Goal: Task Accomplishment & Management: Use online tool/utility

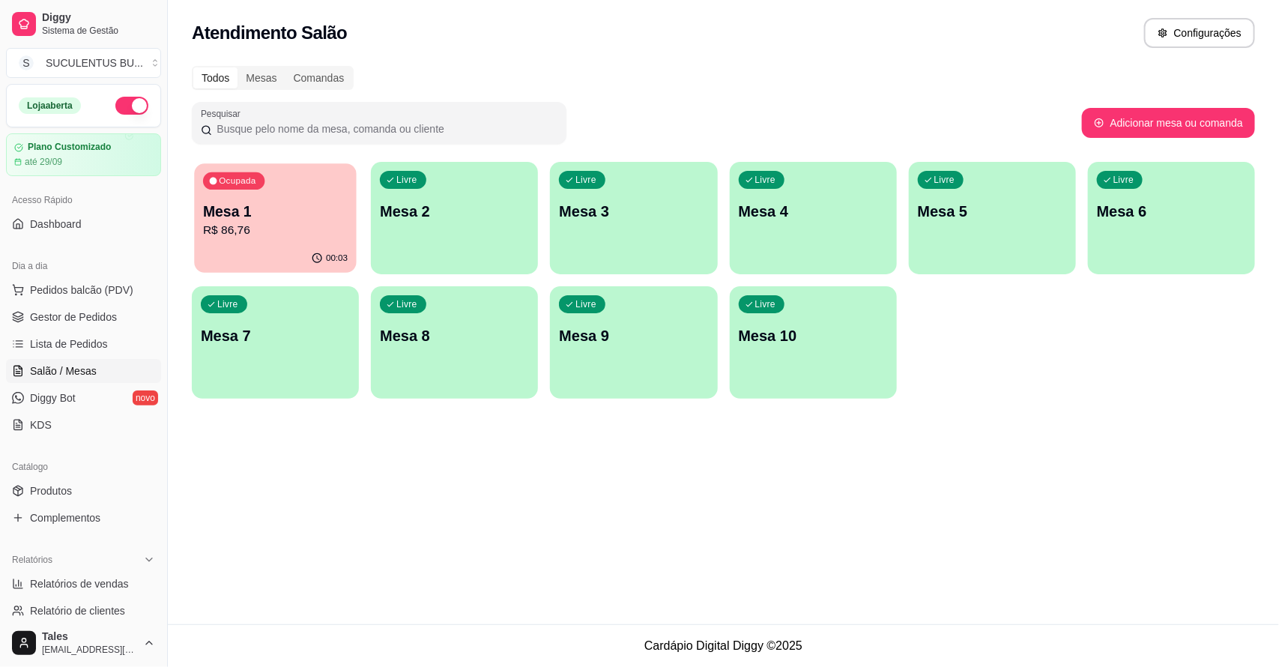
click at [279, 212] on p "Mesa 1" at bounding box center [275, 212] width 145 height 20
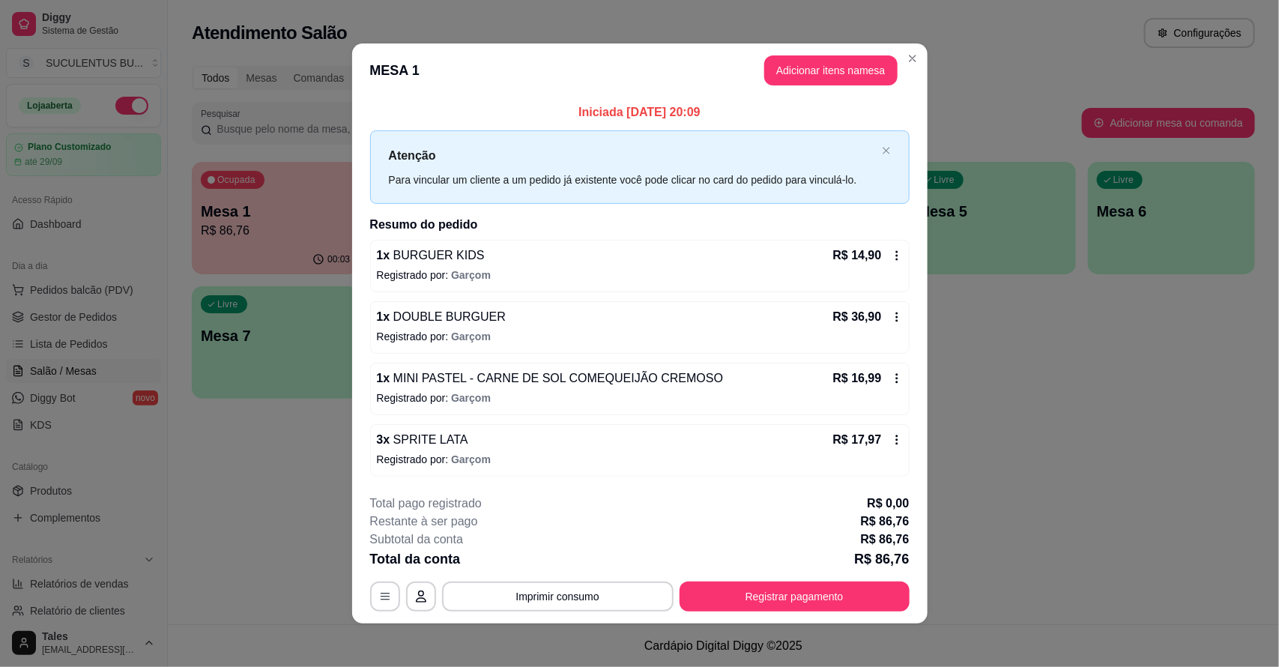
scroll to position [4, 0]
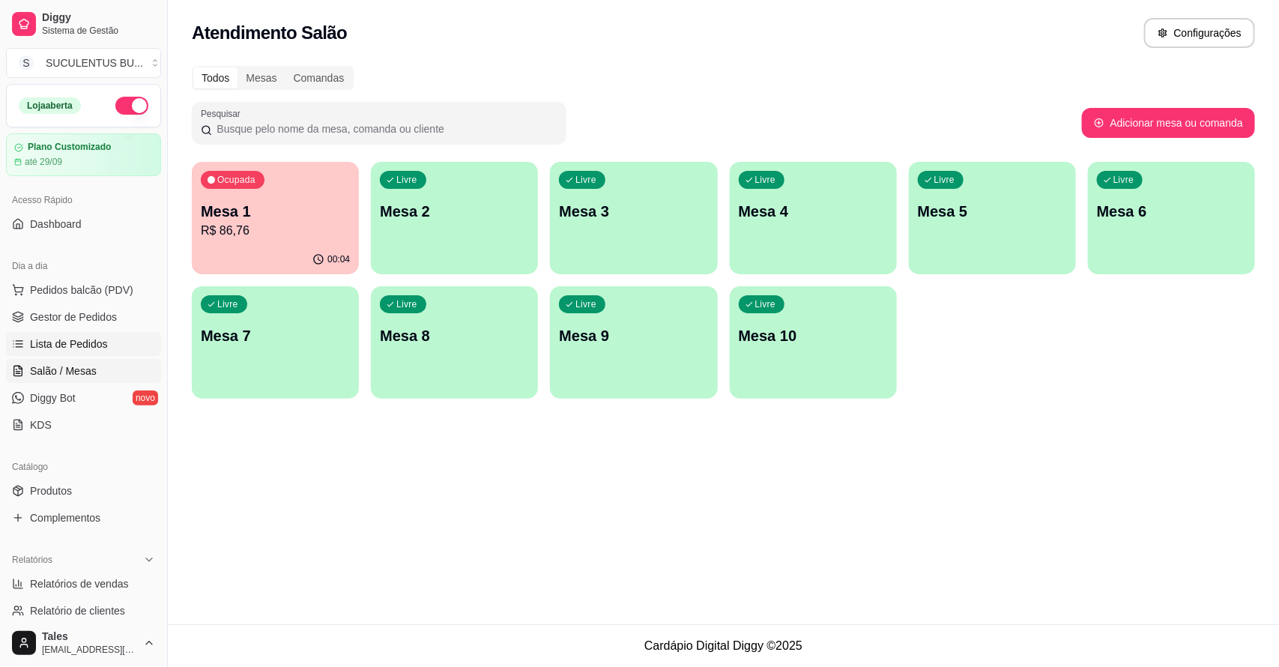
click at [88, 345] on span "Lista de Pedidos" at bounding box center [69, 343] width 78 height 15
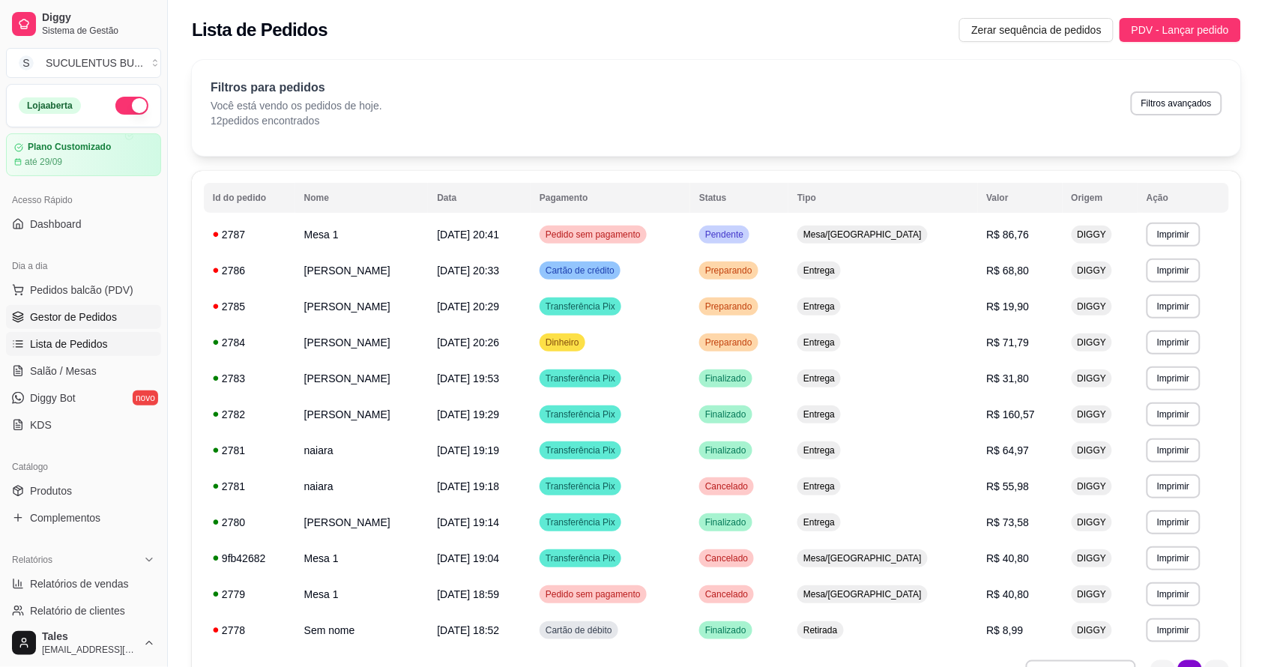
click at [105, 322] on span "Gestor de Pedidos" at bounding box center [73, 316] width 87 height 15
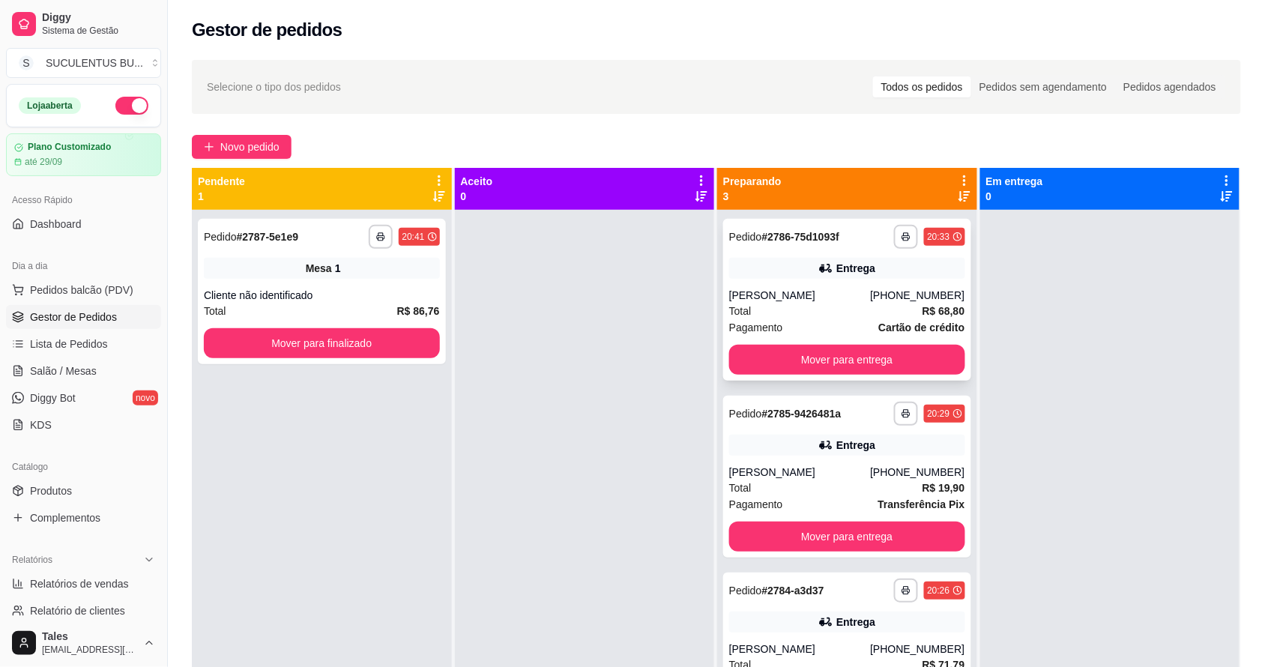
click at [851, 303] on div "Total R$ 68,80" at bounding box center [847, 311] width 236 height 16
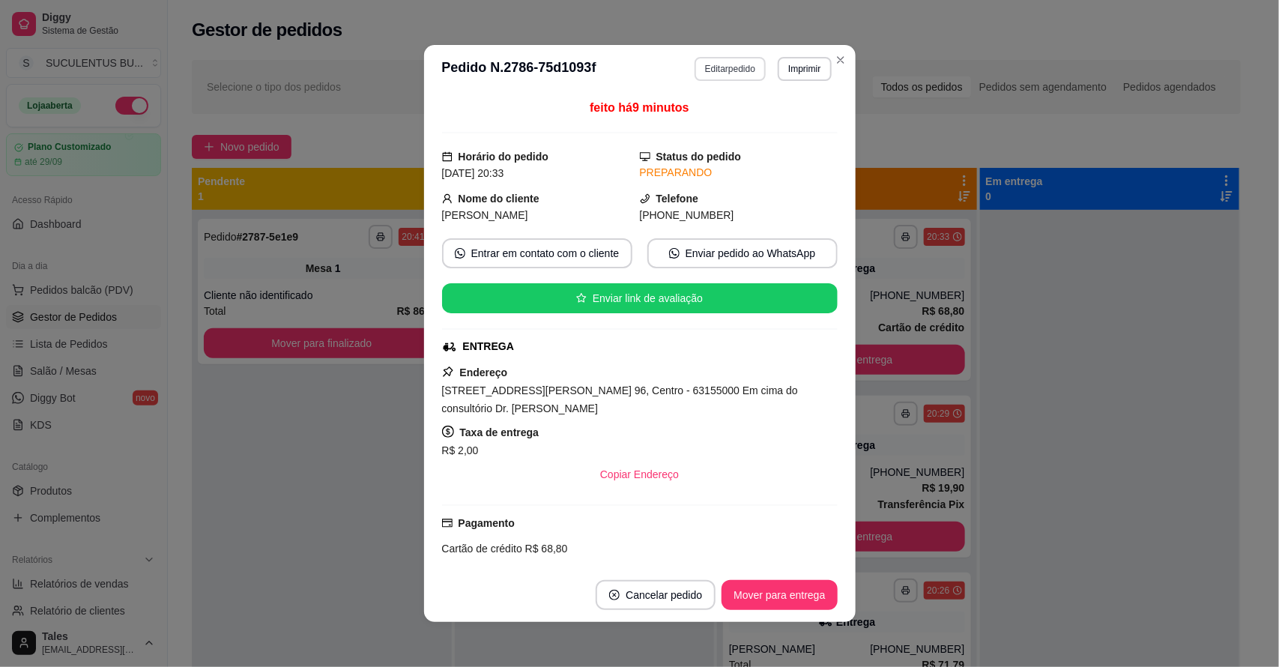
click at [728, 75] on button "Editar pedido" at bounding box center [730, 69] width 71 height 24
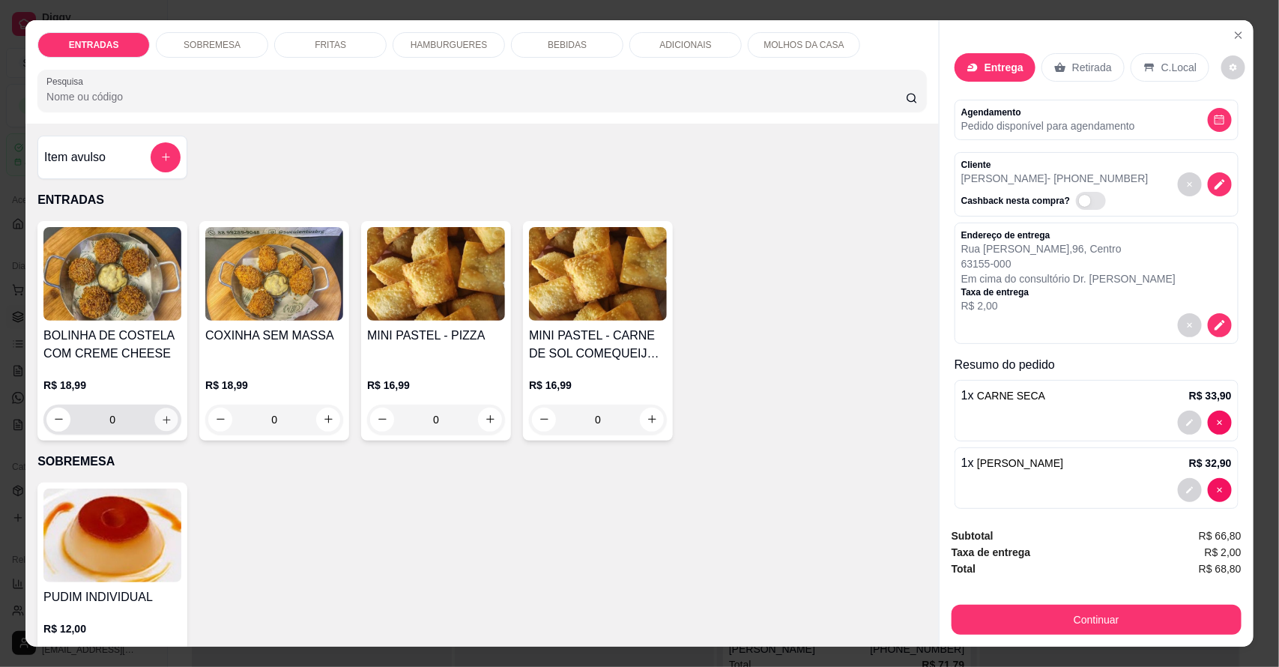
click at [163, 420] on icon "increase-product-quantity" at bounding box center [166, 419] width 7 height 7
type input "1"
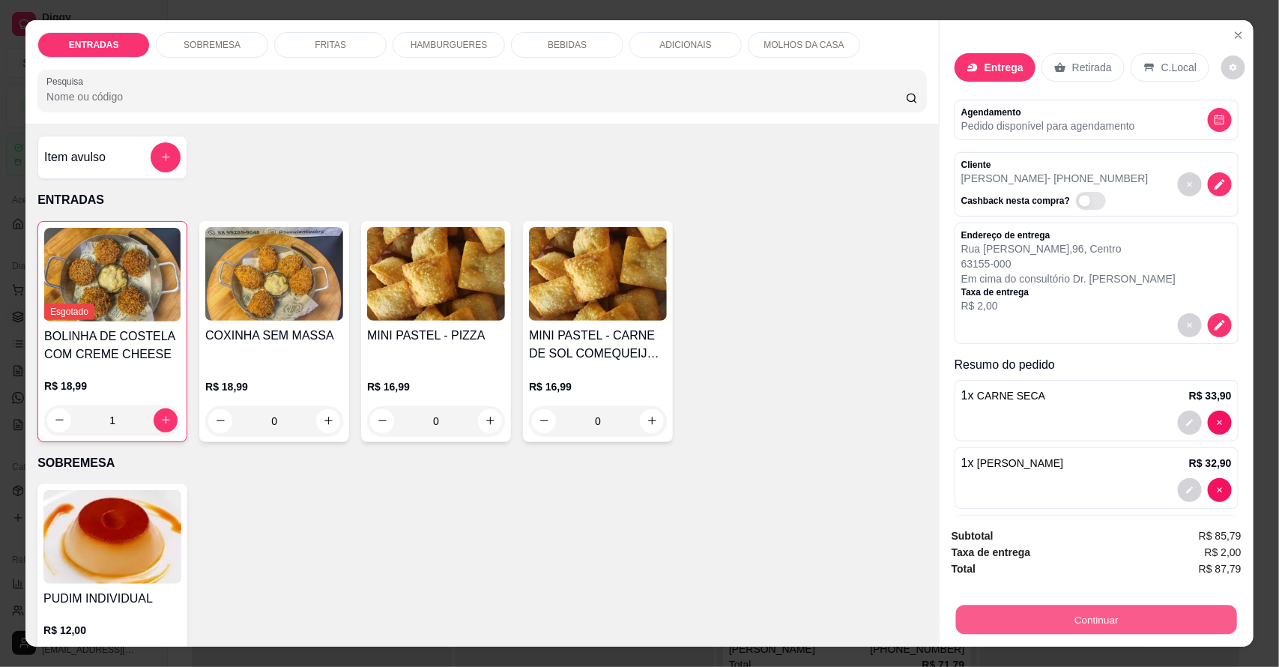
click at [1080, 615] on button "Continuar" at bounding box center [1096, 619] width 281 height 29
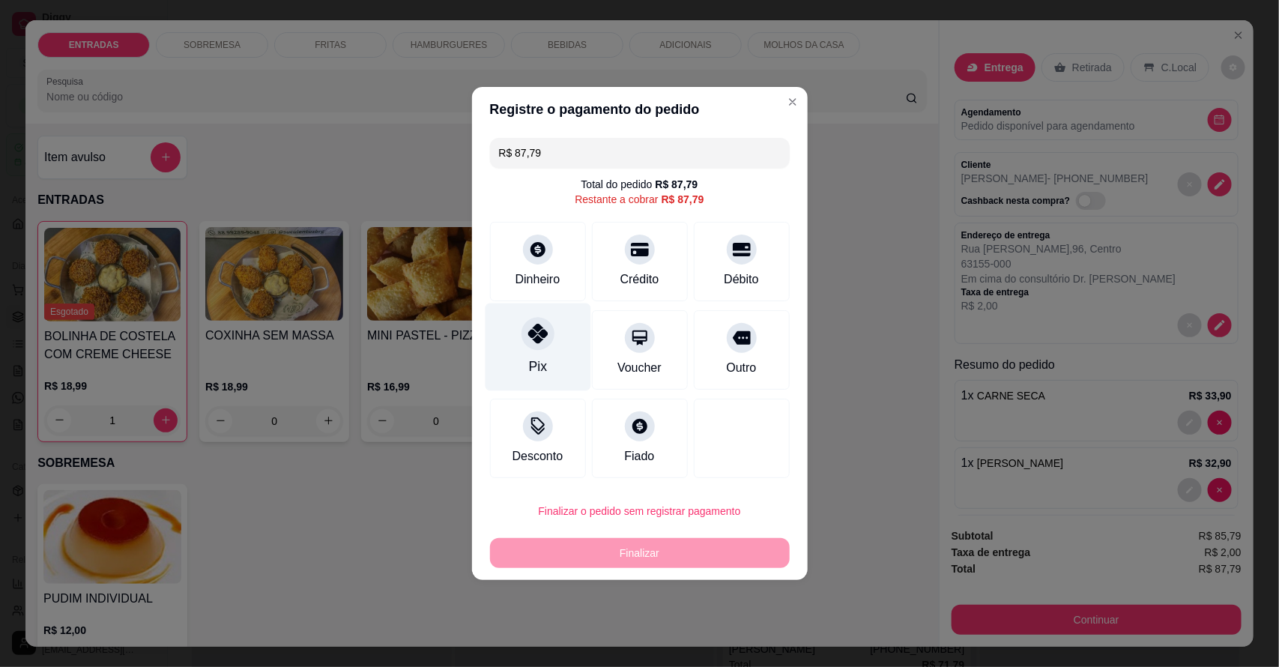
click at [562, 348] on div "Pix" at bounding box center [538, 347] width 106 height 88
type input "R$ 0,00"
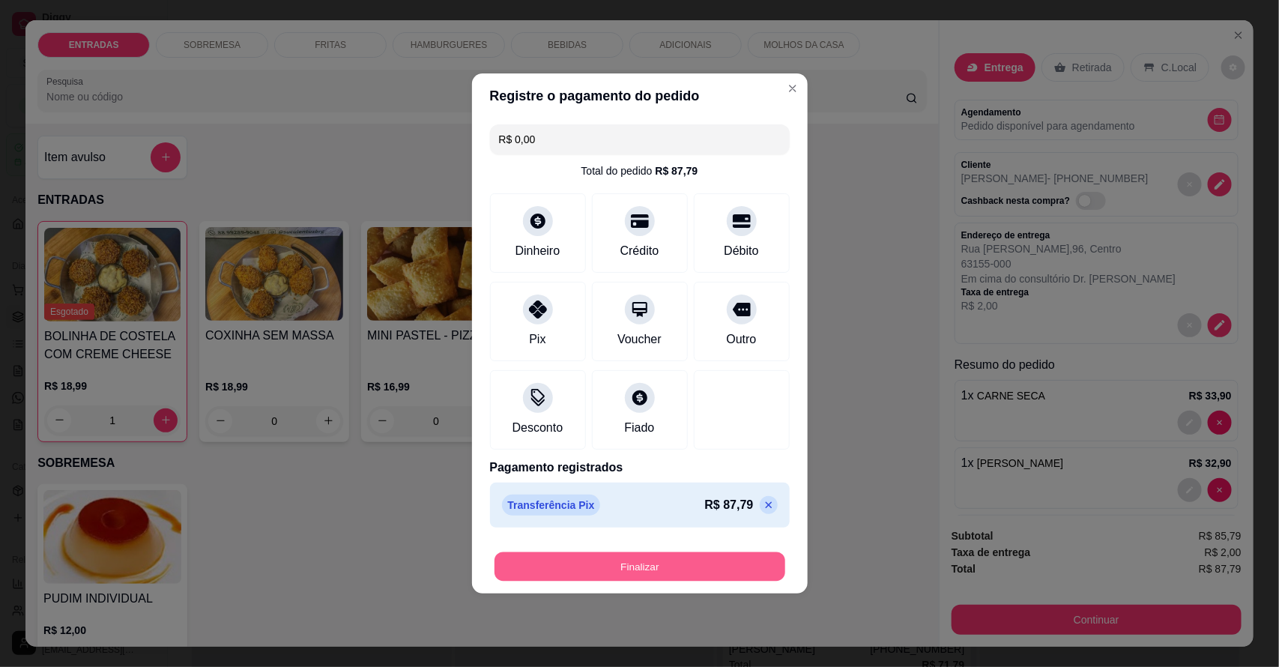
click at [677, 564] on button "Finalizar" at bounding box center [640, 566] width 291 height 29
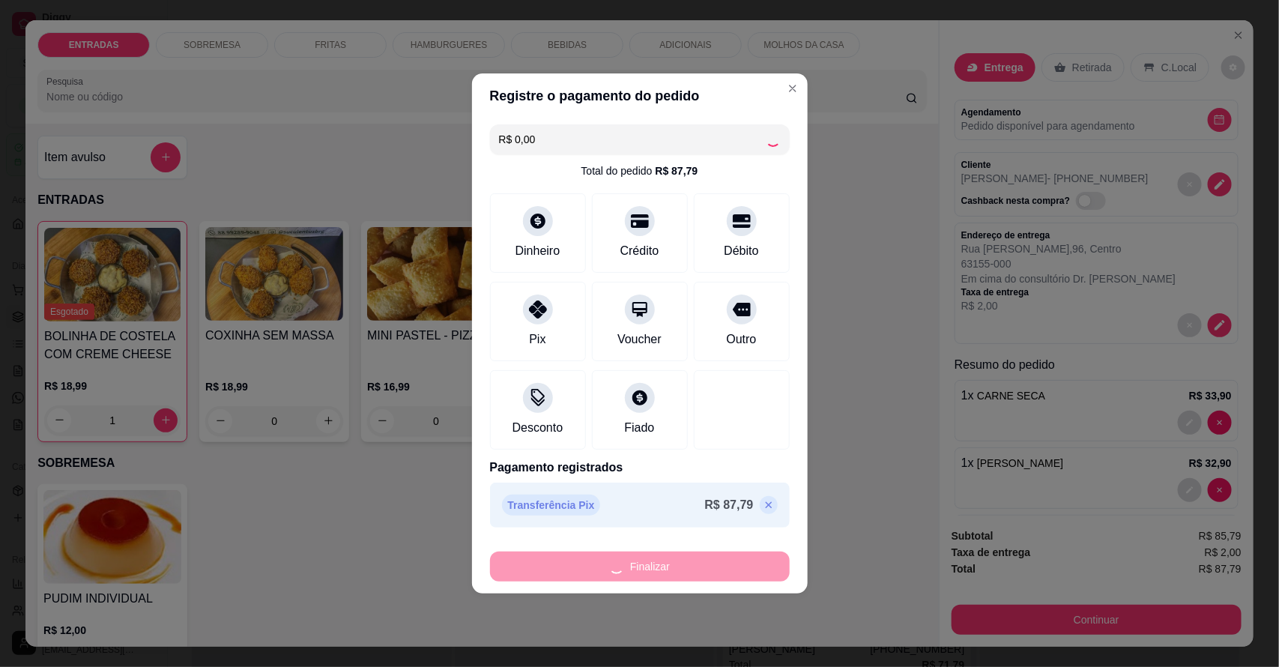
type input "0"
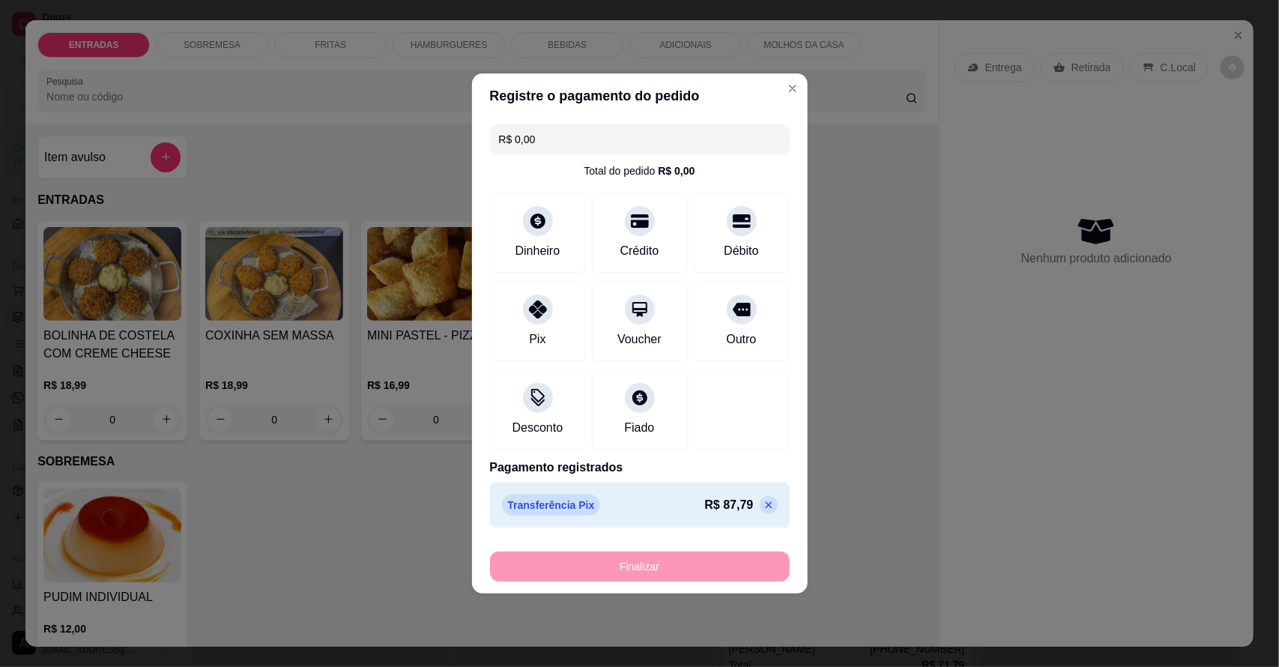
type input "-R$ 87,79"
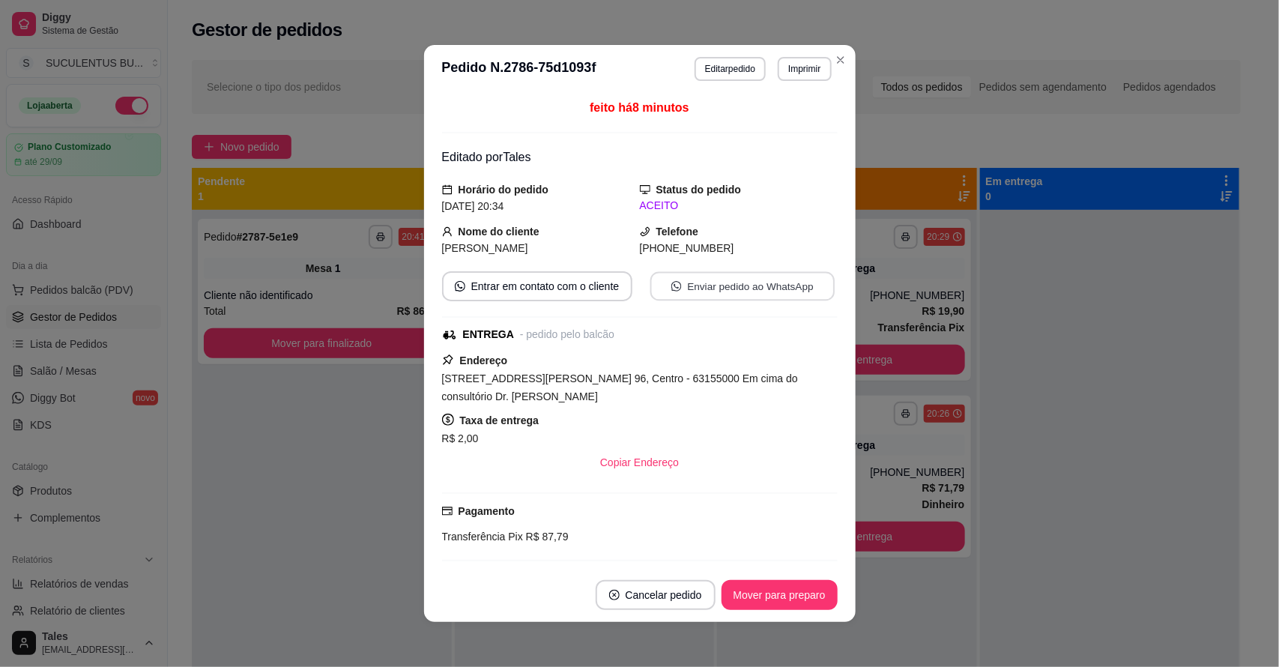
click at [713, 291] on button "Enviar pedido ao WhatsApp" at bounding box center [742, 286] width 184 height 29
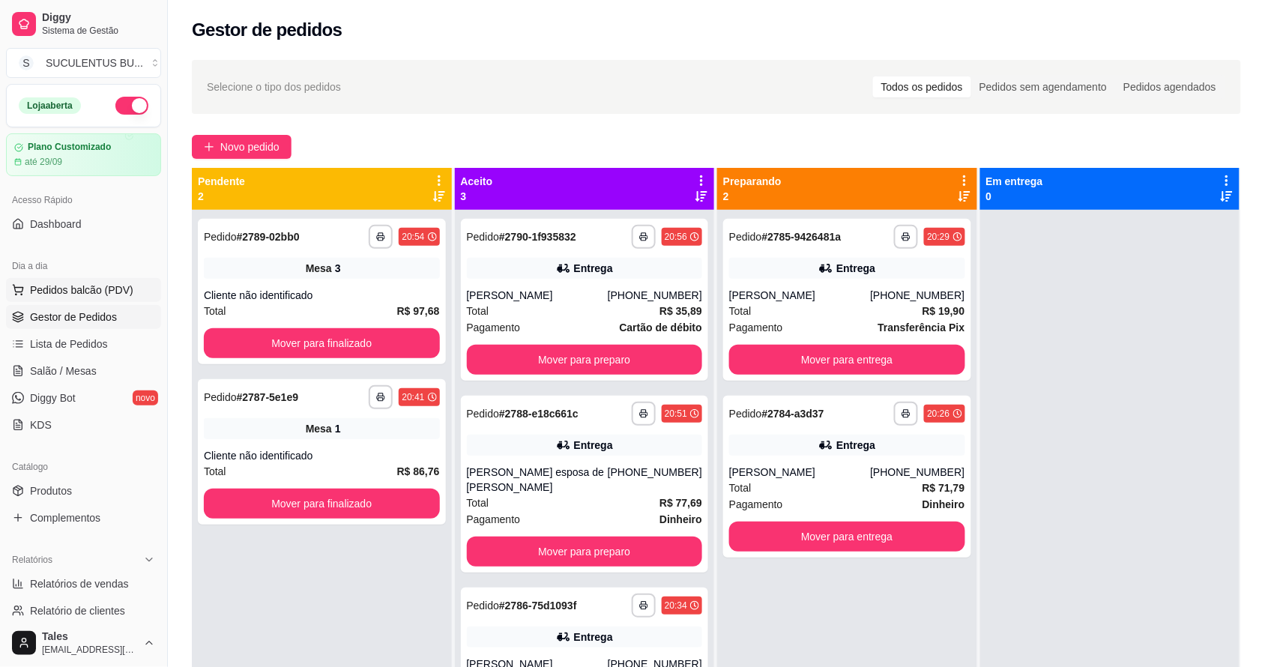
click at [106, 292] on span "Pedidos balcão (PDV)" at bounding box center [81, 289] width 103 height 15
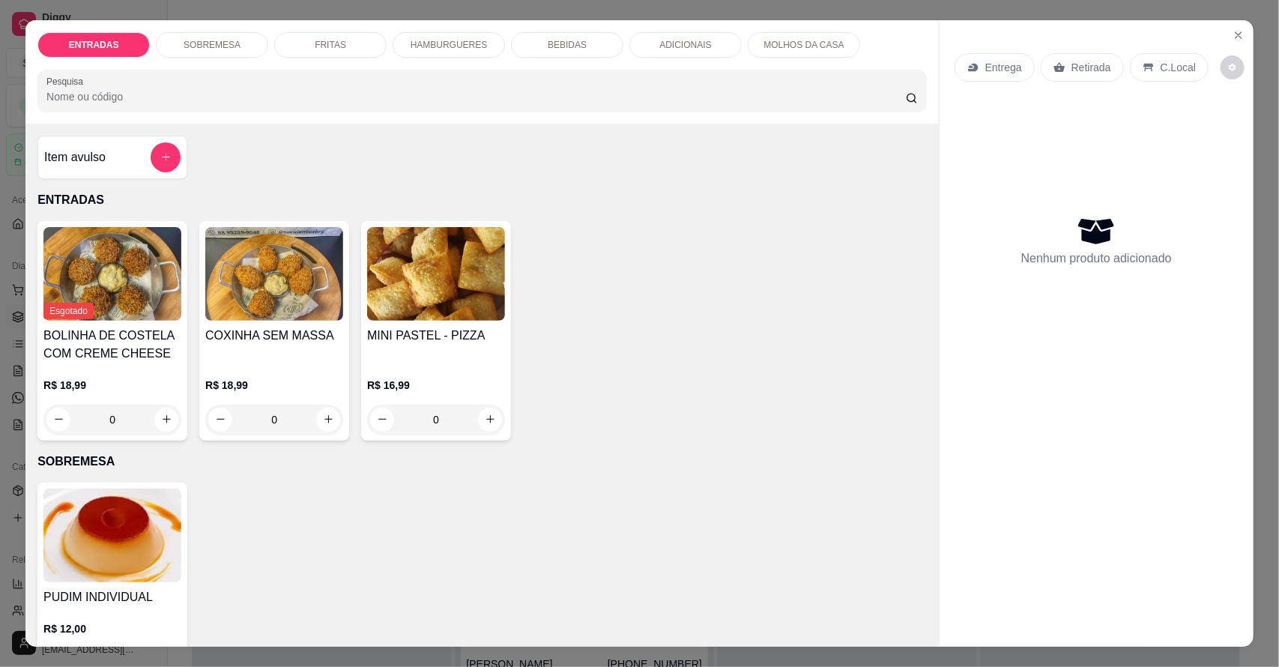
click at [423, 43] on p "HAMBURGUERES" at bounding box center [449, 45] width 77 height 12
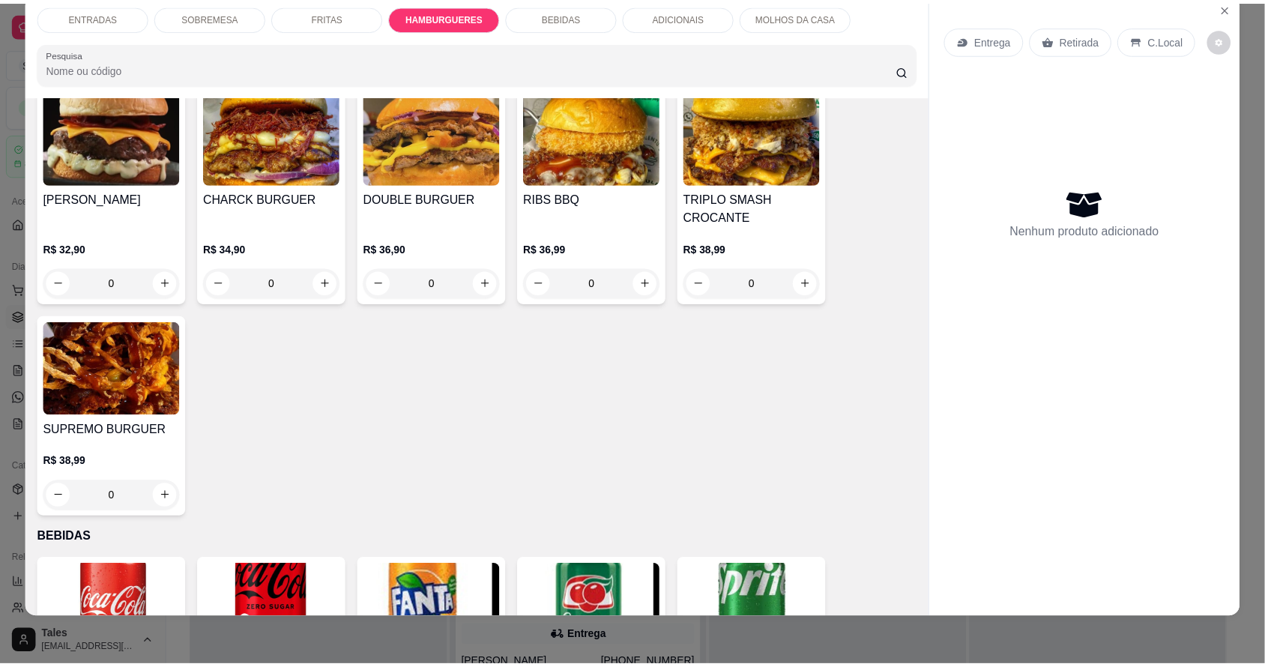
scroll to position [1159, 0]
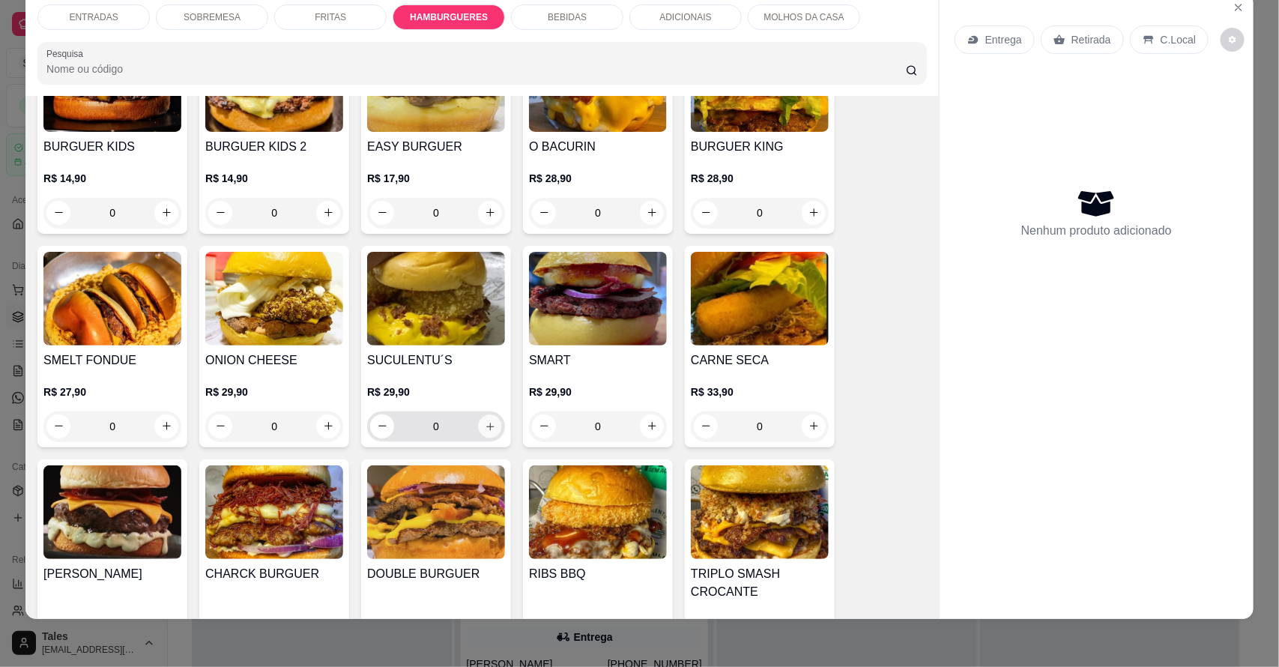
click at [486, 424] on icon "increase-product-quantity" at bounding box center [490, 425] width 11 height 11
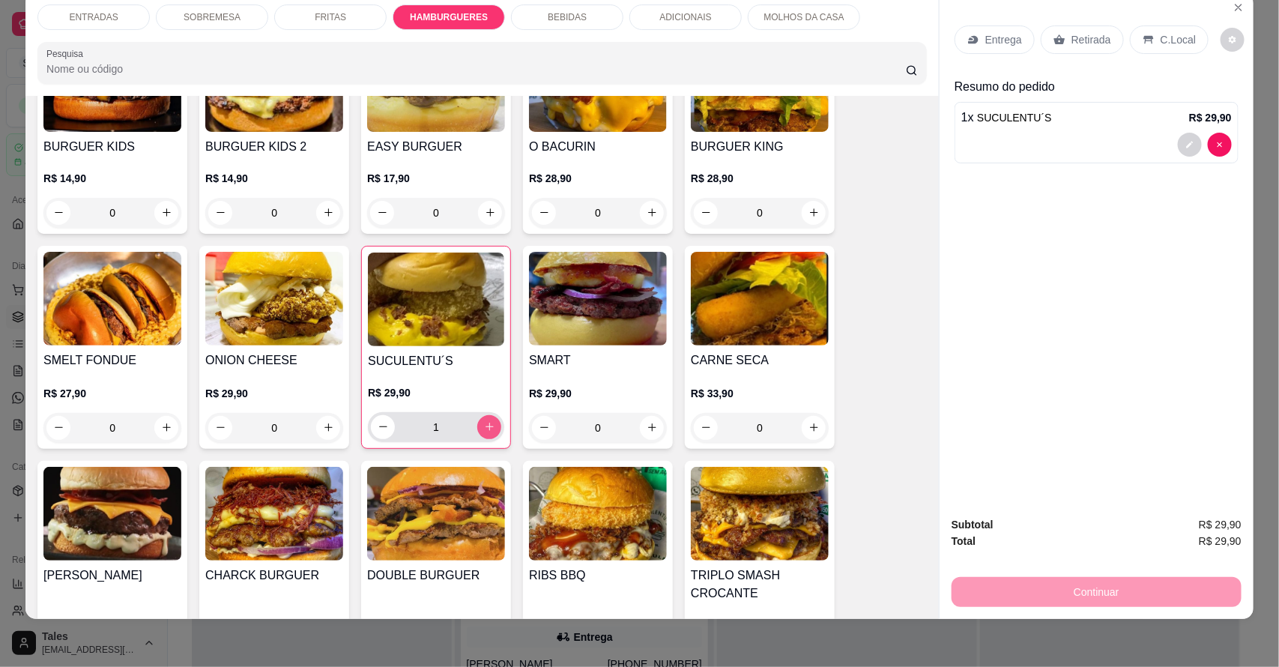
click at [484, 425] on icon "increase-product-quantity" at bounding box center [489, 426] width 11 height 11
type input "2"
click at [990, 43] on p "Entrega" at bounding box center [1003, 39] width 37 height 15
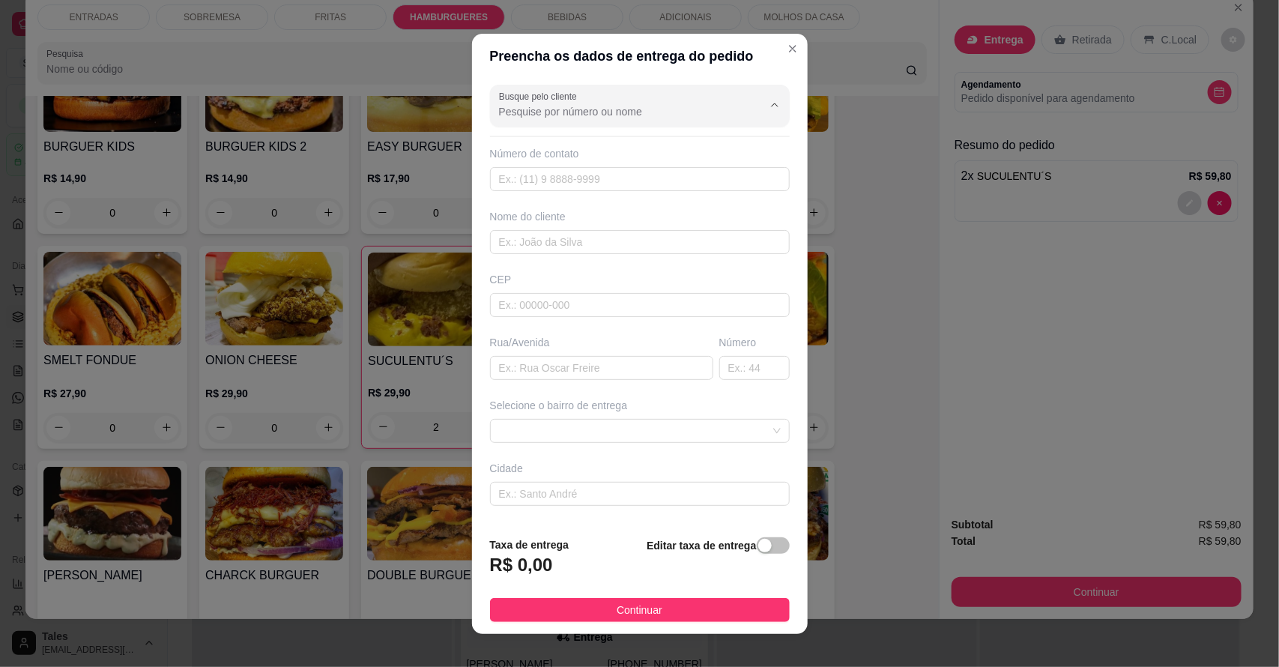
click at [607, 112] on input "Busque pelo cliente" at bounding box center [619, 111] width 240 height 15
click at [549, 154] on span "Samara" at bounding box center [611, 147] width 233 height 15
type input "Samara"
type input "88992733998"
type input "Samara"
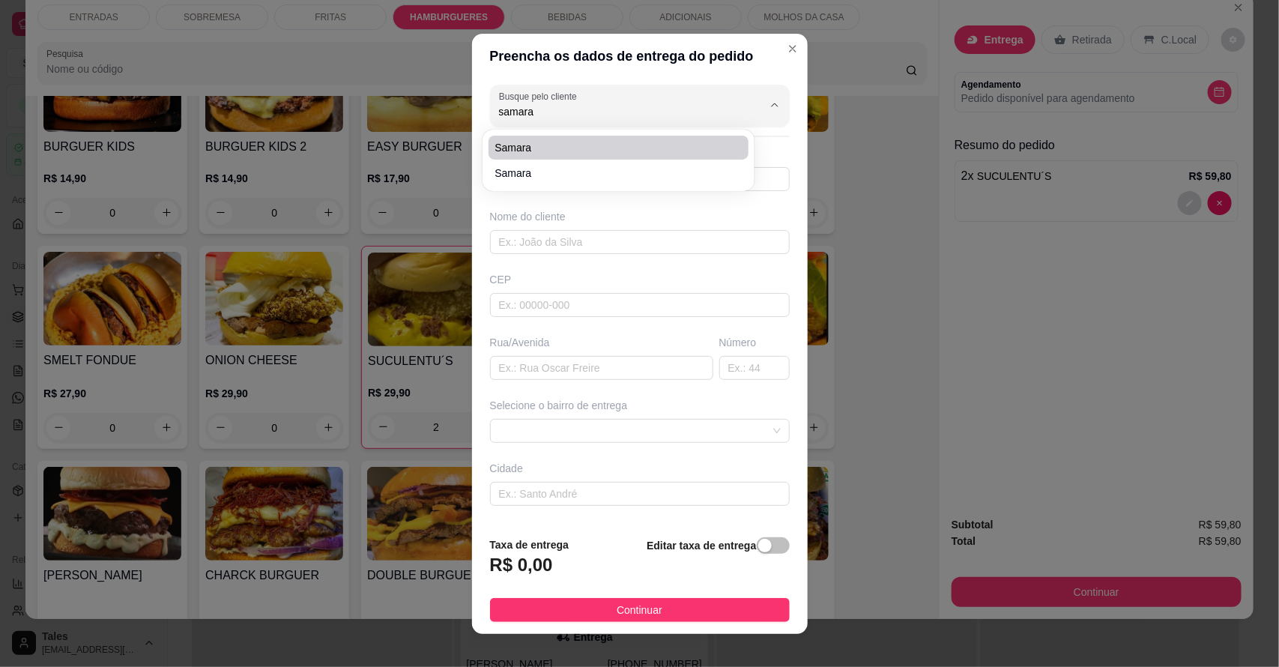
type input "63155000"
type input "[GEOGRAPHIC_DATA]"
type input "319"
type input "Salitre"
type input "Casa de Samara de Aparecida"
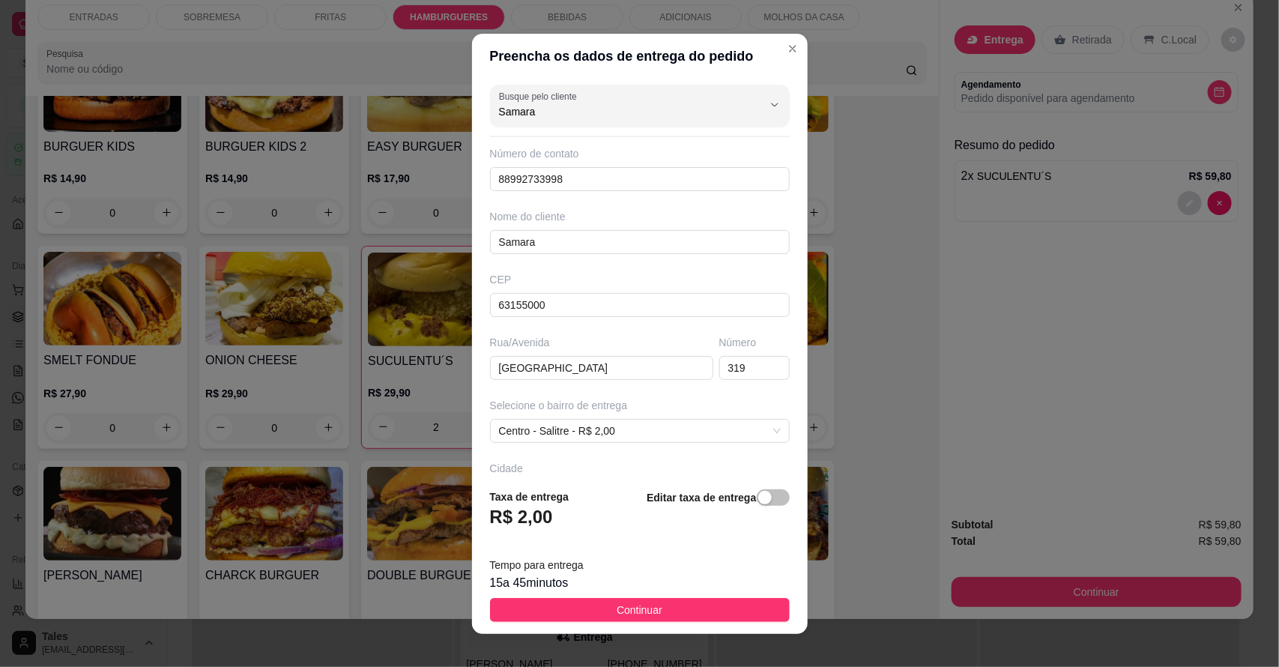
type input "Samara"
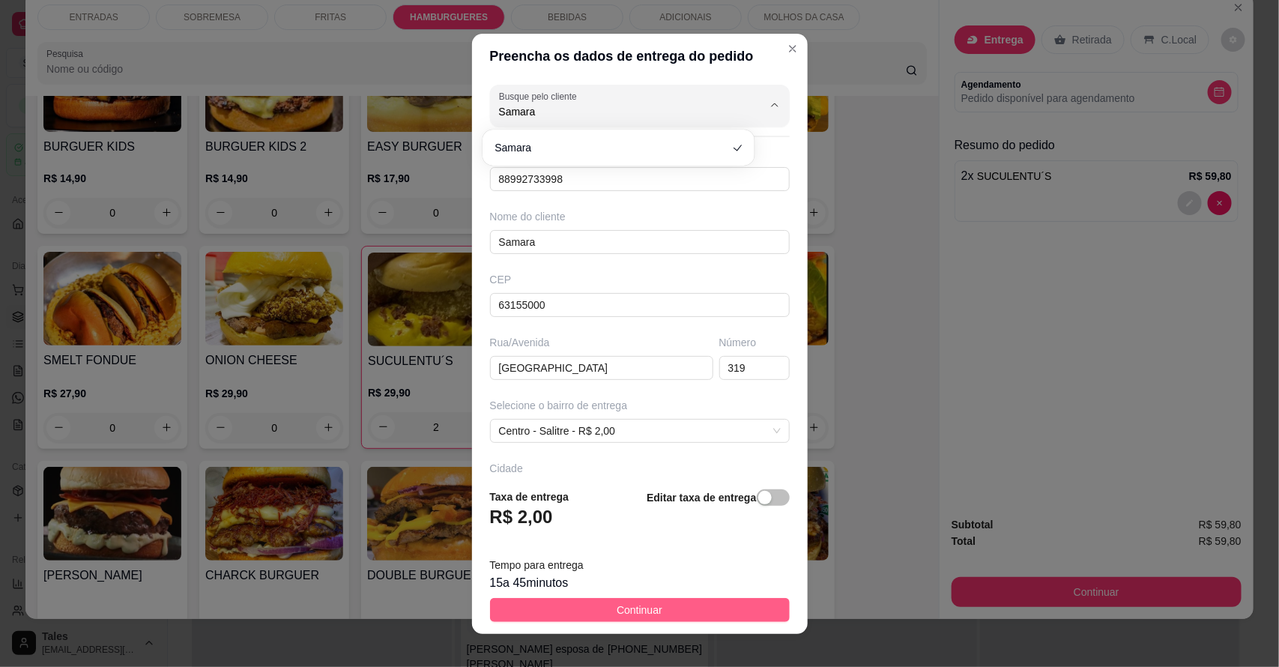
click at [669, 611] on button "Continuar" at bounding box center [640, 610] width 300 height 24
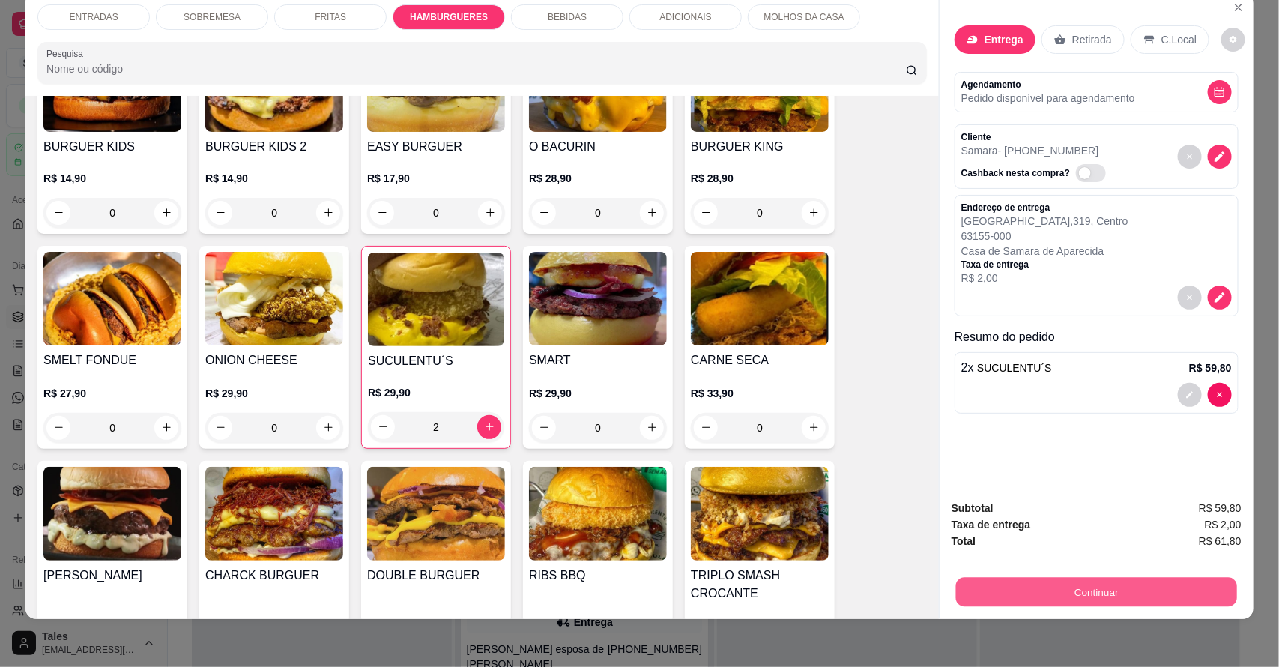
click at [1088, 585] on button "Continuar" at bounding box center [1096, 592] width 281 height 29
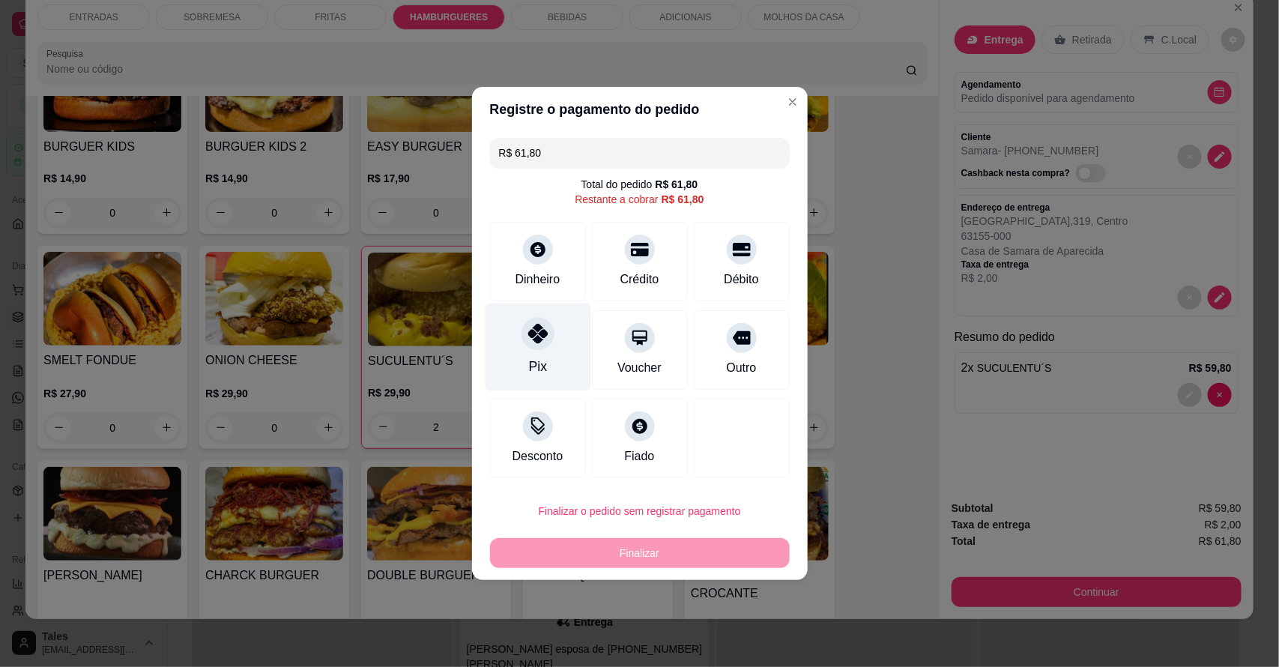
click at [542, 345] on div at bounding box center [538, 333] width 33 height 33
type input "R$ 0,00"
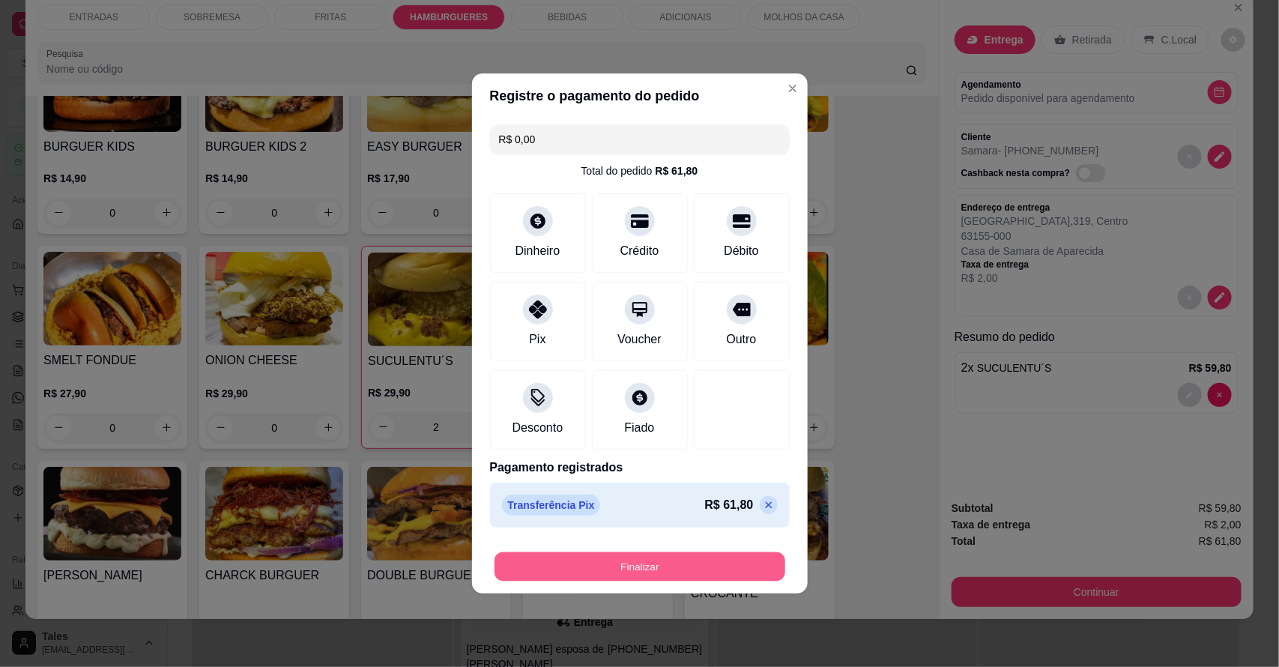
click at [638, 567] on button "Finalizar" at bounding box center [640, 566] width 291 height 29
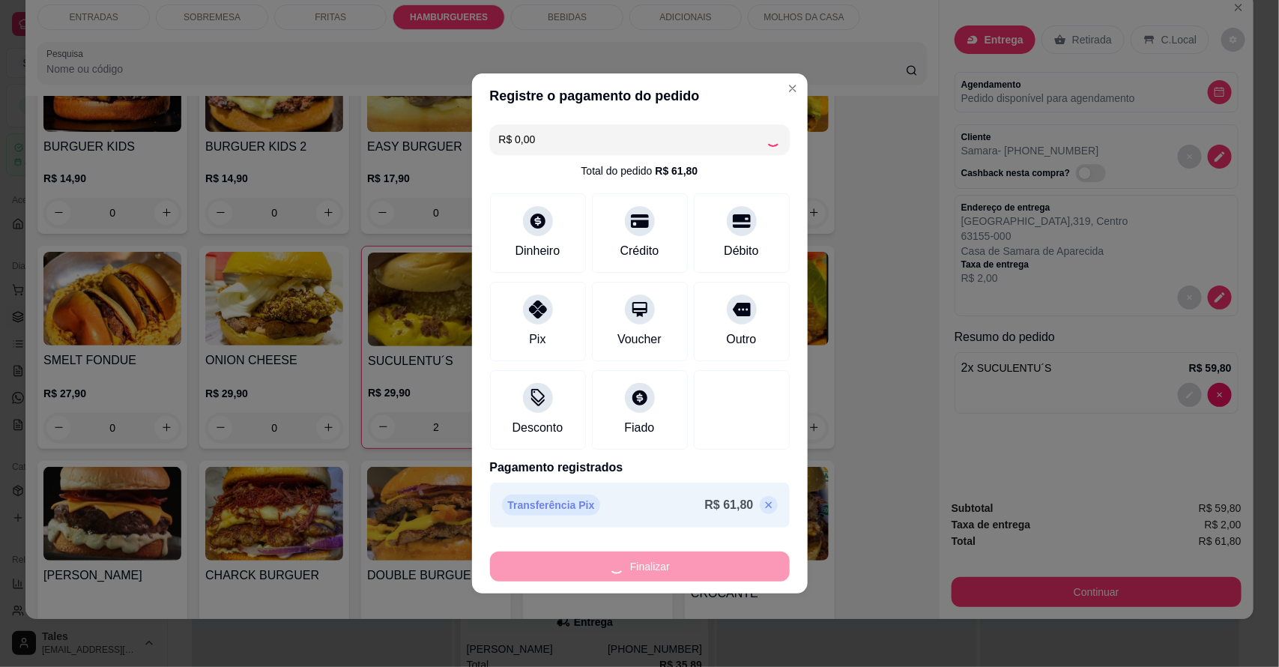
type input "0"
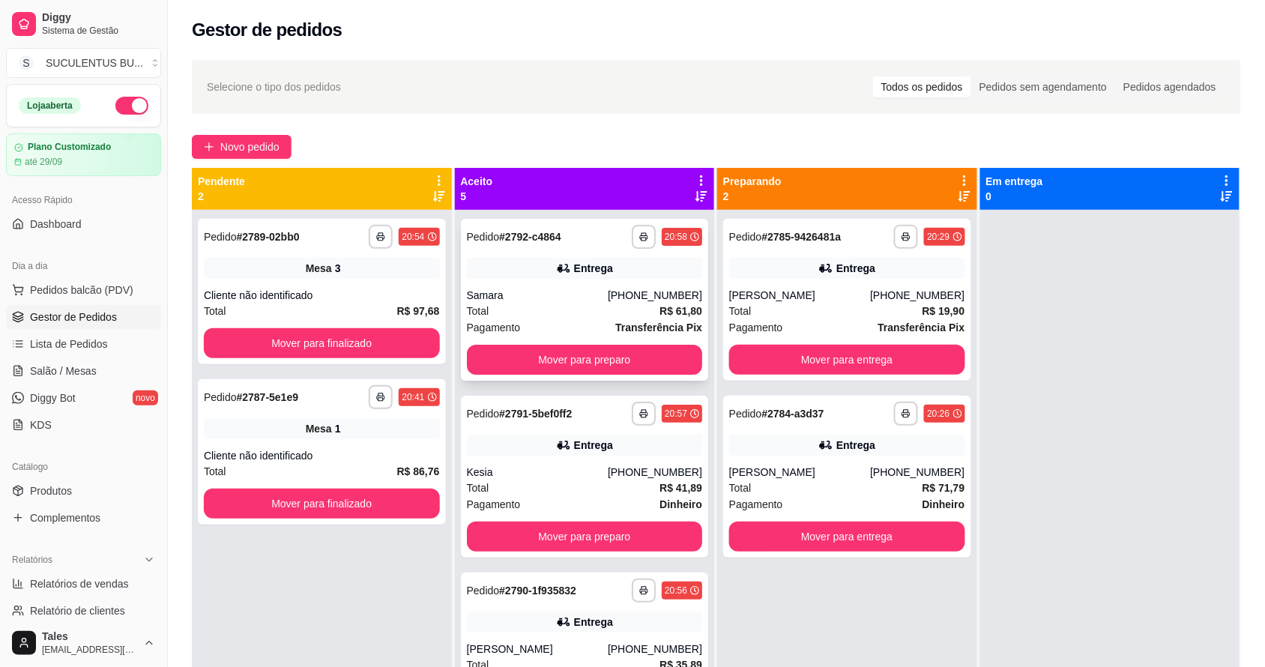
click at [503, 317] on div "Total R$ 61,80" at bounding box center [585, 311] width 236 height 16
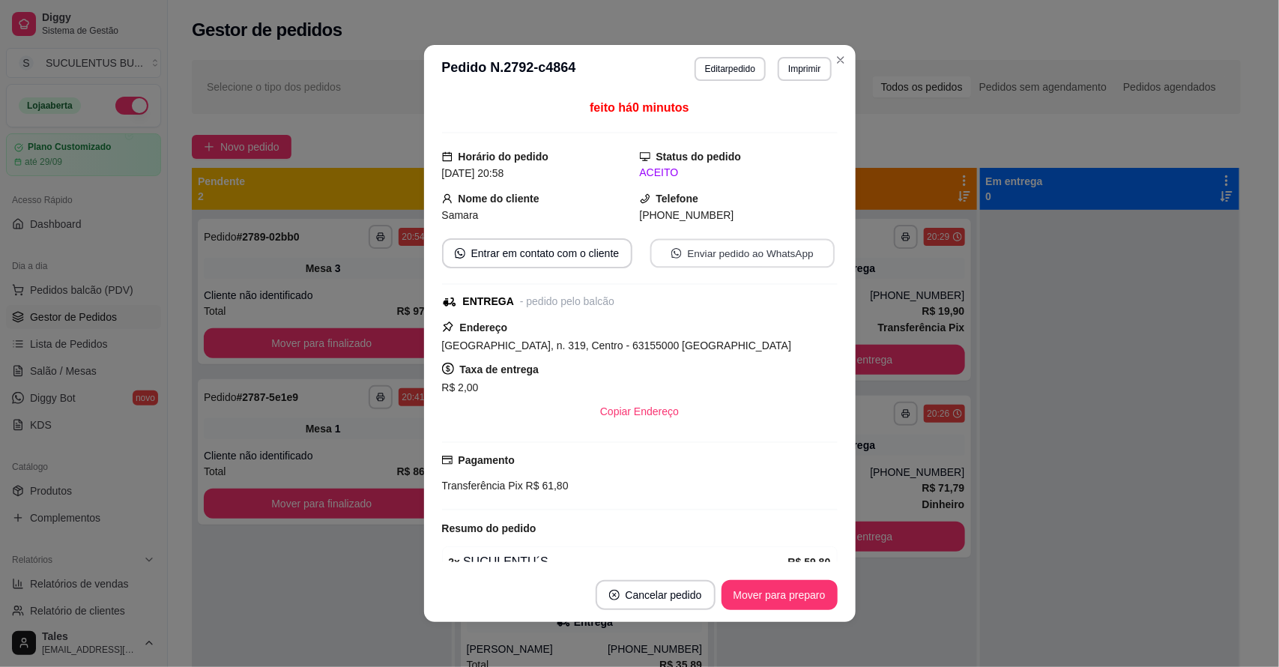
click at [748, 255] on button "Enviar pedido ao WhatsApp" at bounding box center [742, 253] width 184 height 29
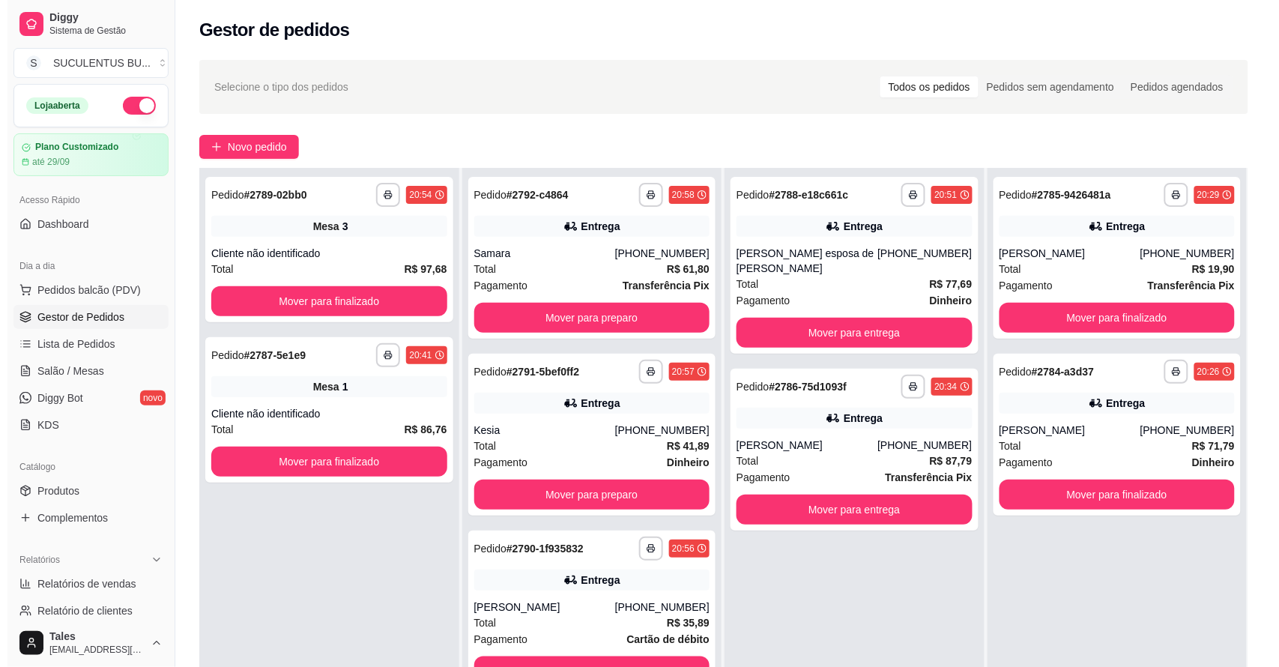
scroll to position [187, 0]
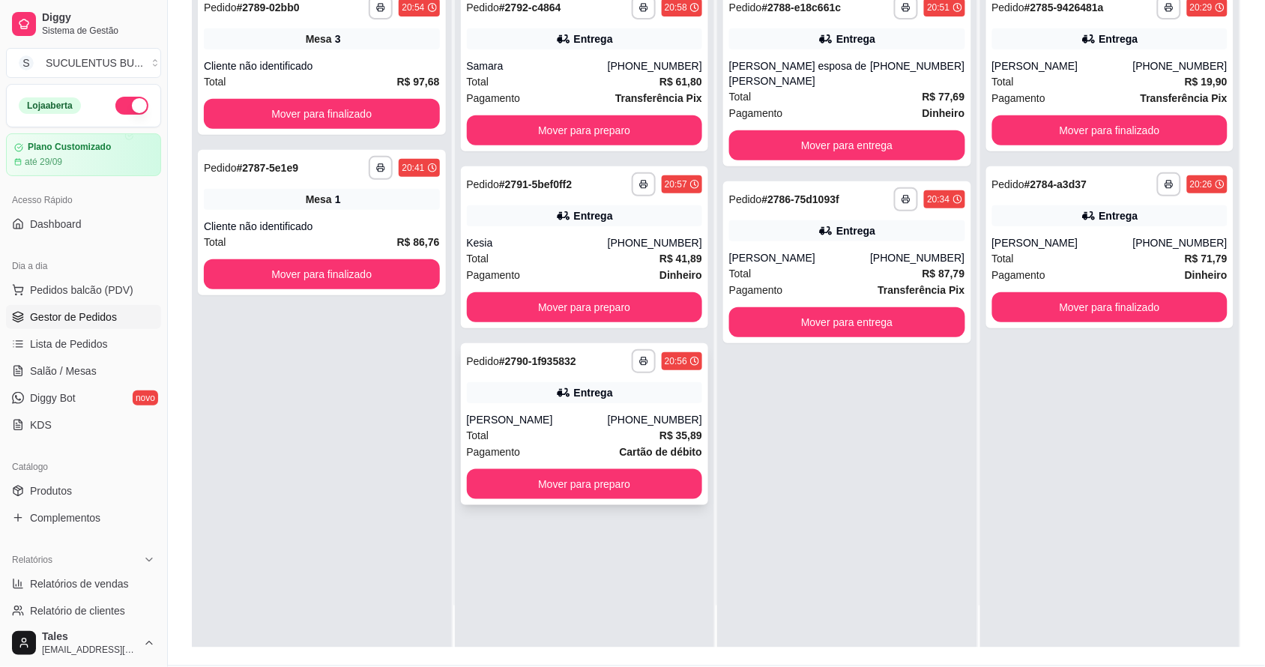
click at [574, 393] on div "Entrega" at bounding box center [593, 392] width 39 height 15
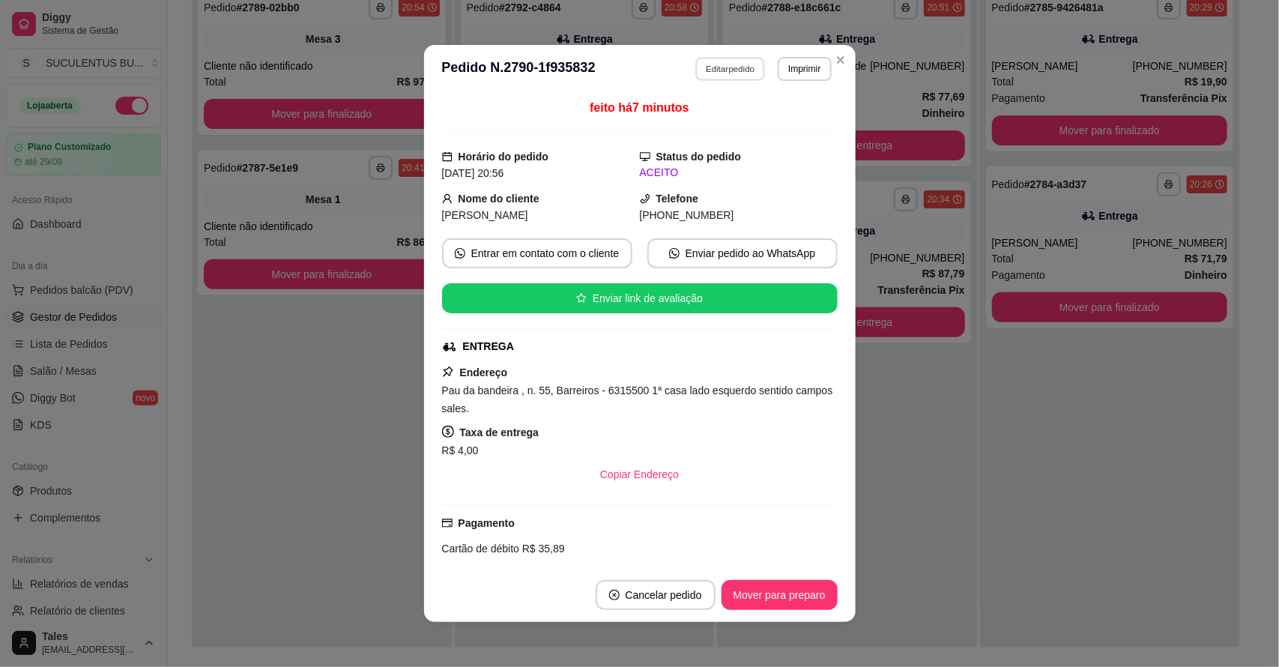
click at [731, 66] on button "Editar pedido" at bounding box center [730, 68] width 70 height 23
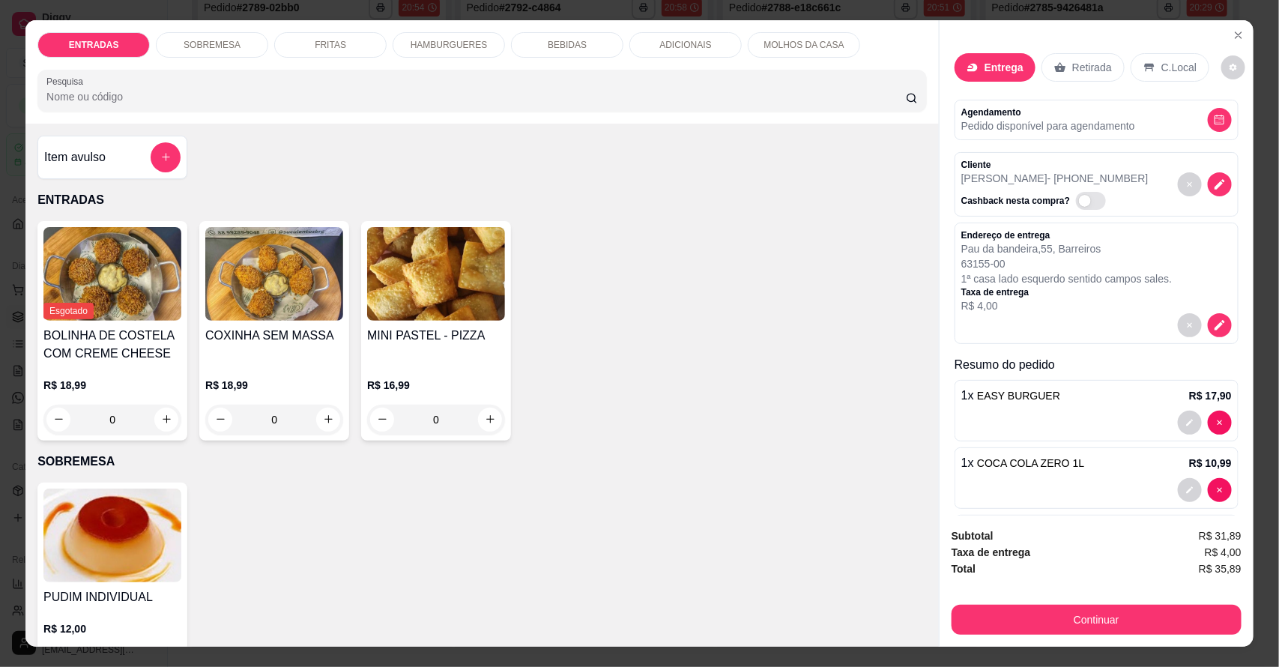
scroll to position [375, 0]
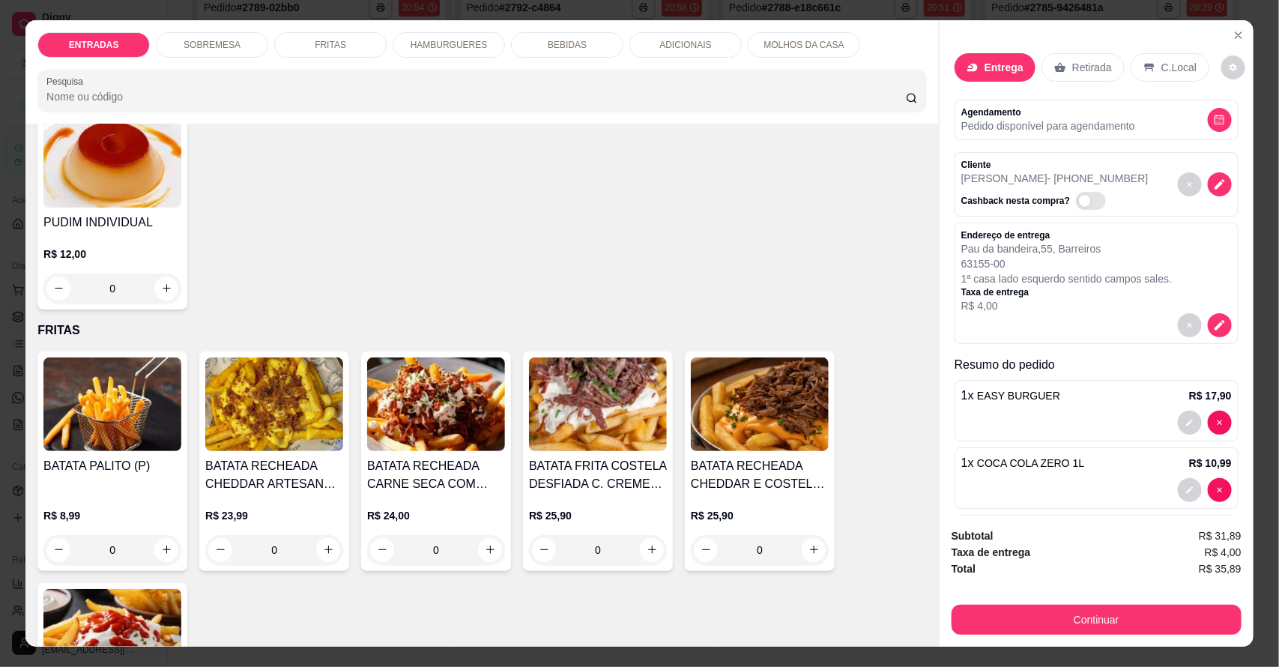
click at [411, 40] on p "HAMBURGUERES" at bounding box center [449, 45] width 77 height 12
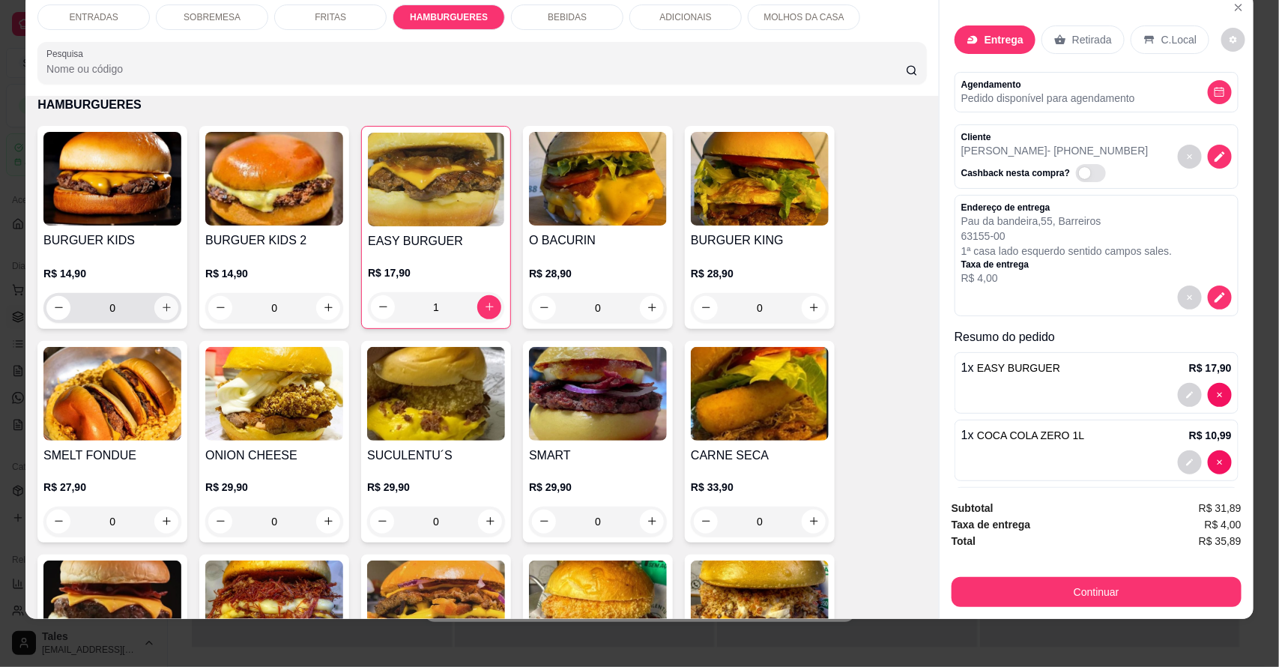
click at [154, 307] on button "increase-product-quantity" at bounding box center [166, 308] width 24 height 24
click at [160, 307] on icon "increase-product-quantity" at bounding box center [165, 306] width 11 height 11
type input "2"
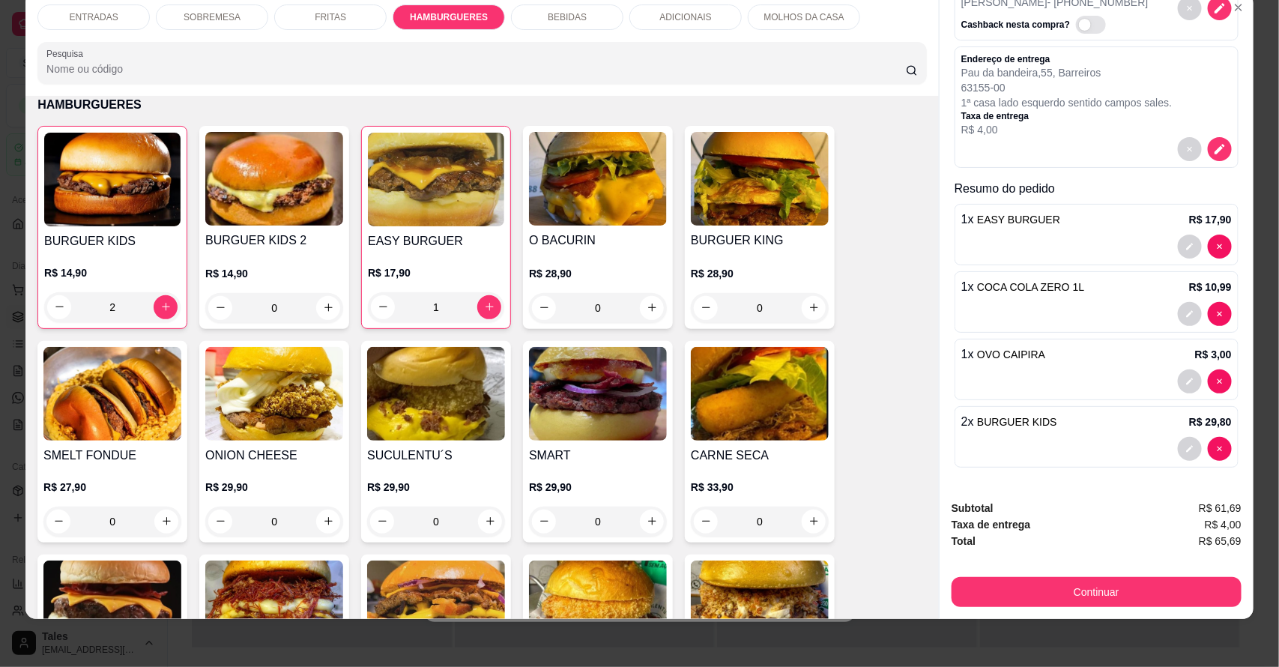
click at [652, 13] on div "ADICIONAIS" at bounding box center [685, 16] width 112 height 25
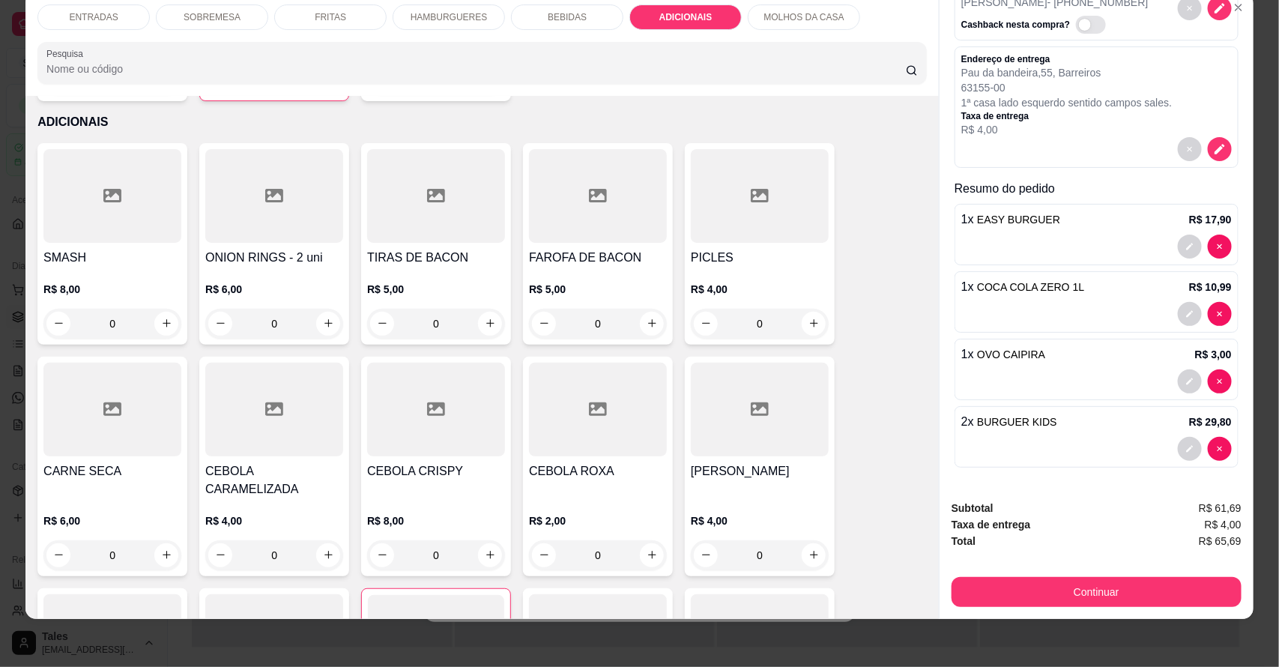
click at [789, 19] on p "MOLHOS DA CASA" at bounding box center [804, 17] width 80 height 12
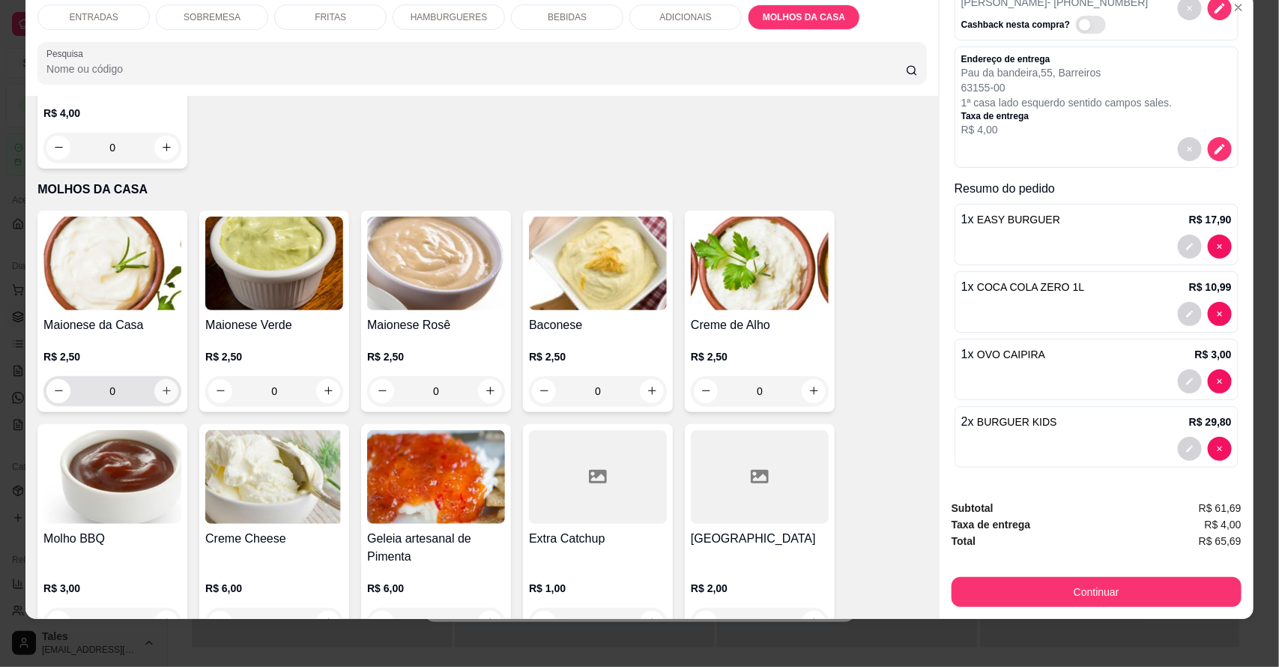
click at [161, 385] on icon "increase-product-quantity" at bounding box center [166, 390] width 11 height 11
type input "1"
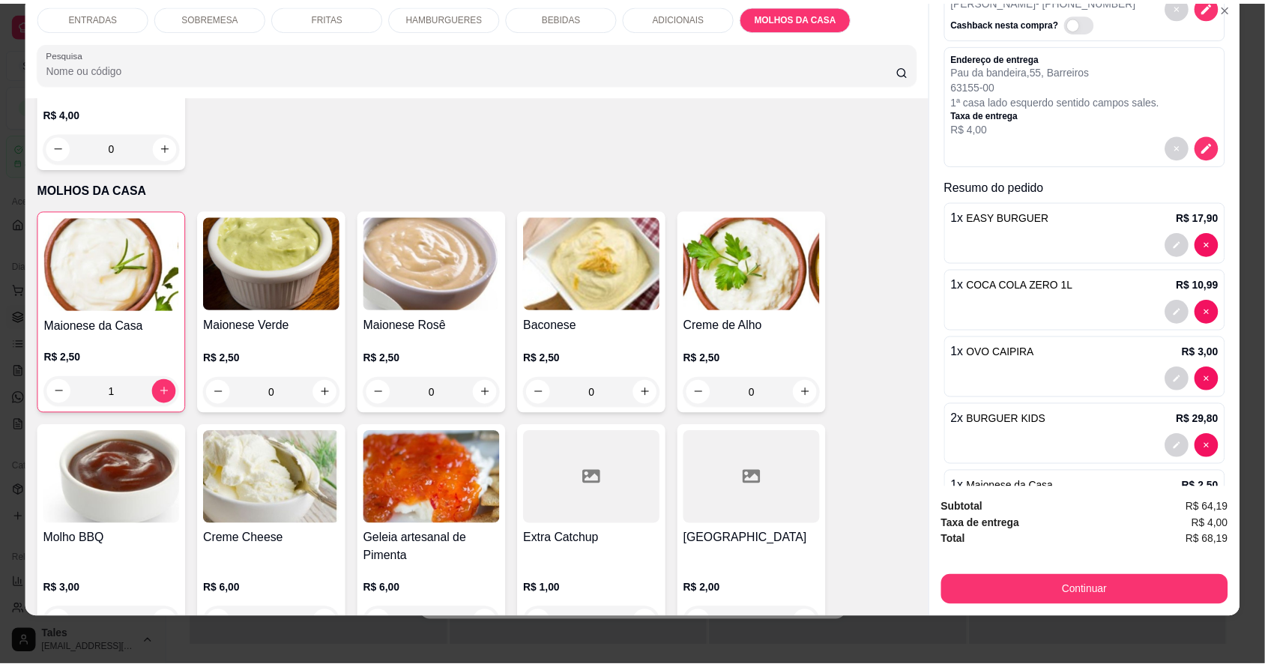
scroll to position [219, 0]
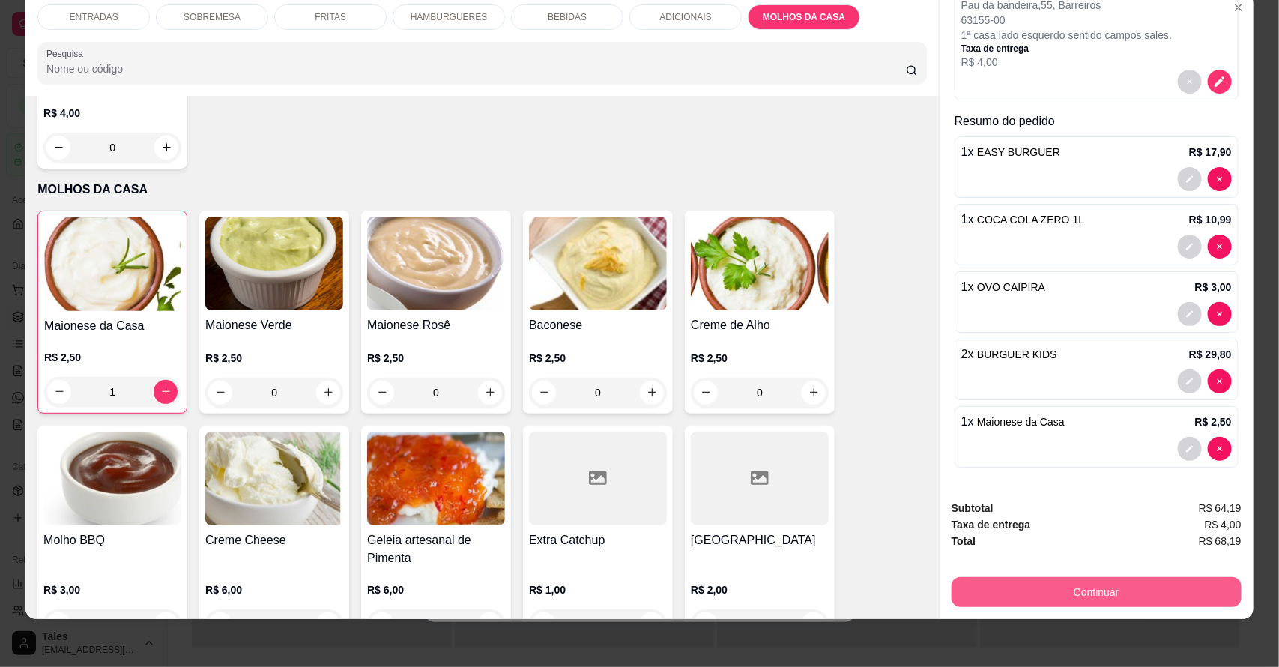
click at [1096, 578] on button "Continuar" at bounding box center [1097, 592] width 290 height 30
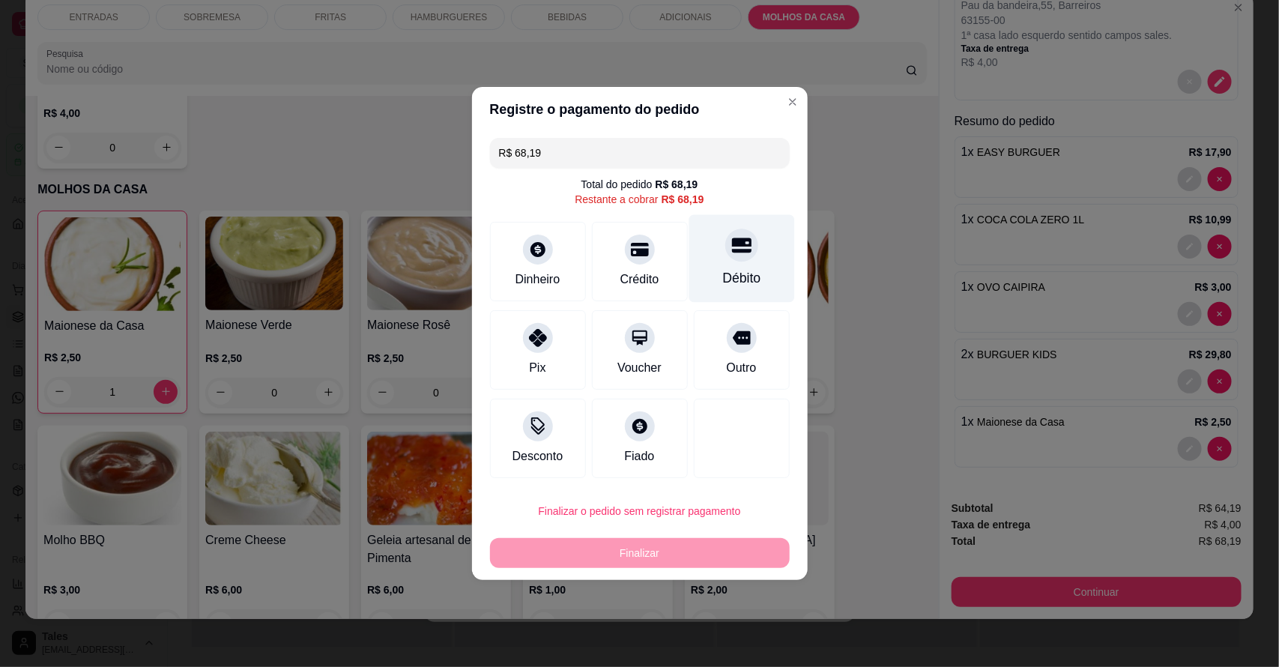
click at [722, 270] on div "Débito" at bounding box center [741, 277] width 38 height 19
type input "R$ 0,00"
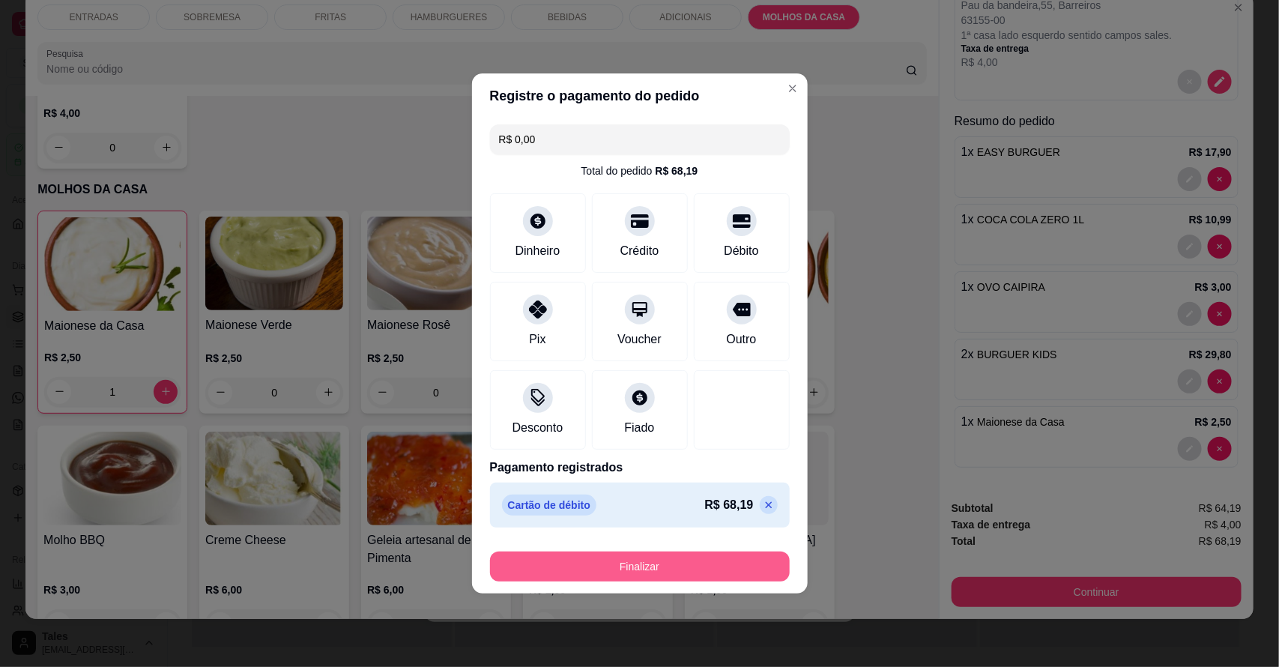
click at [689, 563] on button "Finalizar" at bounding box center [640, 566] width 300 height 30
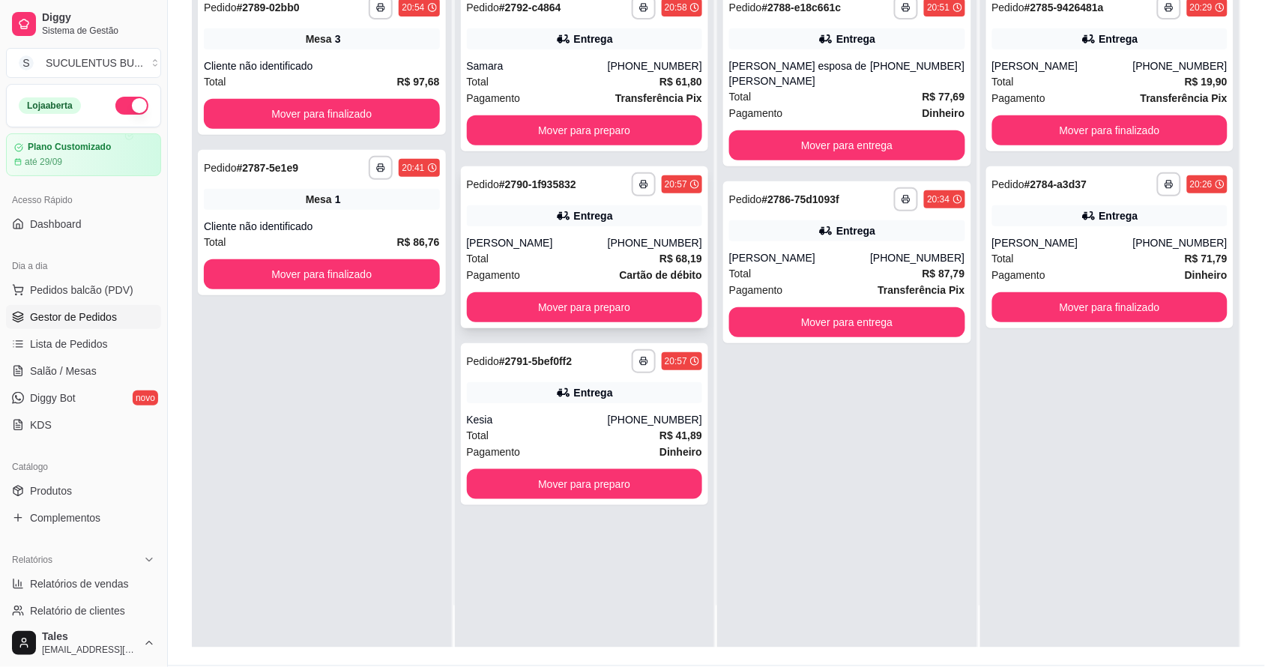
click at [611, 257] on div "Total R$ 68,19" at bounding box center [585, 258] width 236 height 16
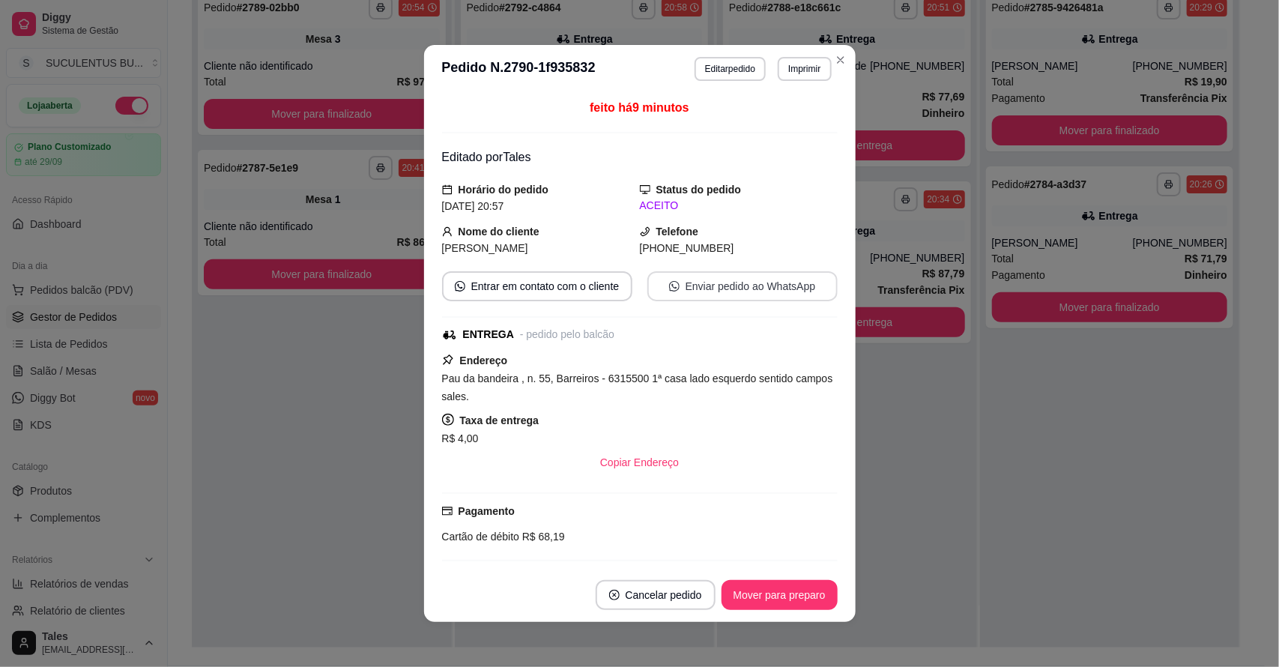
click at [731, 285] on button "Enviar pedido ao WhatsApp" at bounding box center [742, 286] width 190 height 30
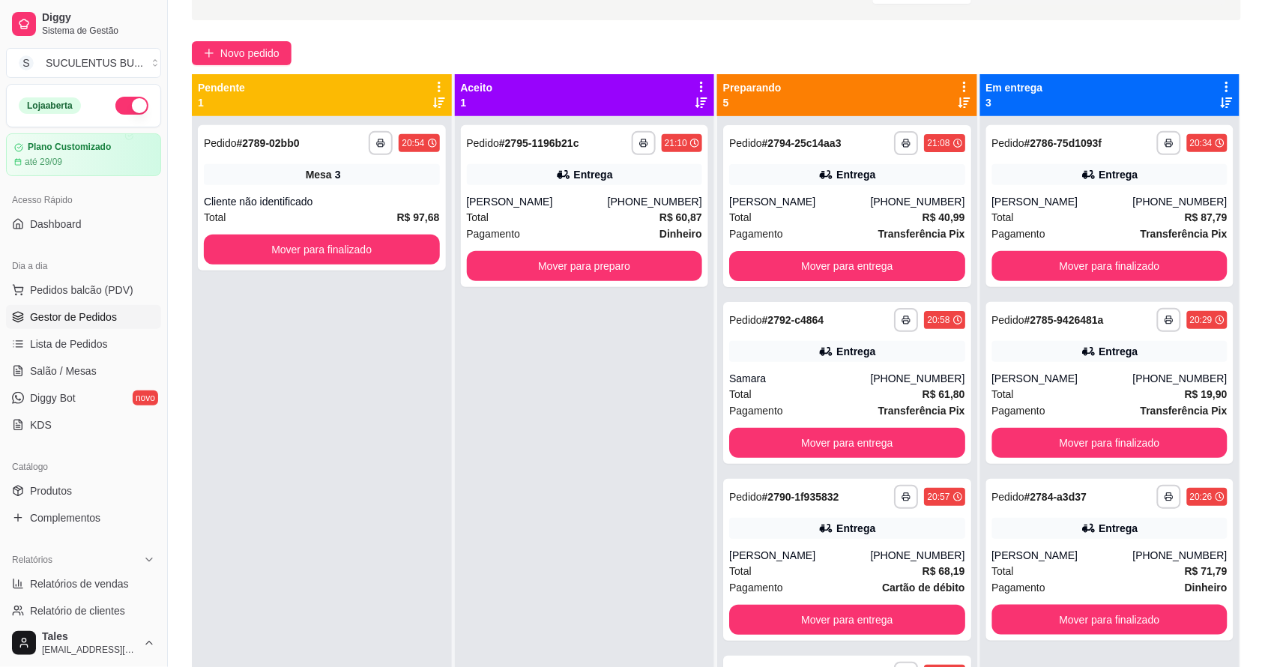
scroll to position [0, 0]
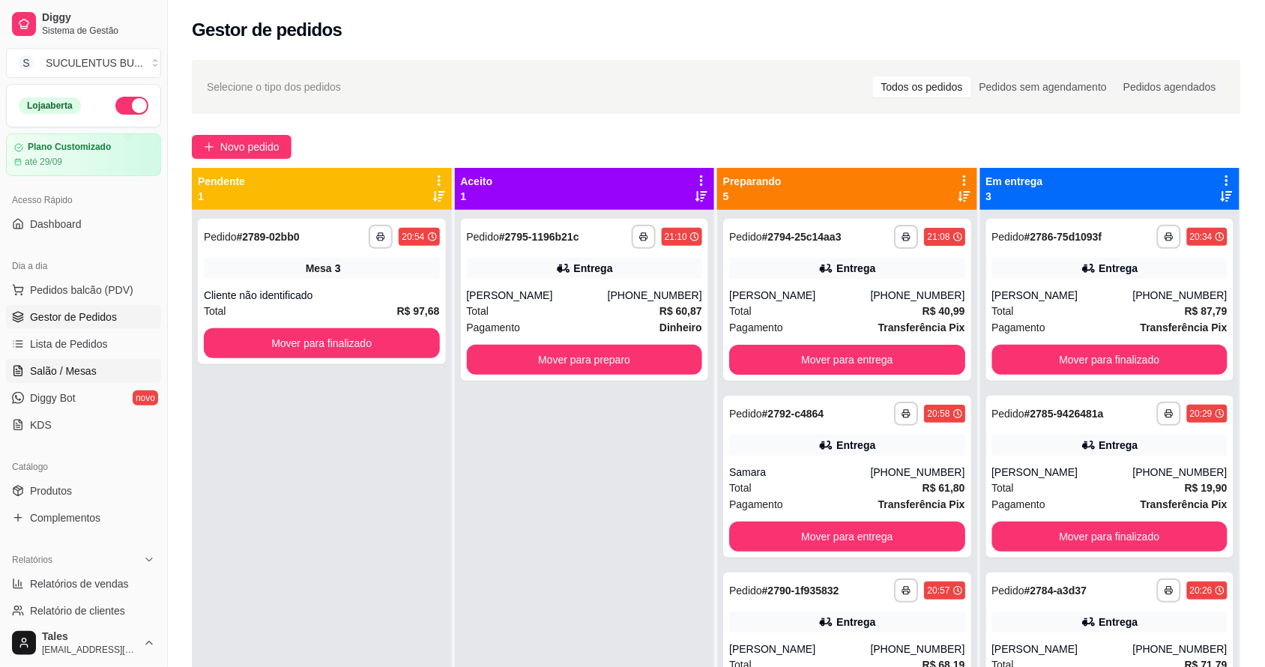
click at [84, 364] on span "Salão / Mesas" at bounding box center [63, 370] width 67 height 15
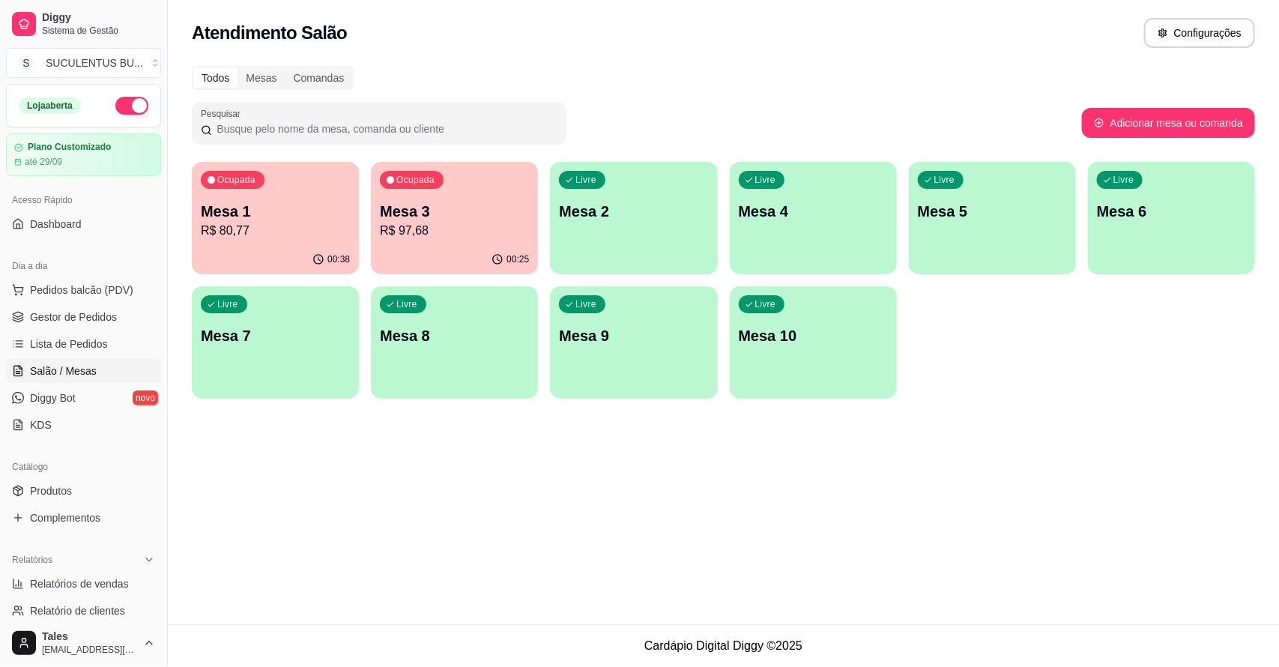
click at [252, 237] on p "R$ 80,77" at bounding box center [275, 231] width 149 height 18
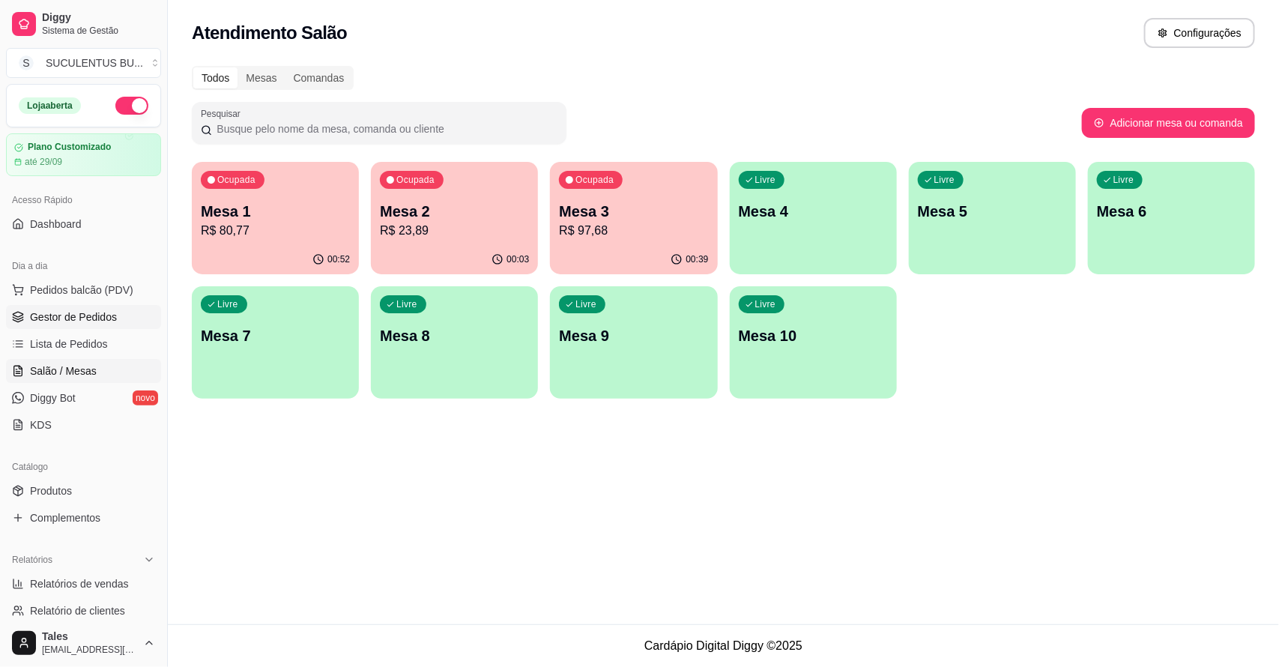
click at [91, 326] on link "Gestor de Pedidos" at bounding box center [83, 317] width 155 height 24
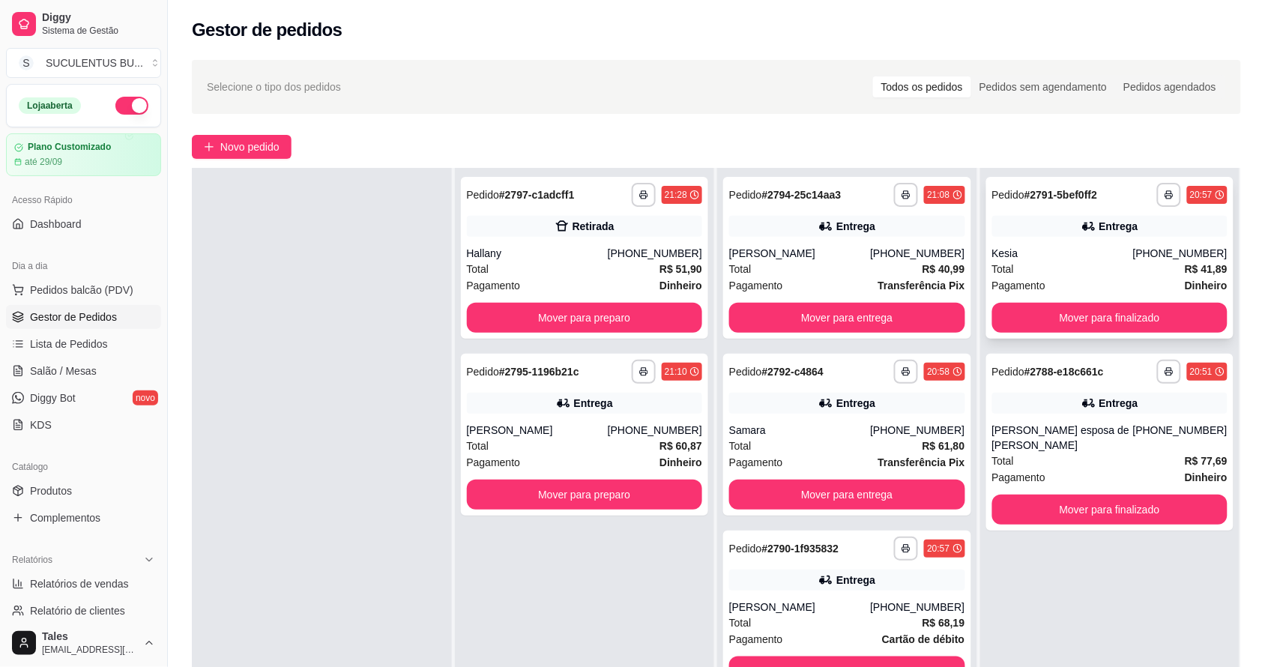
click at [1083, 266] on div "Total R$ 41,89" at bounding box center [1110, 269] width 236 height 16
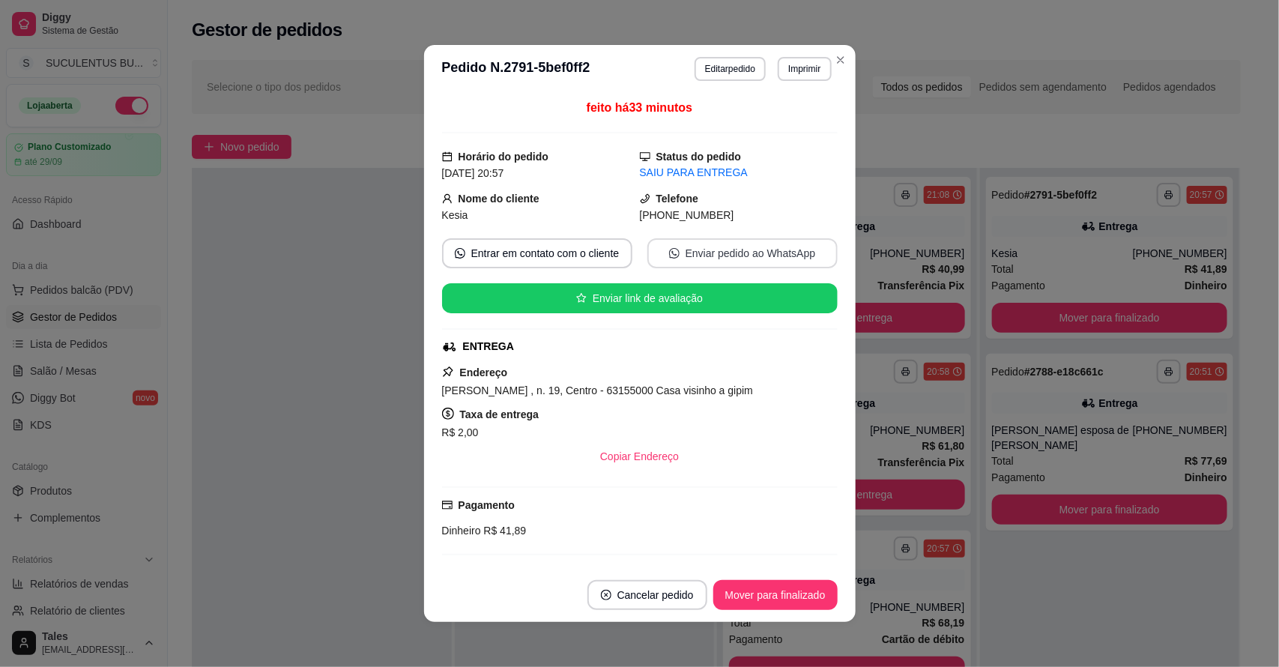
click at [710, 256] on button "Enviar pedido ao WhatsApp" at bounding box center [742, 253] width 190 height 30
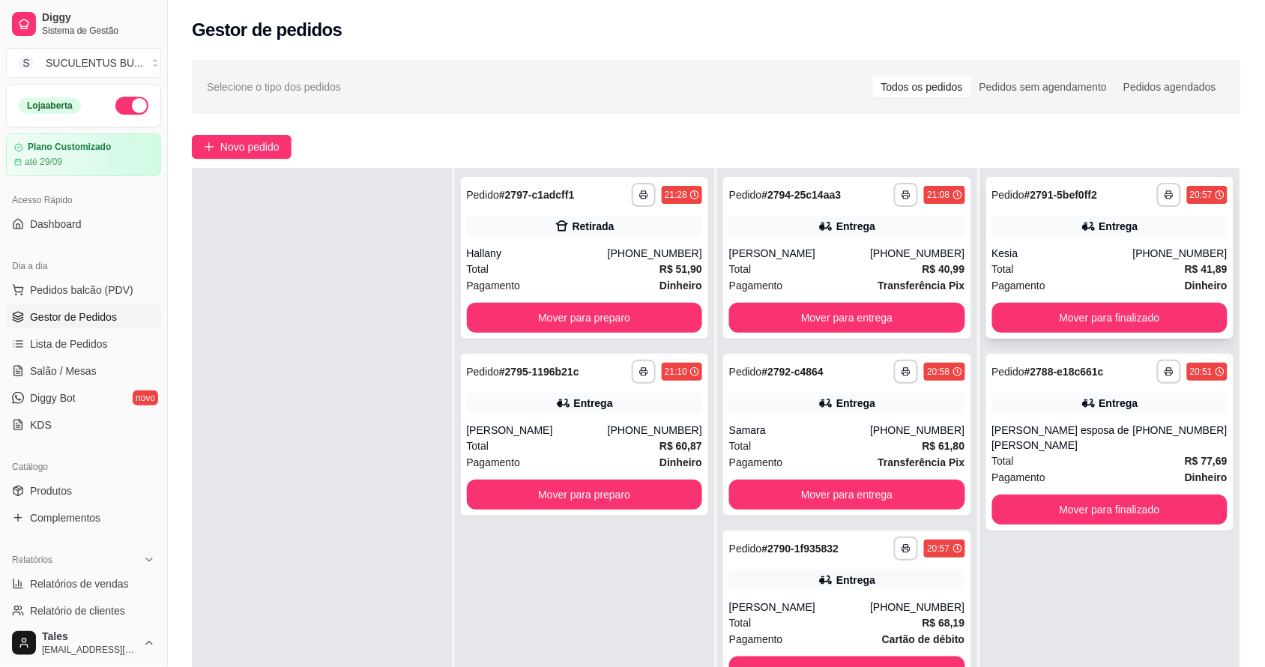
click at [1155, 271] on div "Total R$ 41,89" at bounding box center [1110, 269] width 236 height 16
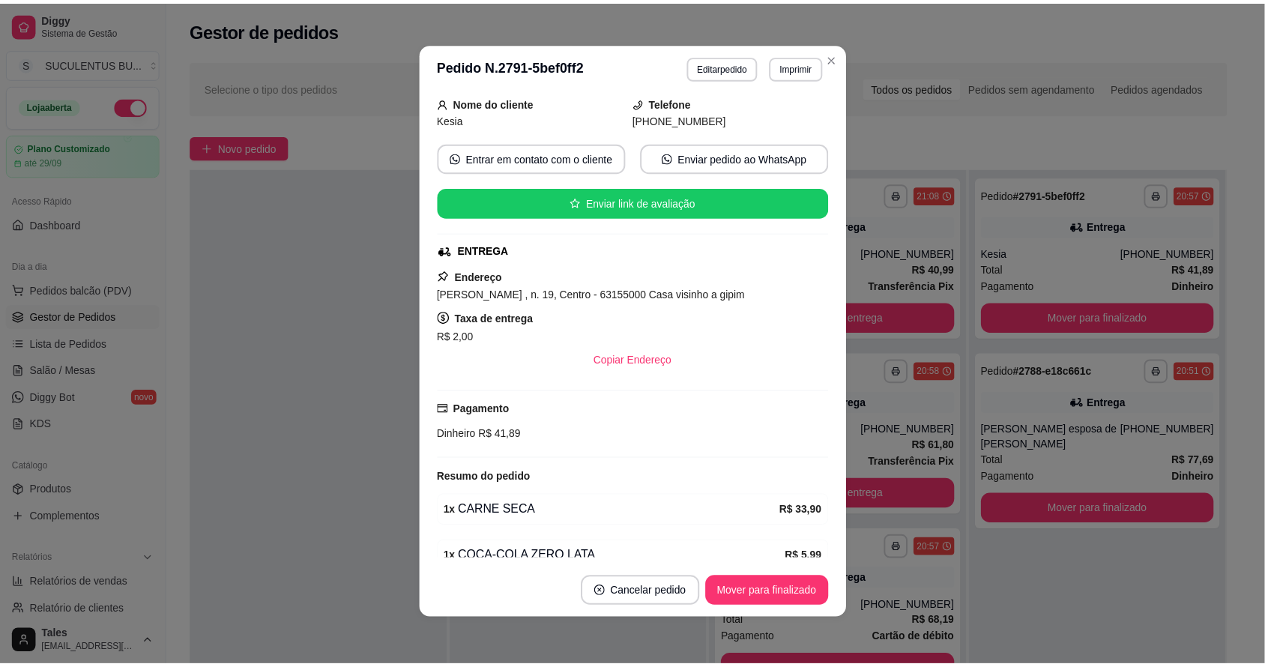
scroll to position [172, 0]
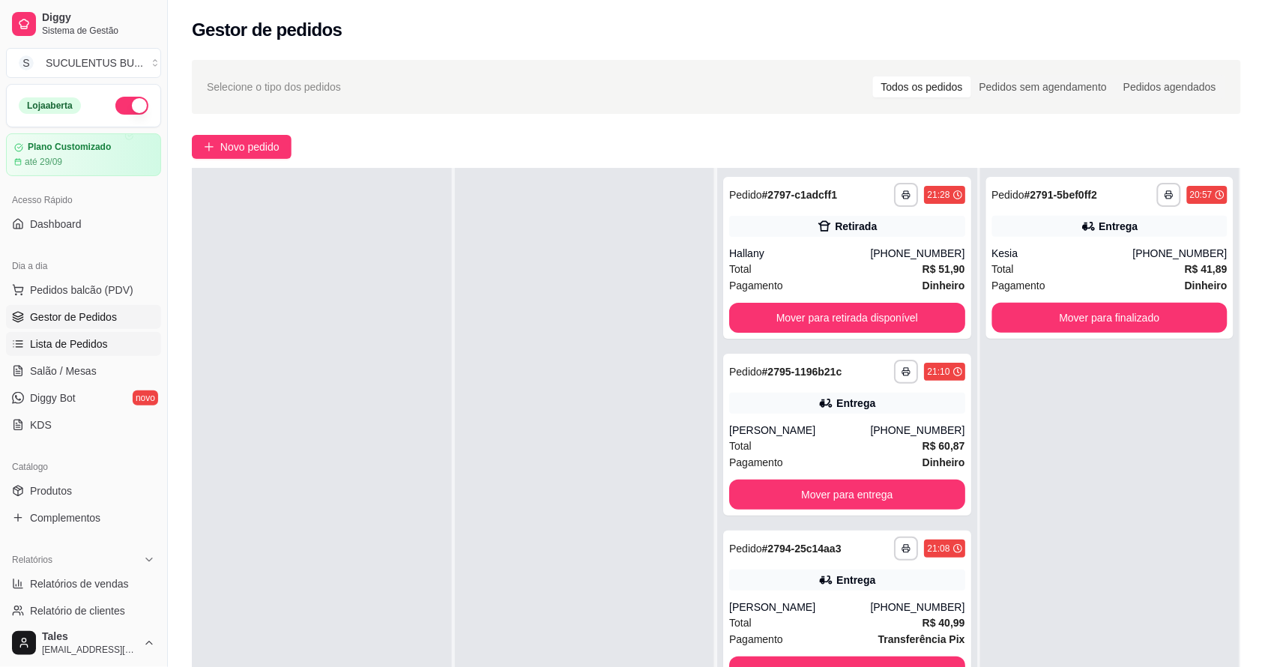
click at [72, 336] on span "Lista de Pedidos" at bounding box center [69, 343] width 78 height 15
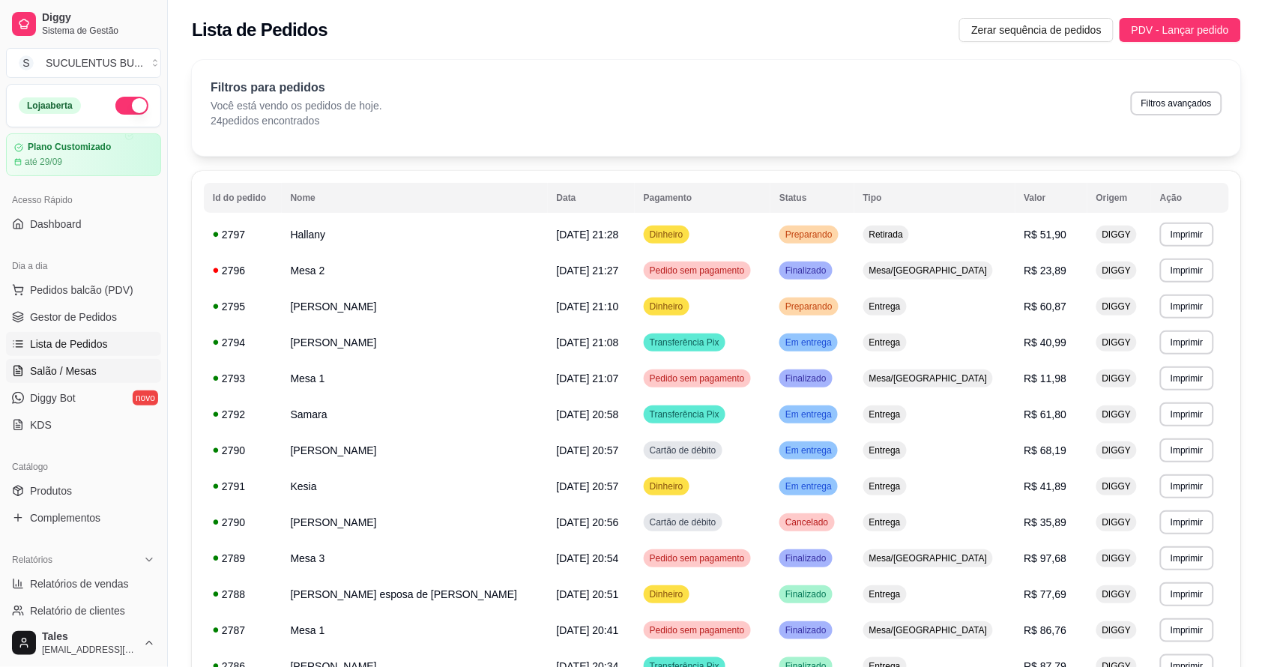
click at [99, 371] on link "Salão / Mesas" at bounding box center [83, 371] width 155 height 24
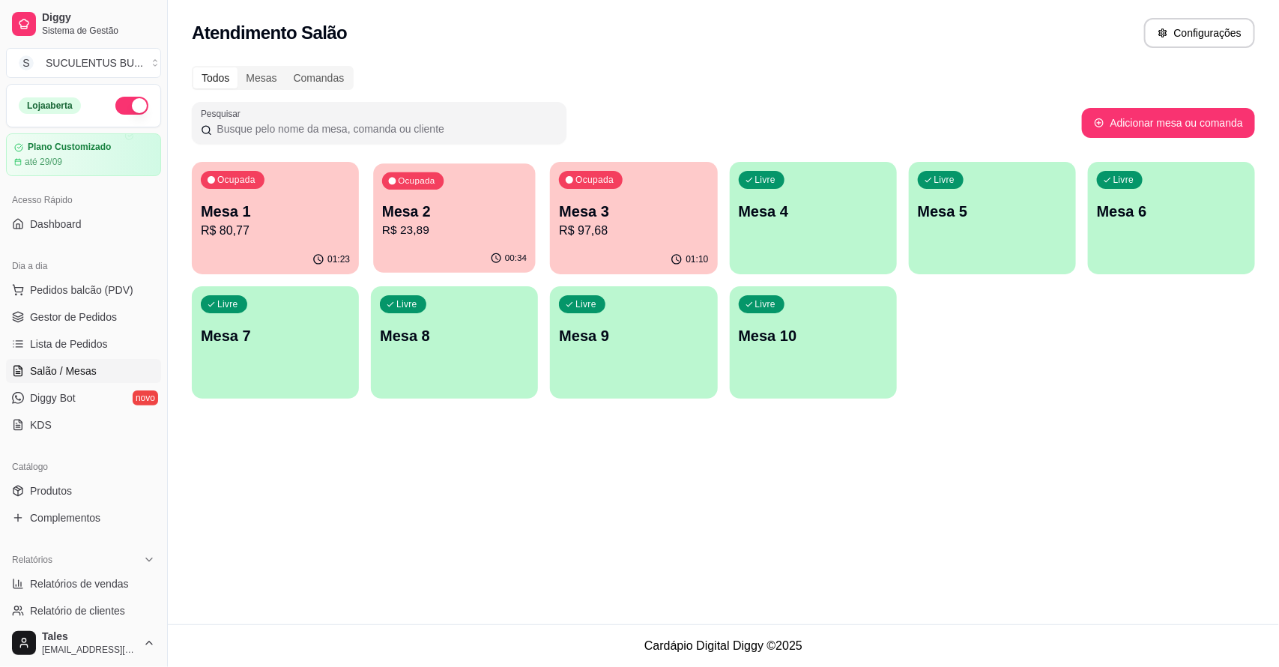
click at [476, 230] on p "R$ 23,89" at bounding box center [454, 230] width 145 height 17
click at [627, 538] on div "Atendimento Salão Configurações Todos Mesas Comandas Pesquisar Adicionar mesa o…" at bounding box center [723, 312] width 1111 height 624
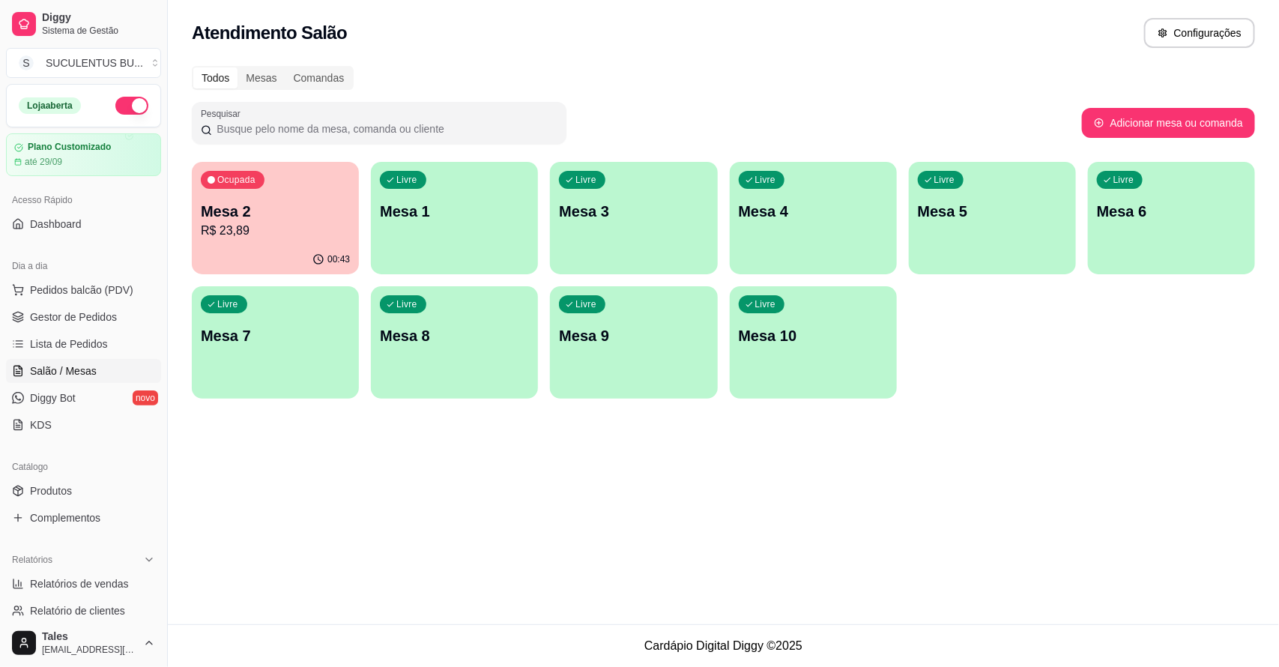
click at [289, 222] on p "R$ 23,89" at bounding box center [275, 231] width 149 height 18
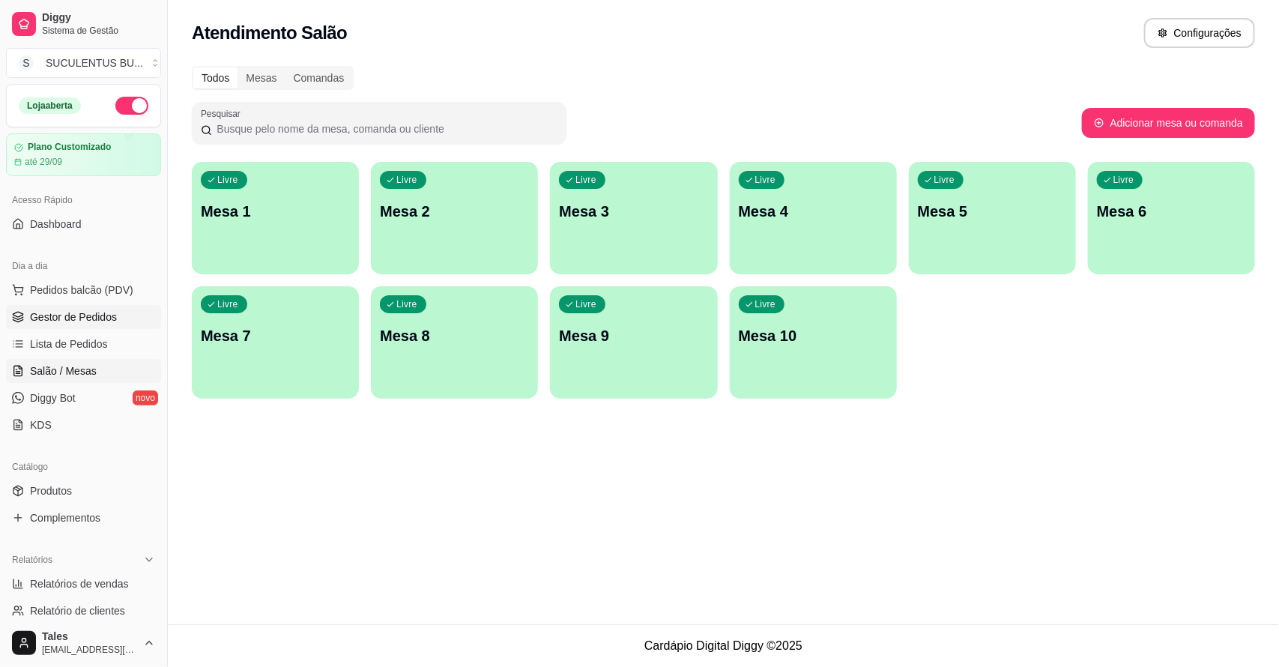
click at [52, 312] on span "Gestor de Pedidos" at bounding box center [73, 316] width 87 height 15
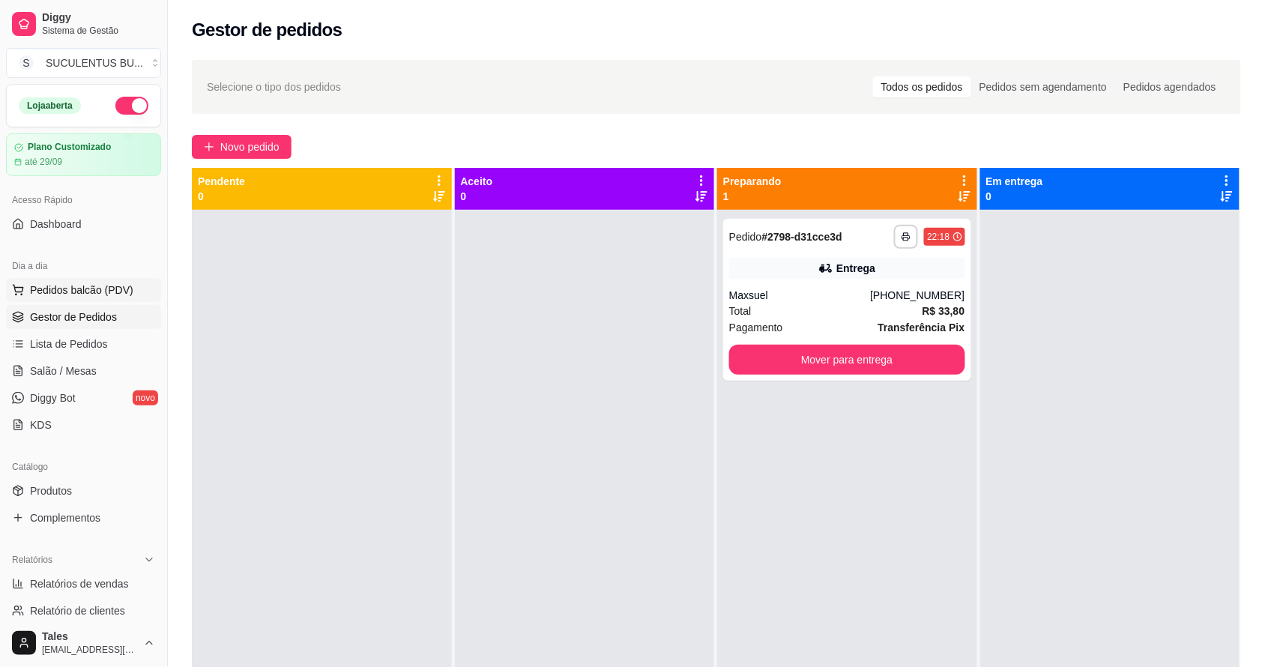
click at [98, 287] on span "Pedidos balcão (PDV)" at bounding box center [81, 289] width 103 height 15
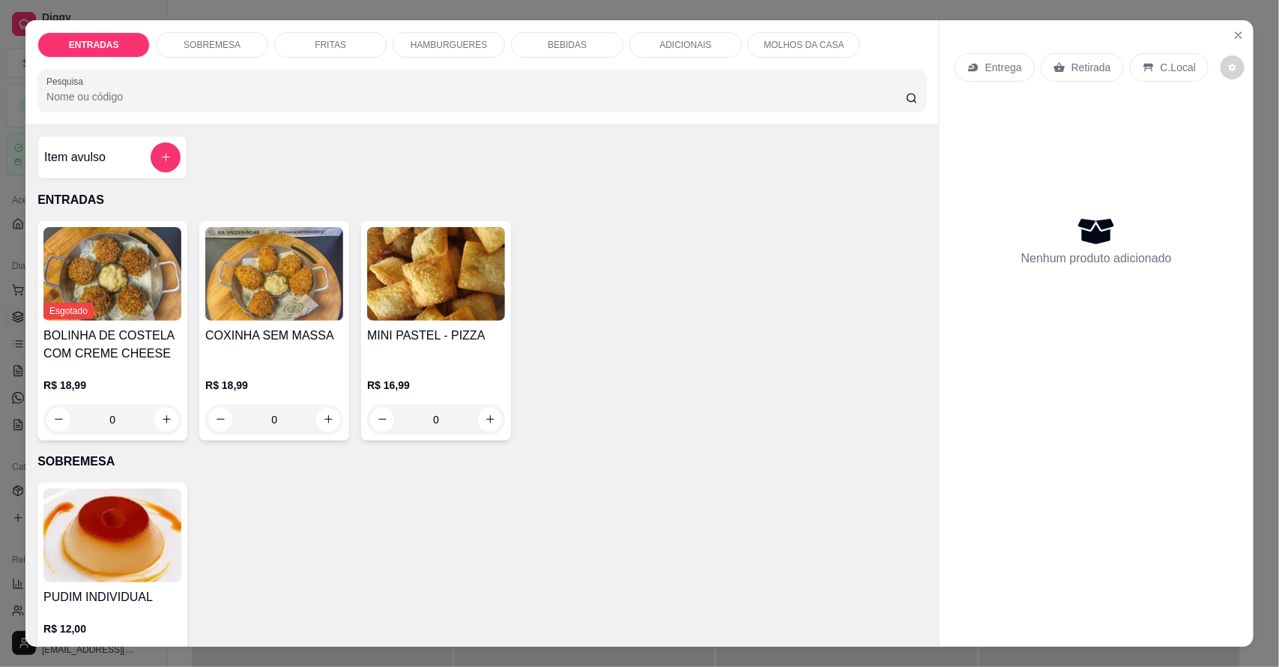
click at [451, 37] on div "HAMBURGUERES" at bounding box center [449, 44] width 112 height 25
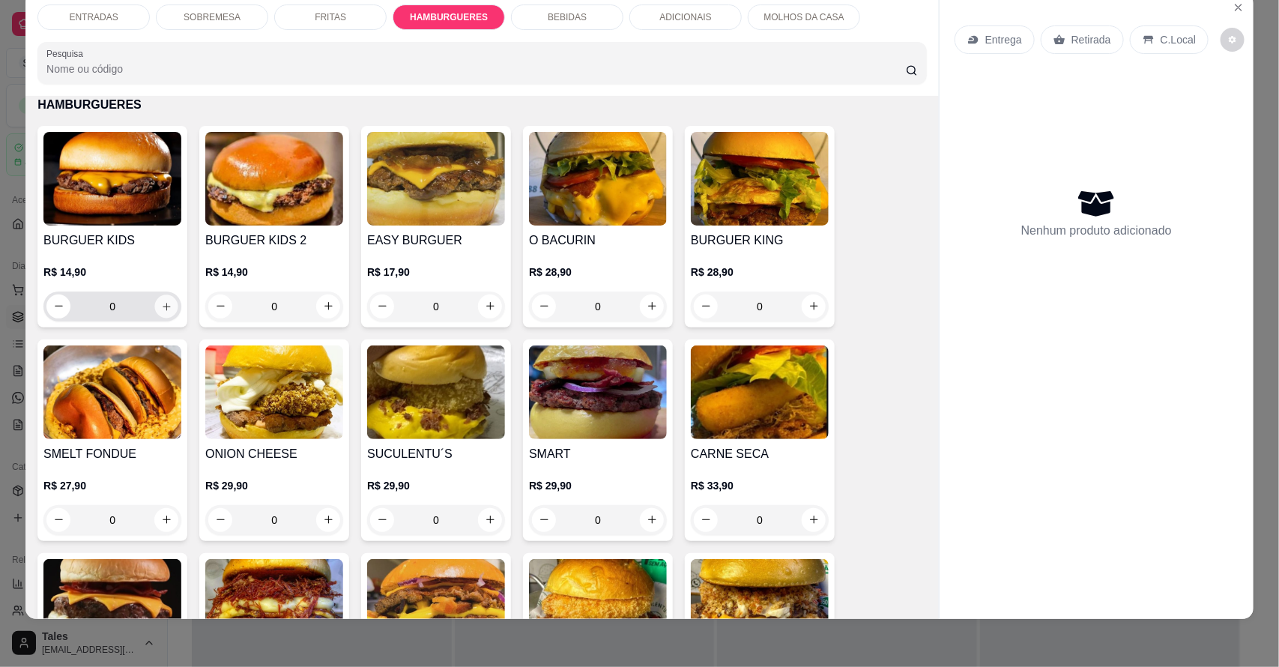
click at [161, 301] on icon "increase-product-quantity" at bounding box center [166, 305] width 11 height 11
type input "1"
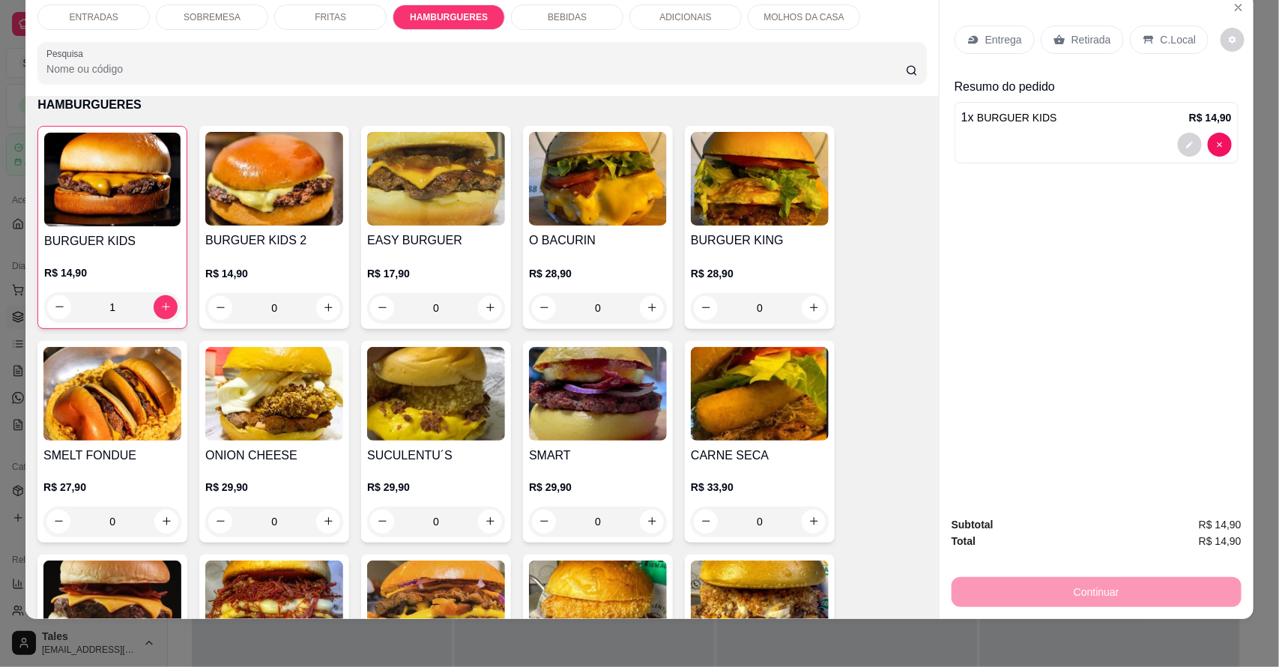
click at [553, 11] on p "BEBIDAS" at bounding box center [567, 17] width 39 height 12
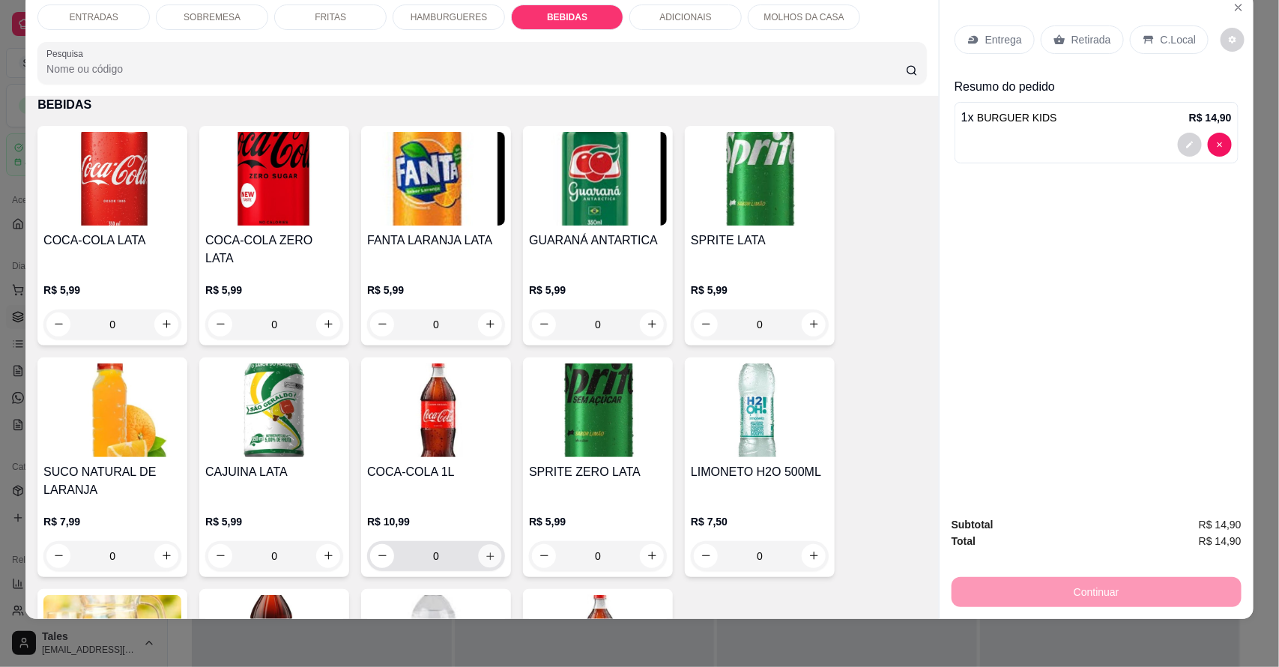
click at [488, 550] on icon "increase-product-quantity" at bounding box center [490, 555] width 11 height 11
type input "1"
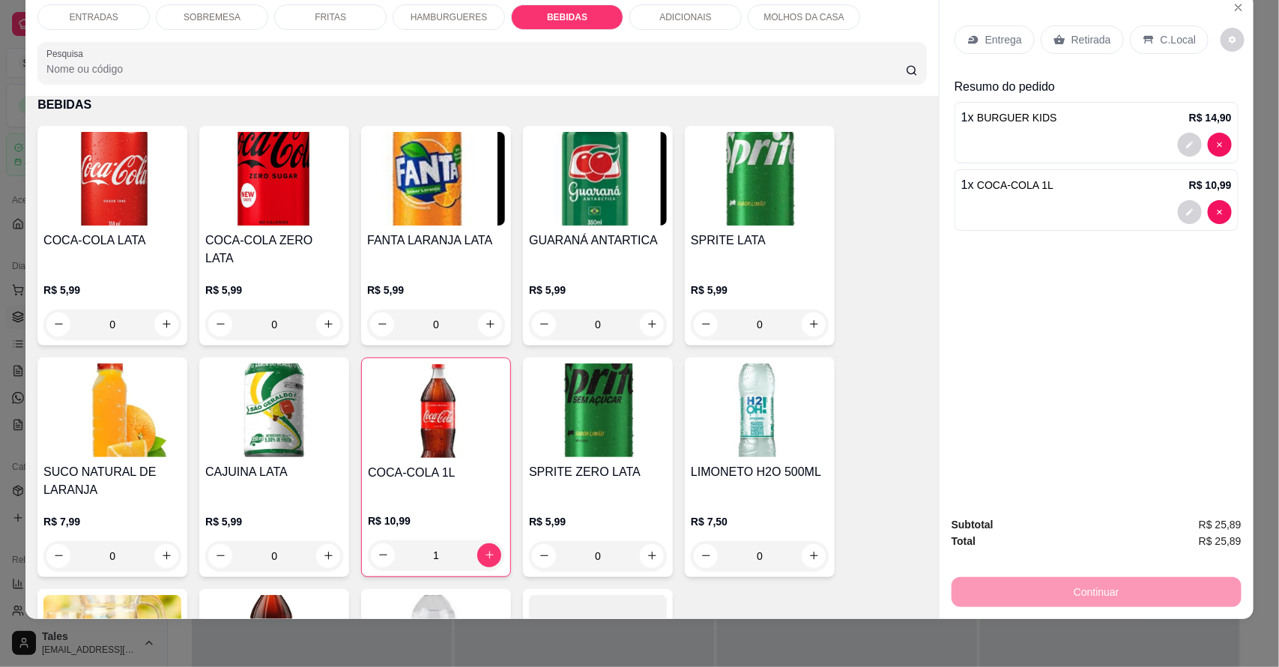
click at [1135, 583] on div "Continuar" at bounding box center [1097, 590] width 290 height 34
click at [978, 38] on div "Entrega" at bounding box center [995, 39] width 80 height 28
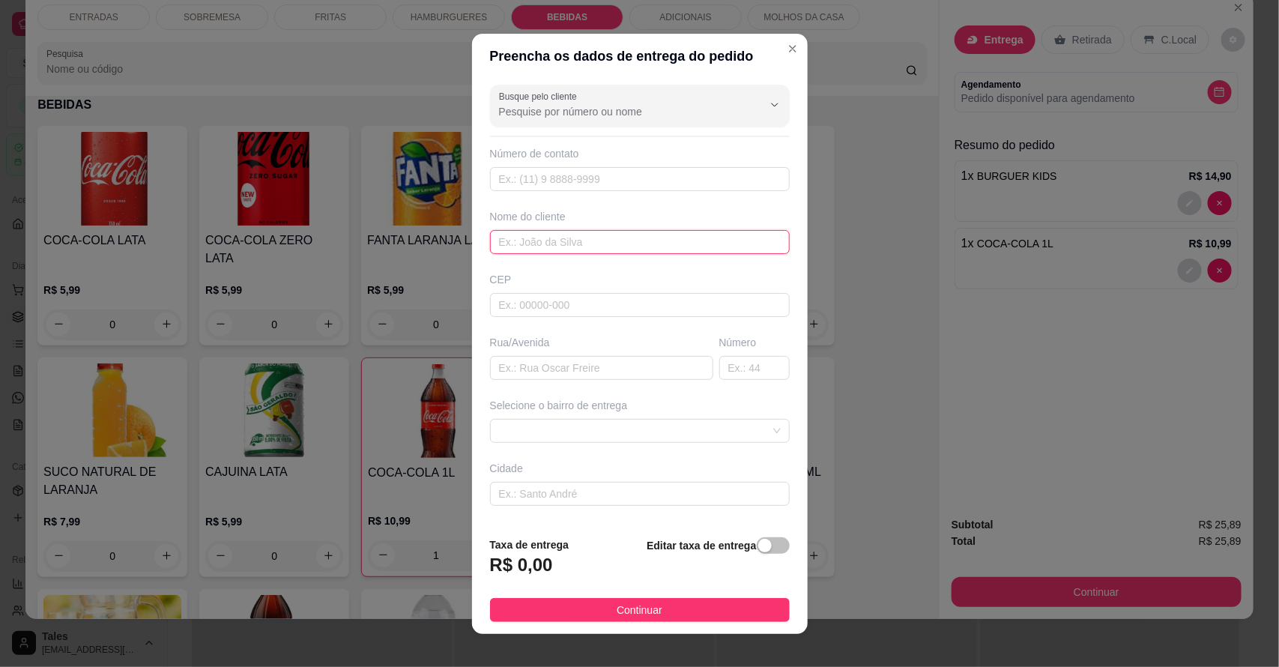
click at [555, 247] on input "text" at bounding box center [640, 242] width 300 height 24
type input "[PERSON_NAME]"
click at [642, 104] on input "Busque pelo cliente" at bounding box center [619, 111] width 240 height 15
type input "s"
type input "t"
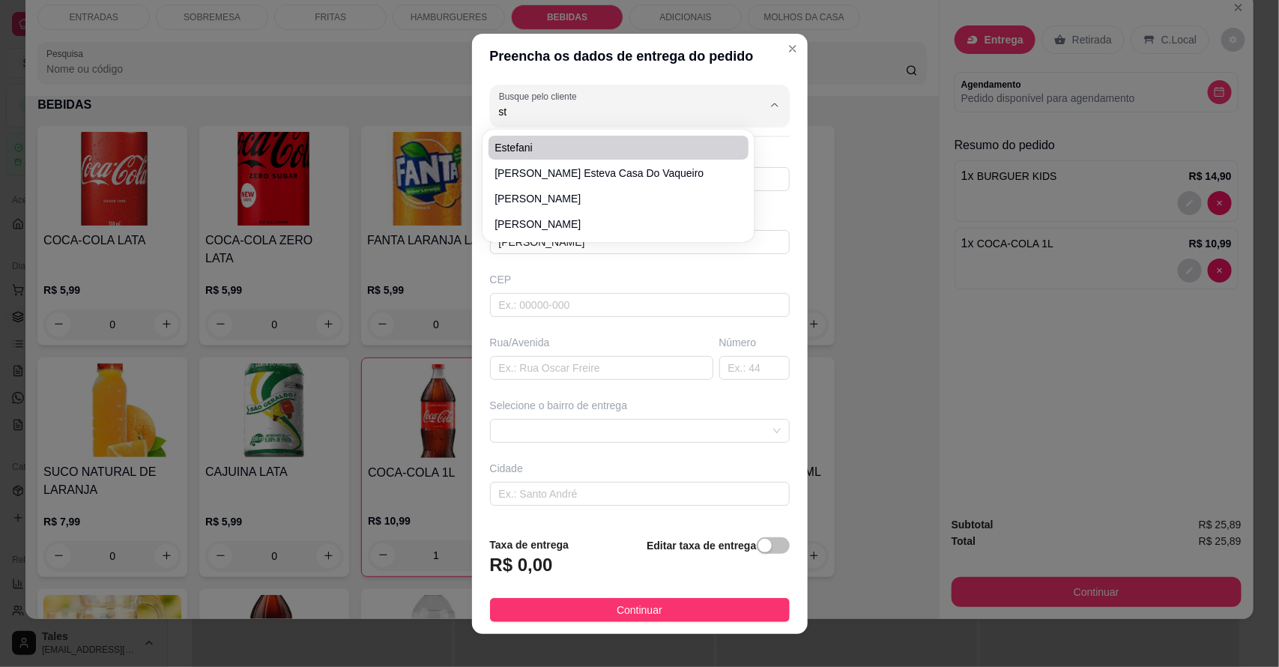
type input "s"
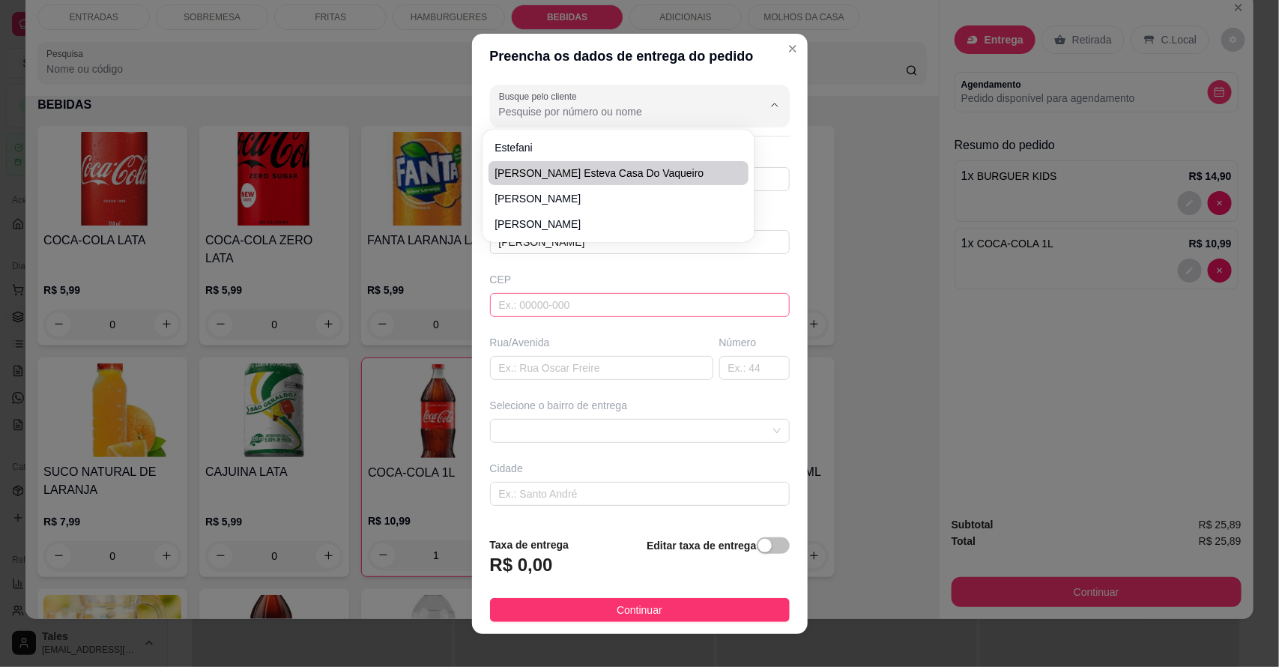
click at [563, 293] on input "text" at bounding box center [640, 305] width 300 height 24
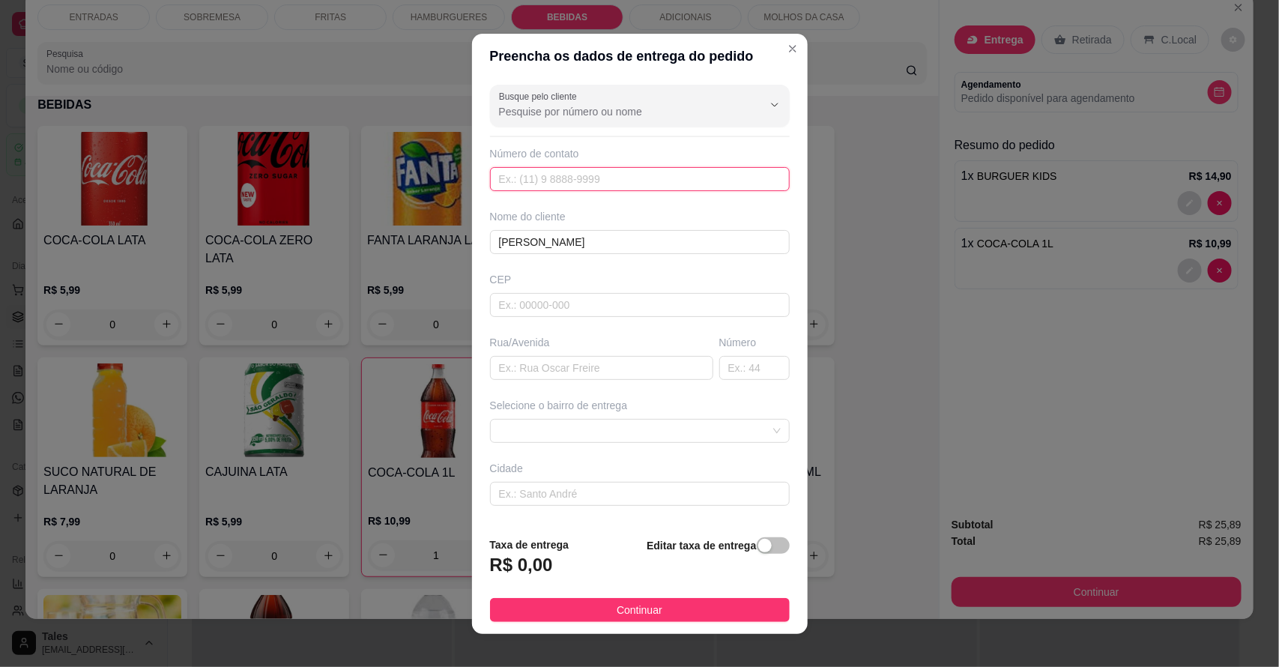
click at [570, 178] on input "text" at bounding box center [640, 179] width 300 height 24
paste input "558 89439-8487"
click at [501, 178] on input "558 89439-8487" at bounding box center [640, 179] width 300 height 24
click at [500, 185] on input "[PHONE_NUMBER]" at bounding box center [640, 179] width 300 height 24
type input "[PHONE_NUMBER]"
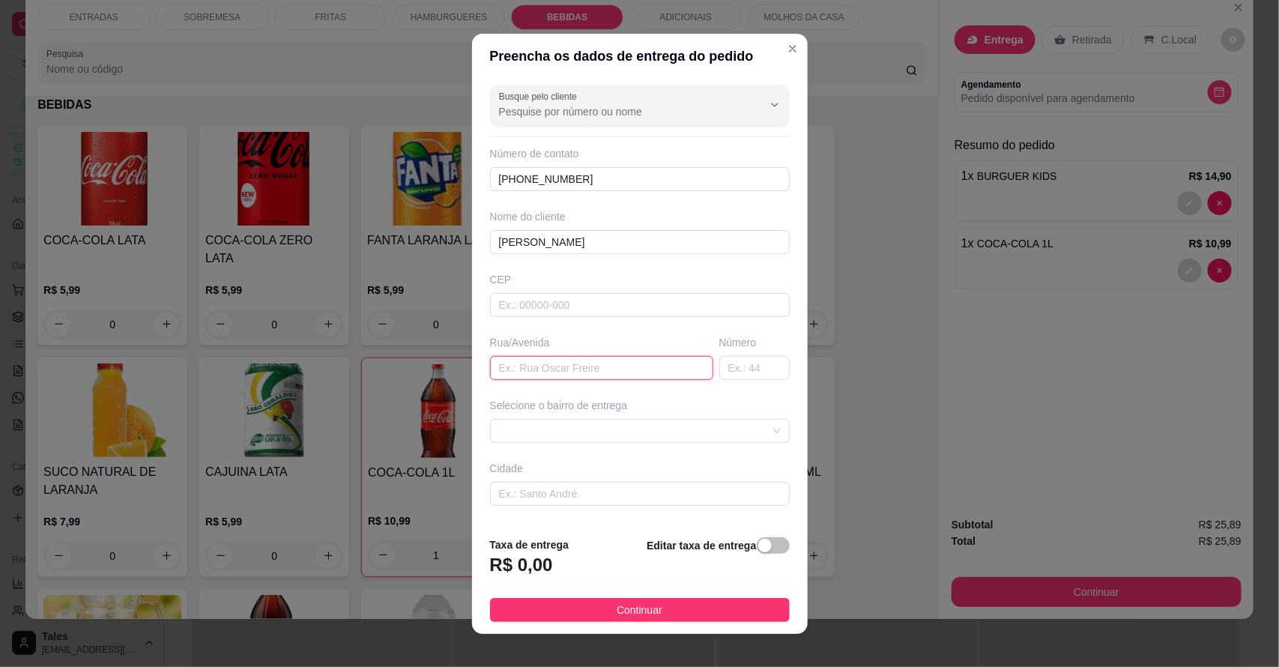
click at [556, 368] on input "text" at bounding box center [601, 368] width 223 height 24
paste input "[STREET_ADDRESS][PERSON_NAME]"
type input "[STREET_ADDRESS][PERSON_NAME]"
click at [729, 365] on input "text" at bounding box center [754, 368] width 70 height 24
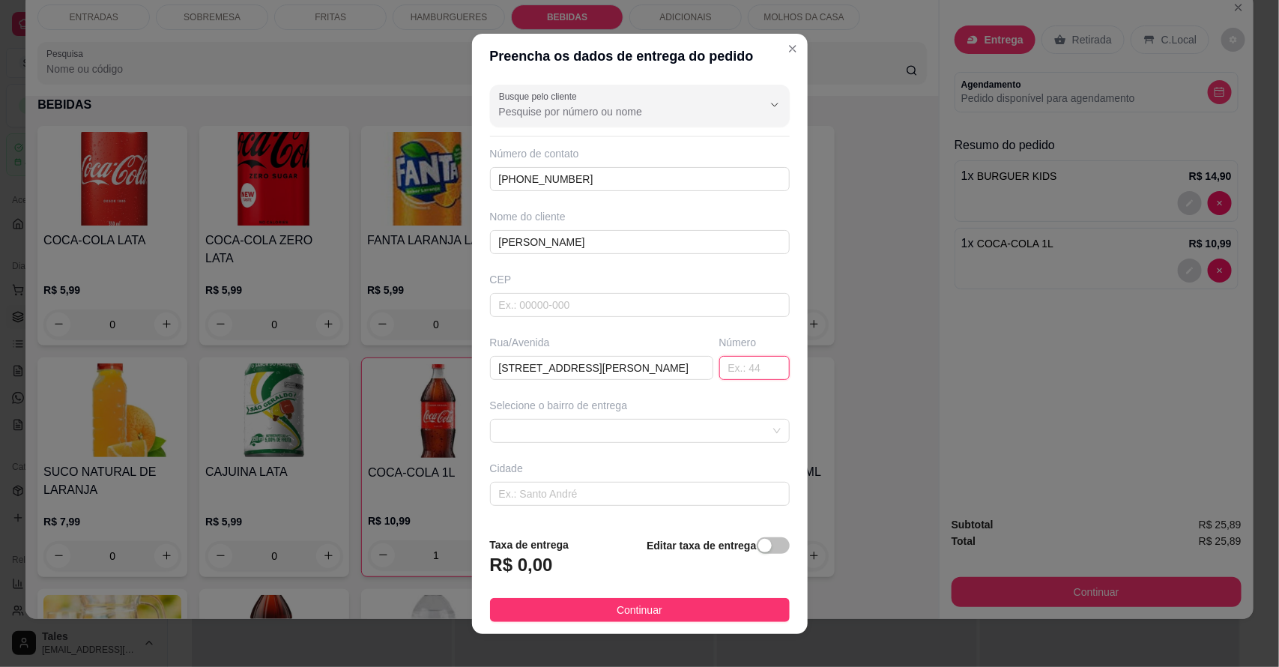
scroll to position [0, 0]
type input "53"
click at [678, 368] on input "[STREET_ADDRESS][PERSON_NAME]" at bounding box center [601, 368] width 223 height 24
click at [642, 427] on span at bounding box center [640, 431] width 282 height 22
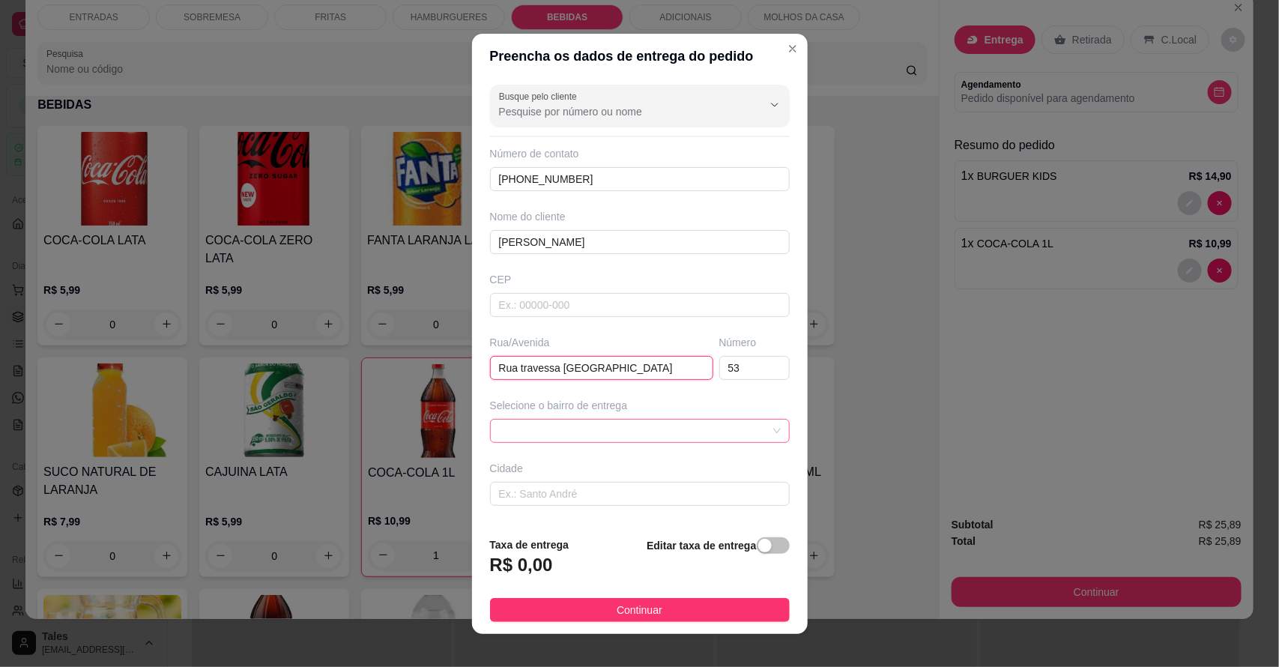
type input "Rua travessa [GEOGRAPHIC_DATA]"
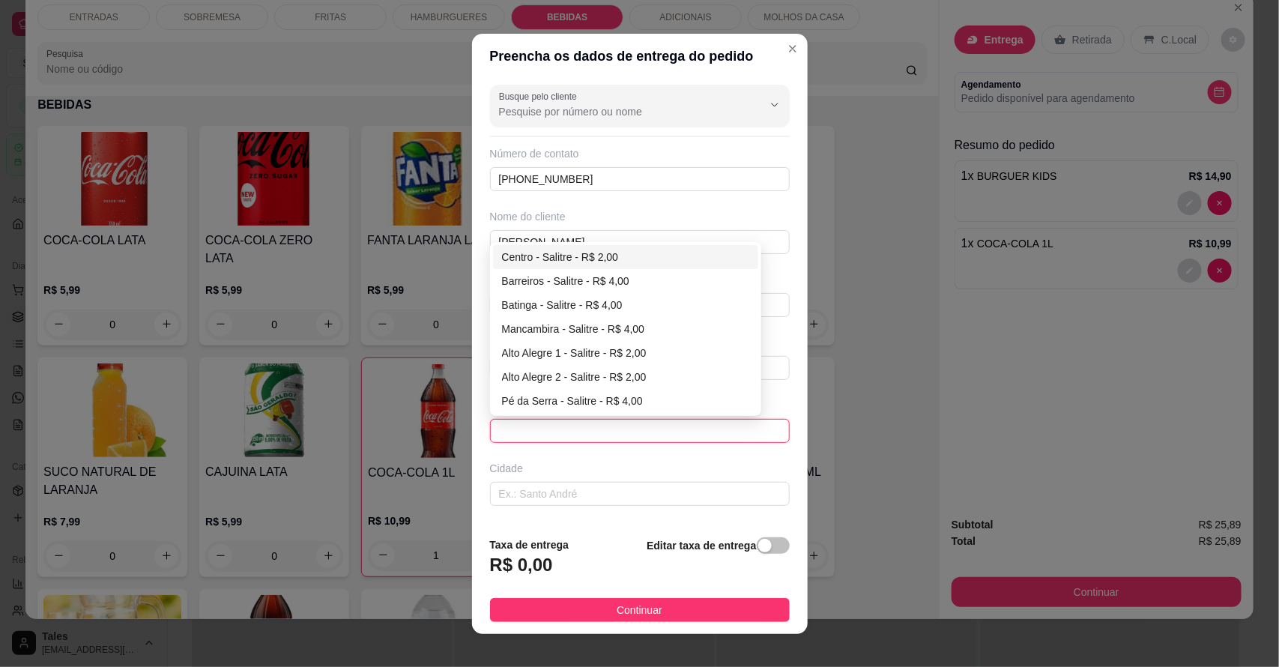
click at [585, 250] on div "Centro - Salitre - R$ 2,00" at bounding box center [626, 257] width 248 height 16
type input "Salitre"
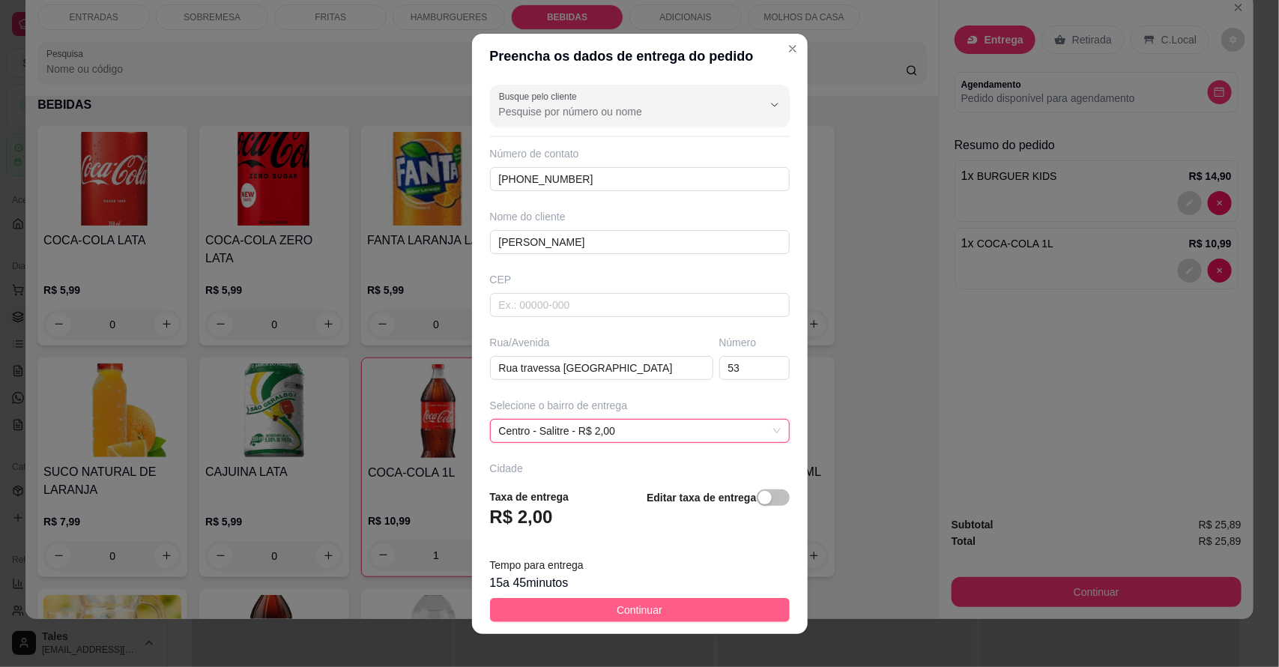
click at [631, 611] on span "Continuar" at bounding box center [640, 610] width 46 height 16
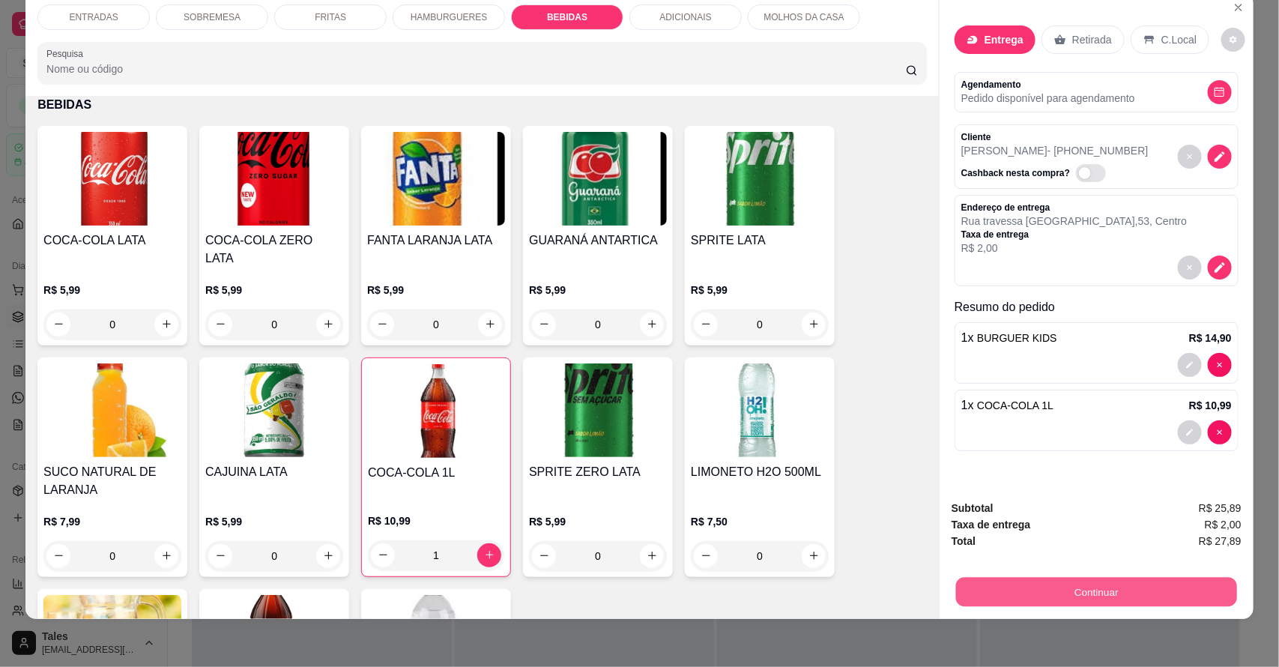
click at [1060, 586] on button "Continuar" at bounding box center [1096, 592] width 281 height 29
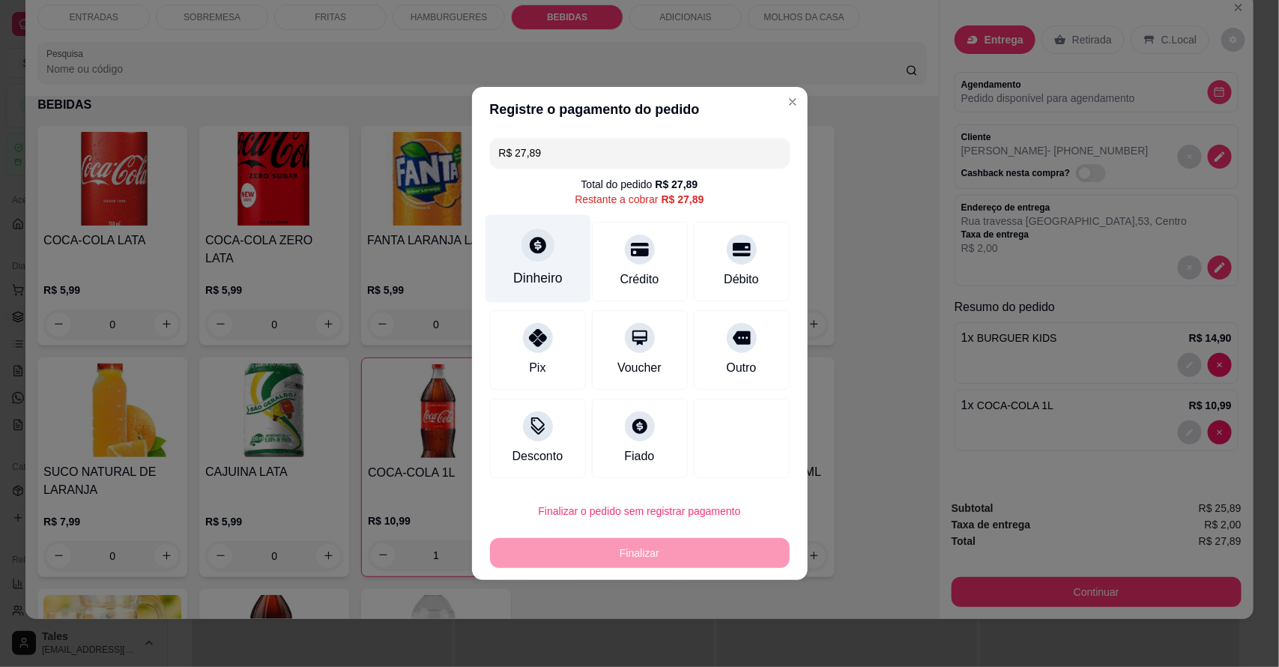
click at [542, 264] on div "Dinheiro" at bounding box center [538, 259] width 106 height 88
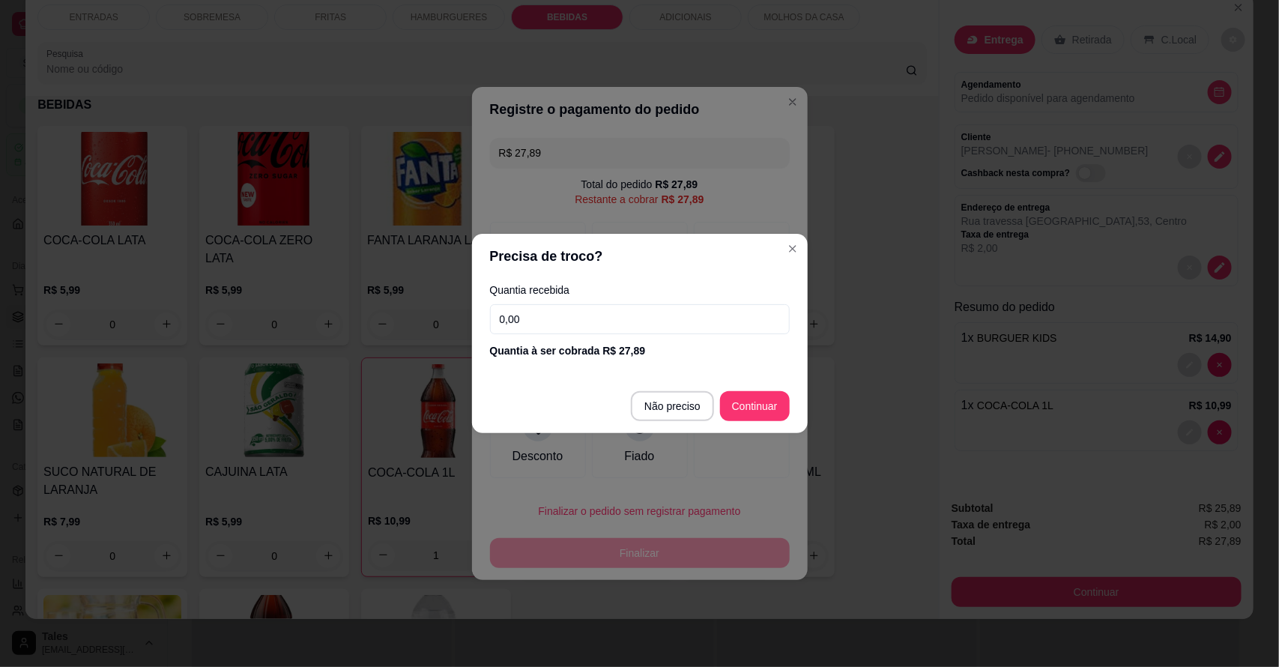
click at [680, 315] on input "0,00" at bounding box center [640, 319] width 300 height 30
click at [641, 315] on input "0,00" at bounding box center [640, 319] width 300 height 30
type input "27,90"
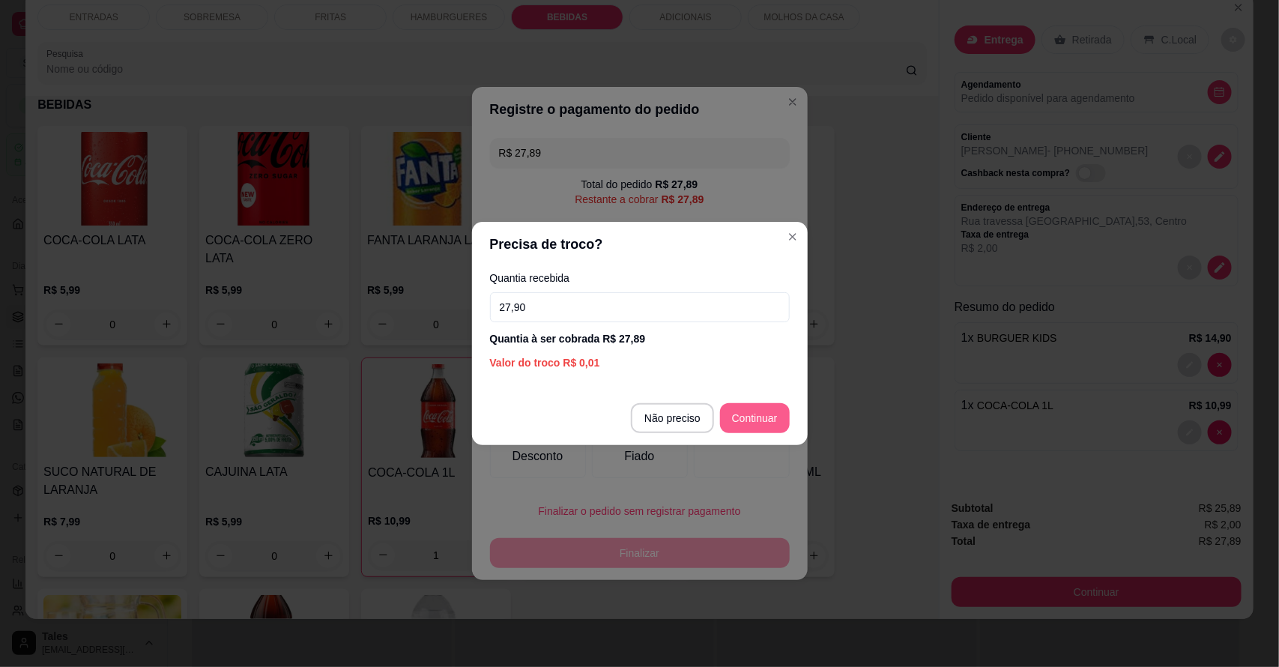
type input "R$ 0,00"
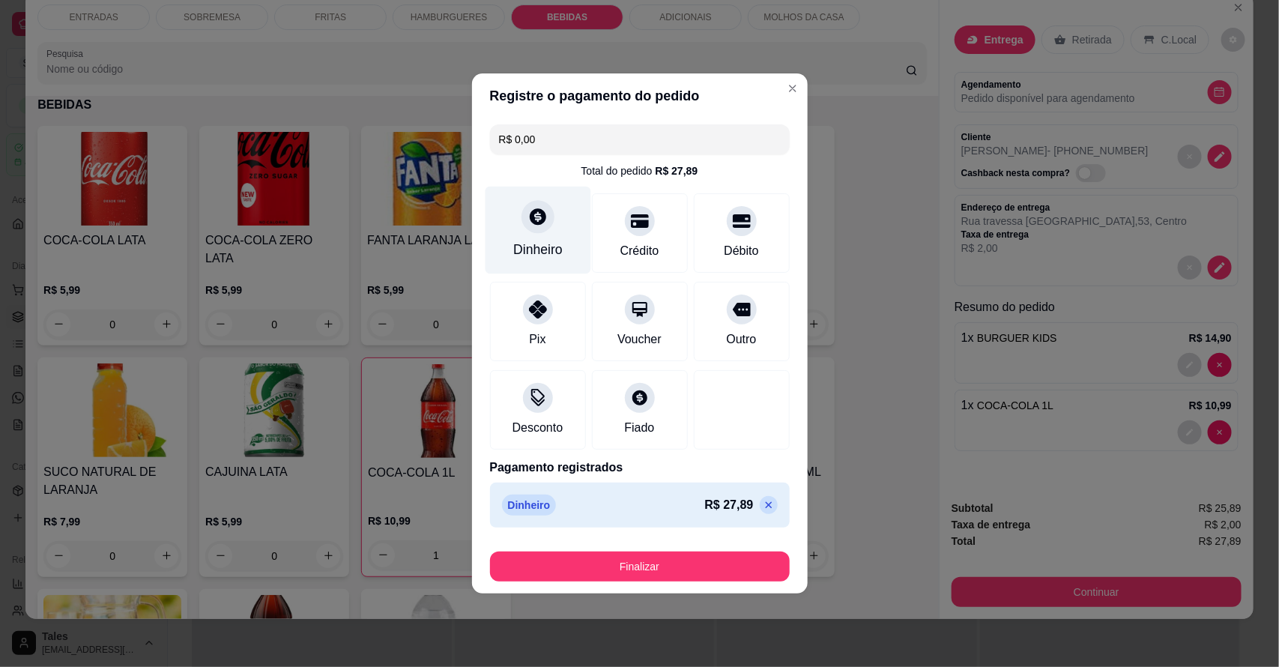
click at [523, 247] on div "Dinheiro" at bounding box center [537, 249] width 49 height 19
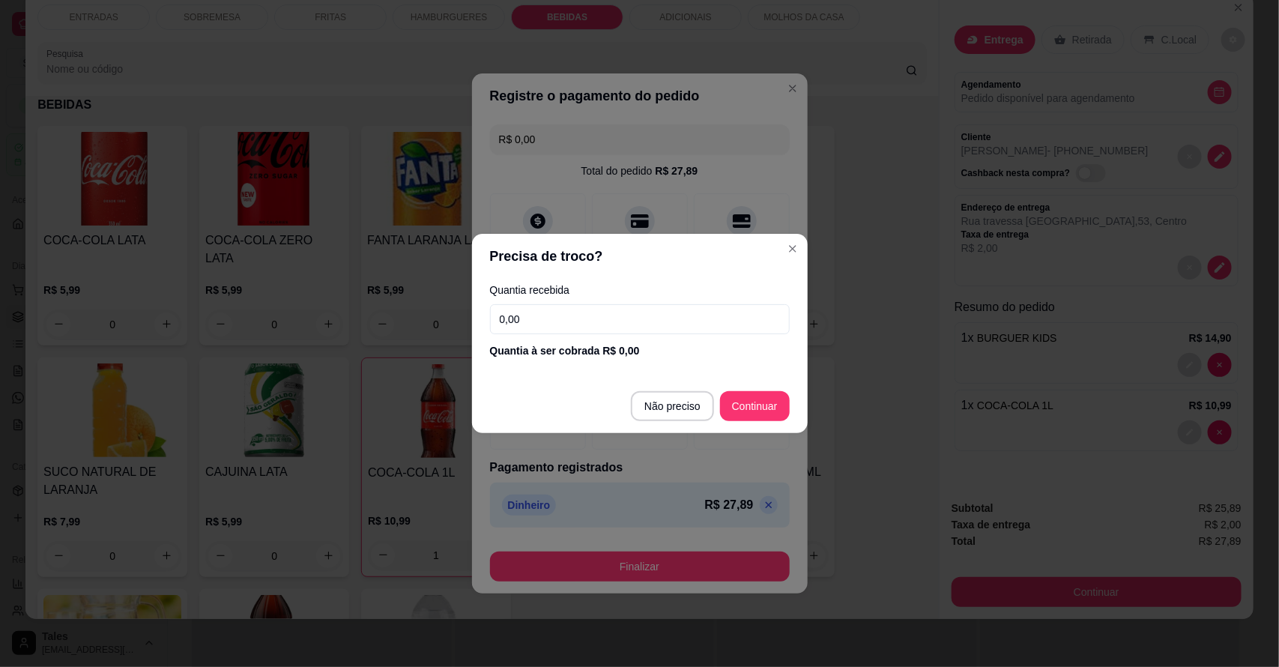
click at [652, 315] on input "0,00" at bounding box center [640, 319] width 300 height 30
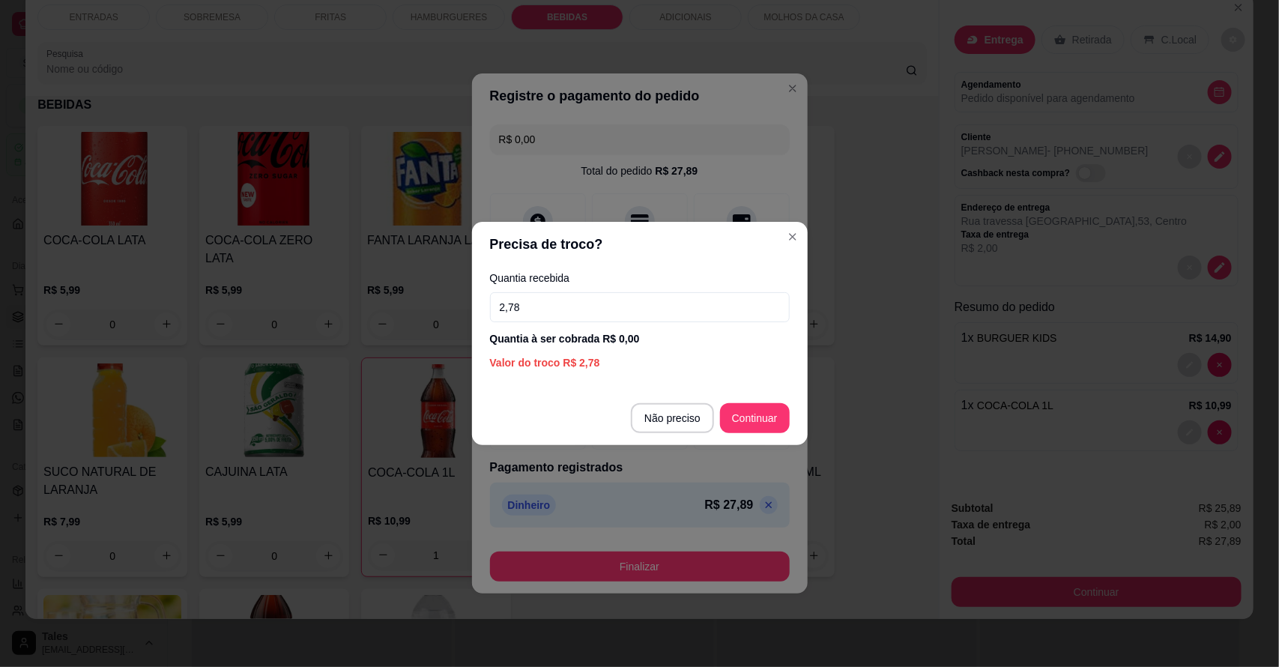
type input "27,89"
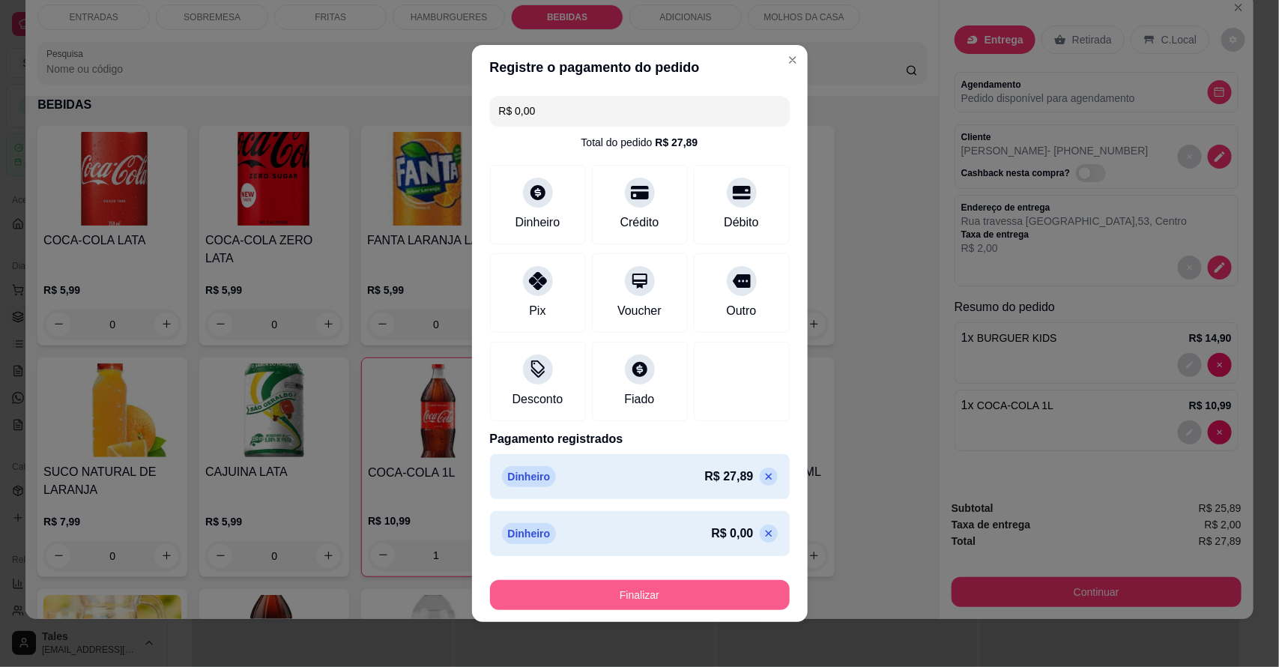
click at [617, 588] on button "Finalizar" at bounding box center [640, 595] width 300 height 30
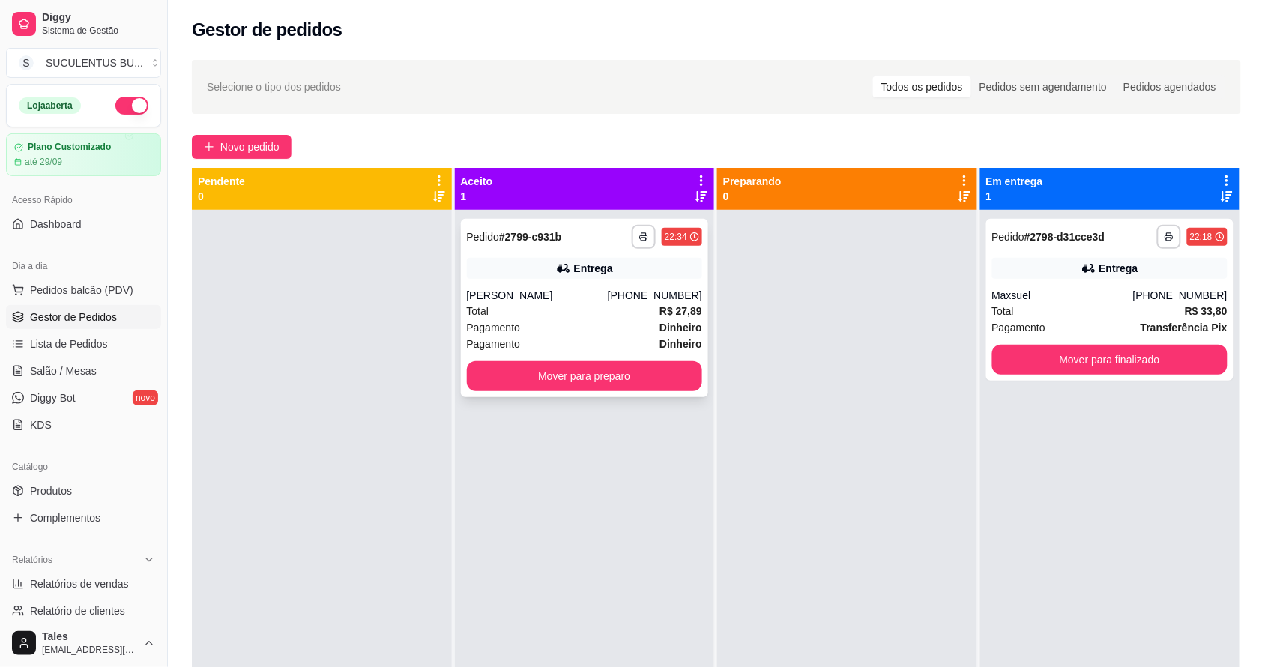
click at [618, 323] on div "Pagamento Dinheiro" at bounding box center [585, 327] width 236 height 16
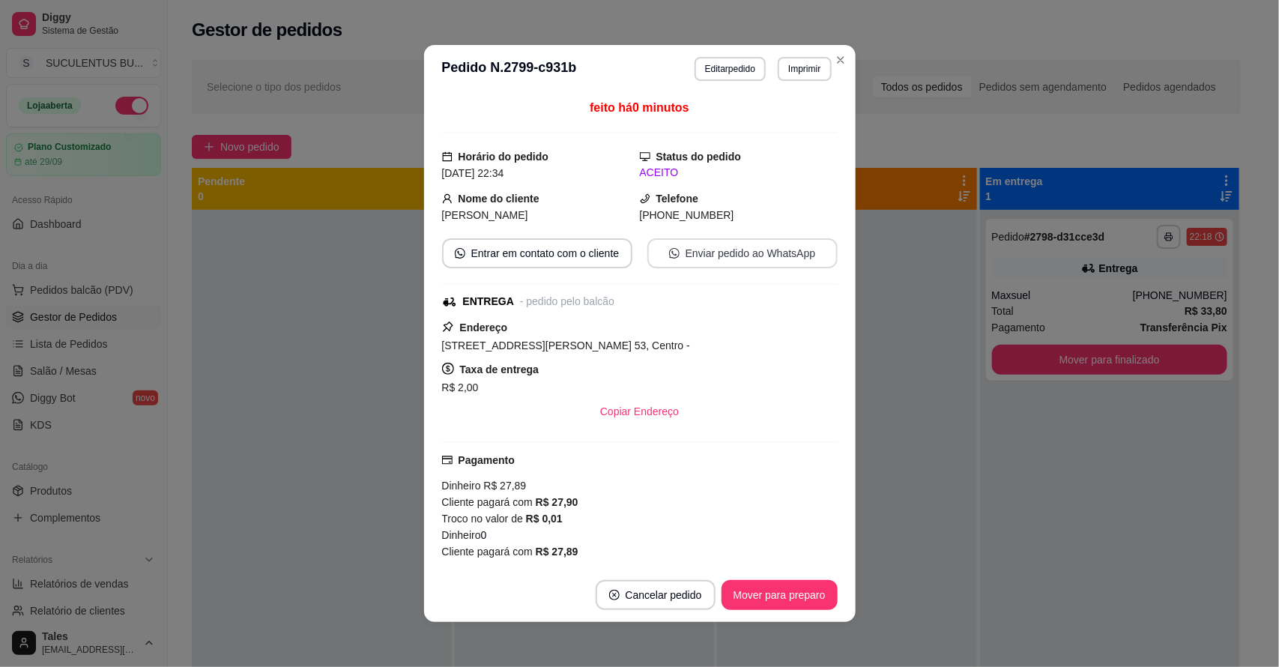
click at [705, 263] on button "Enviar pedido ao WhatsApp" at bounding box center [742, 253] width 190 height 30
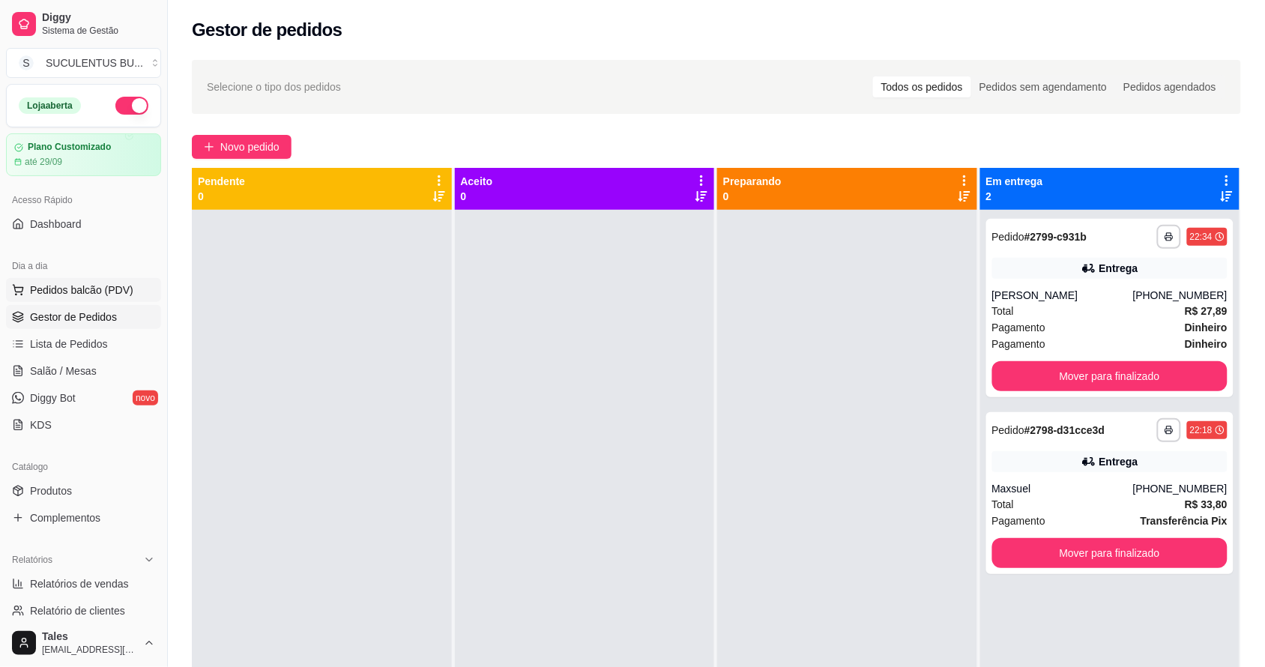
click at [87, 289] on span "Pedidos balcão (PDV)" at bounding box center [81, 289] width 103 height 15
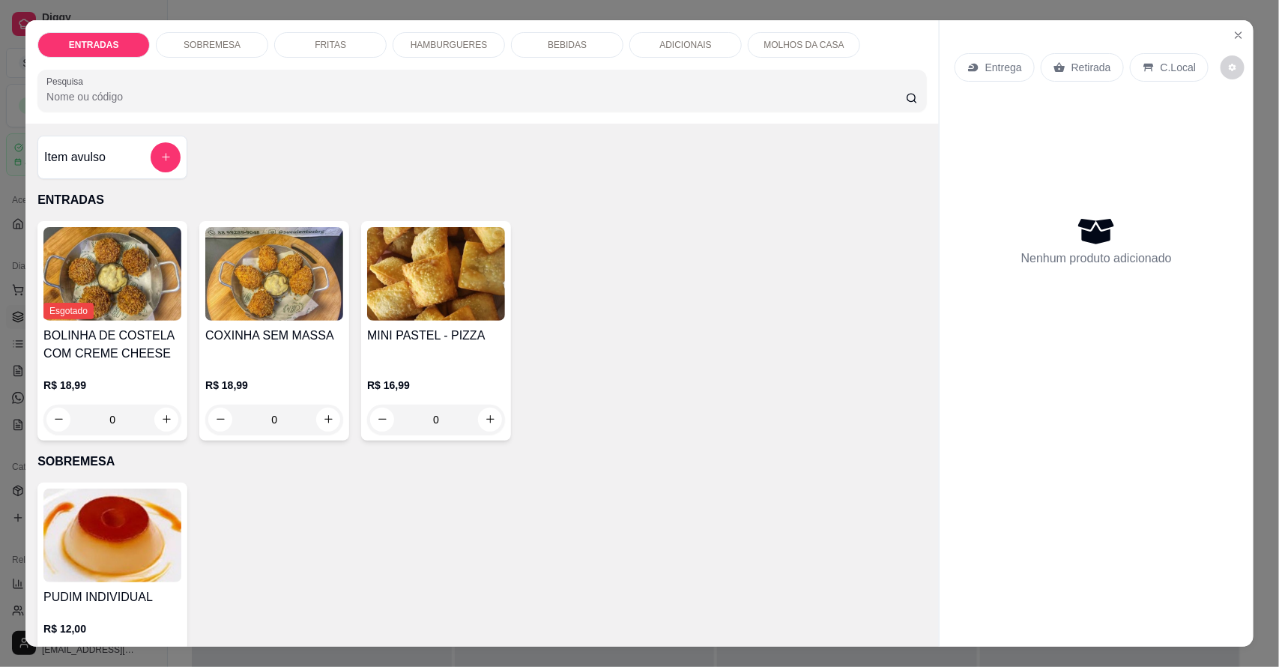
click at [422, 39] on p "HAMBURGUERES" at bounding box center [449, 45] width 77 height 12
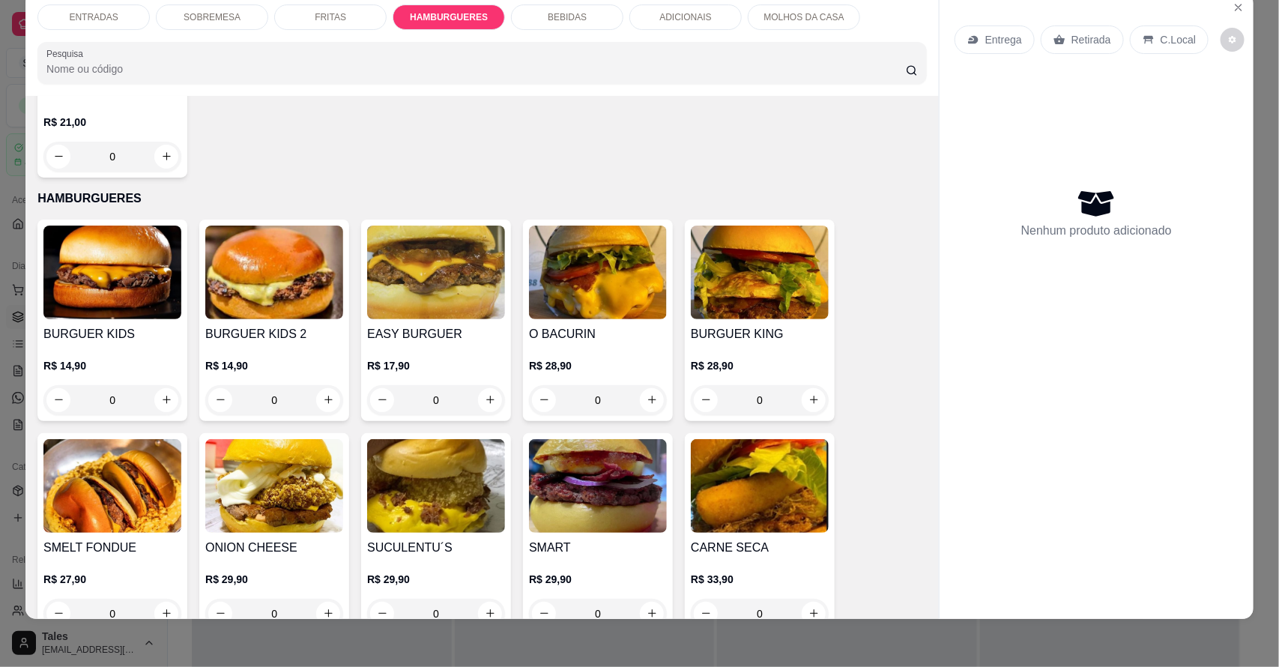
scroll to position [1066, 0]
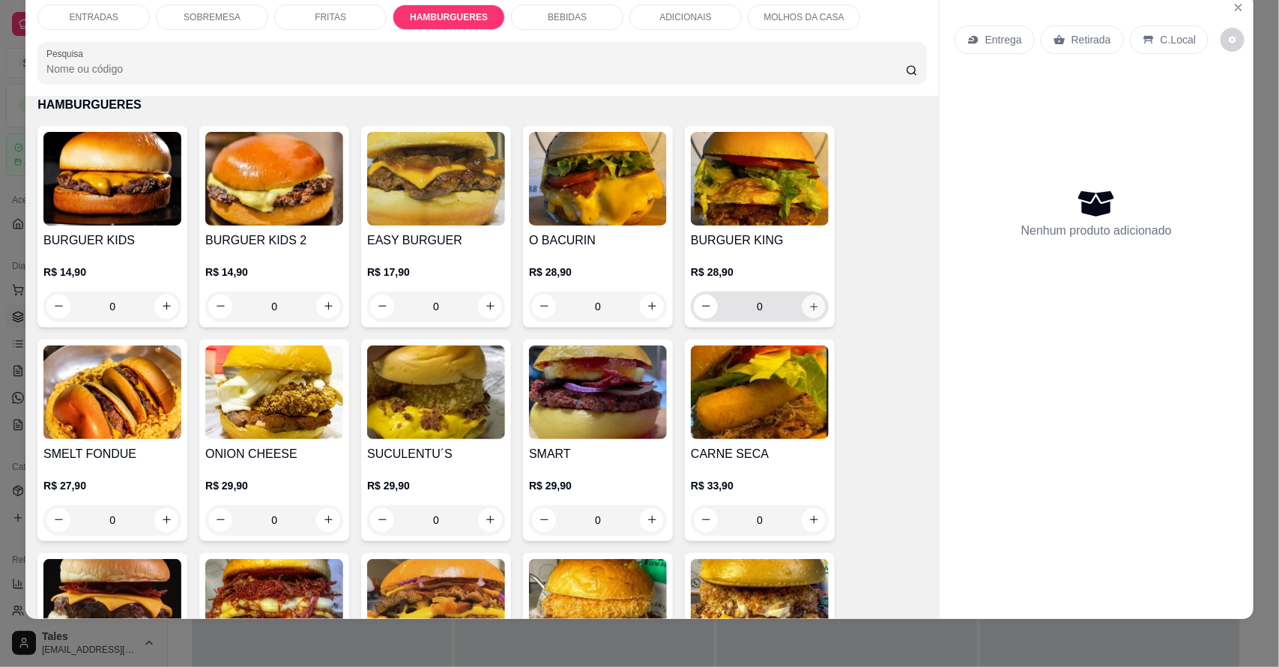
click at [806, 312] on button "increase-product-quantity" at bounding box center [814, 305] width 23 height 23
type input "1"
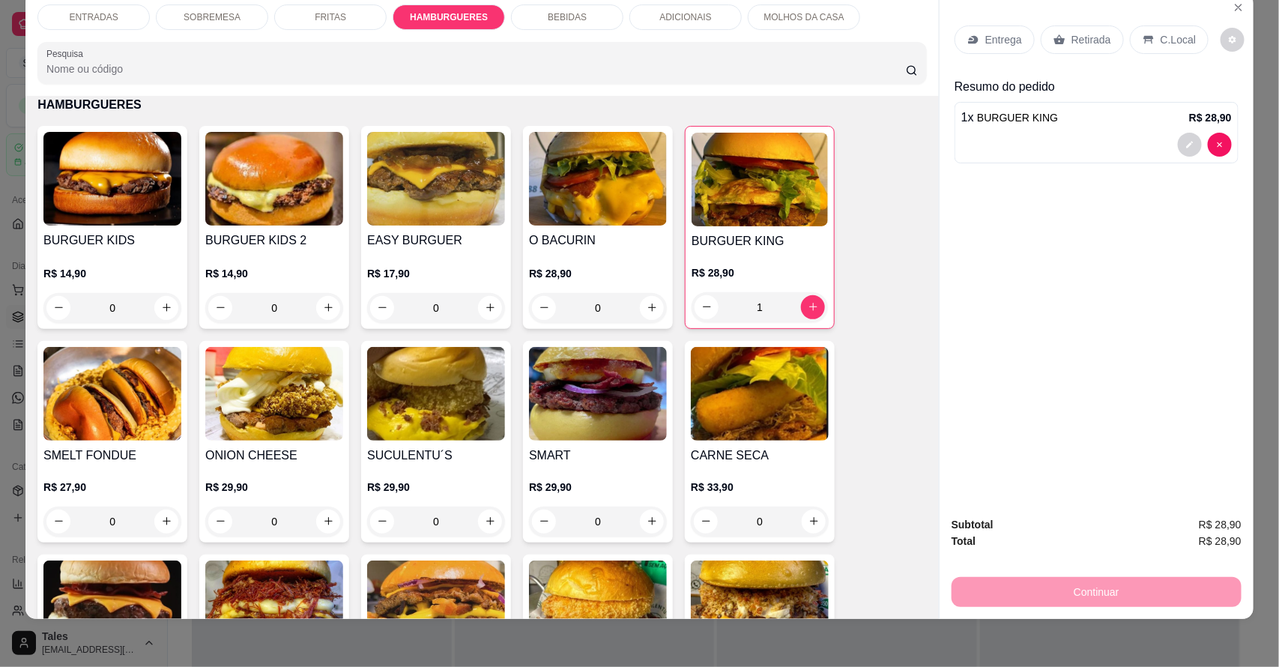
click at [690, 22] on p "ADICIONAIS" at bounding box center [685, 17] width 52 height 12
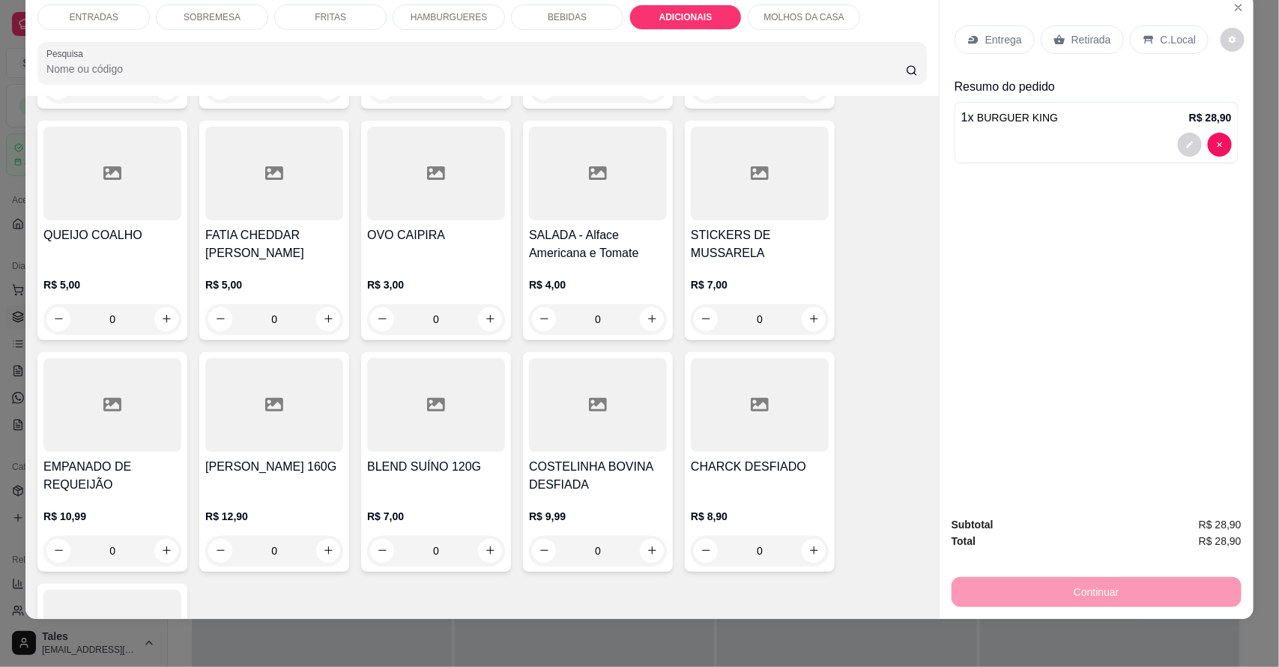
scroll to position [3220, 0]
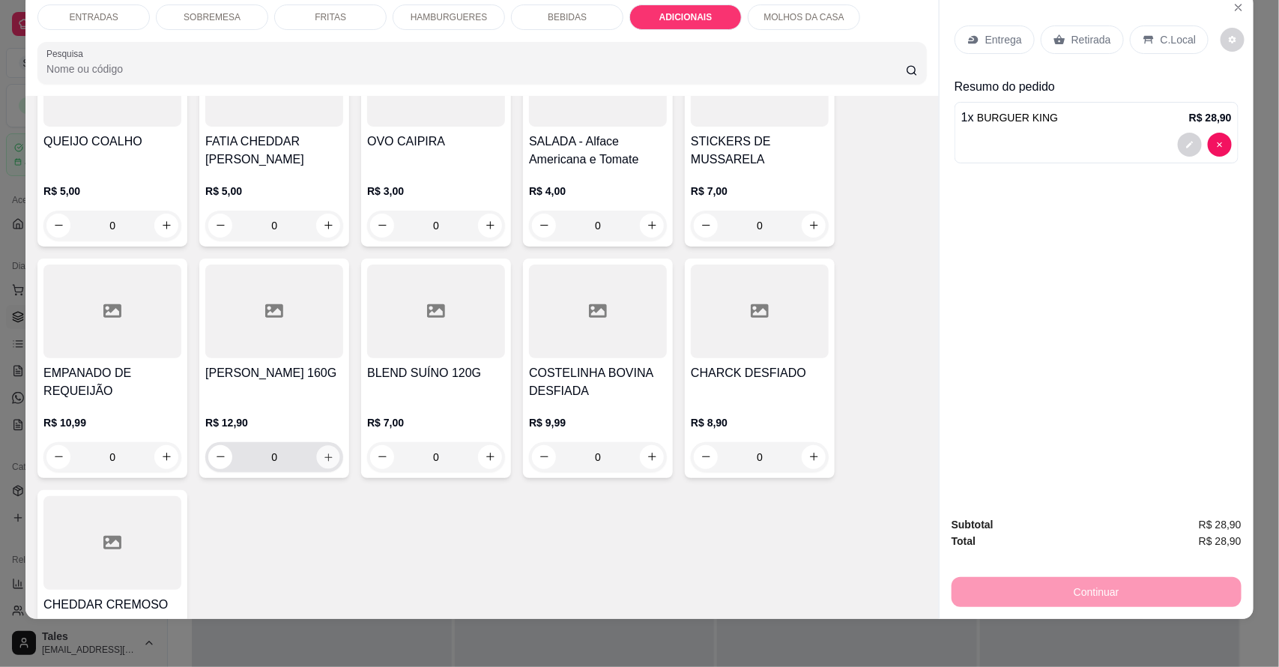
click at [323, 451] on icon "increase-product-quantity" at bounding box center [328, 456] width 11 height 11
type input "1"
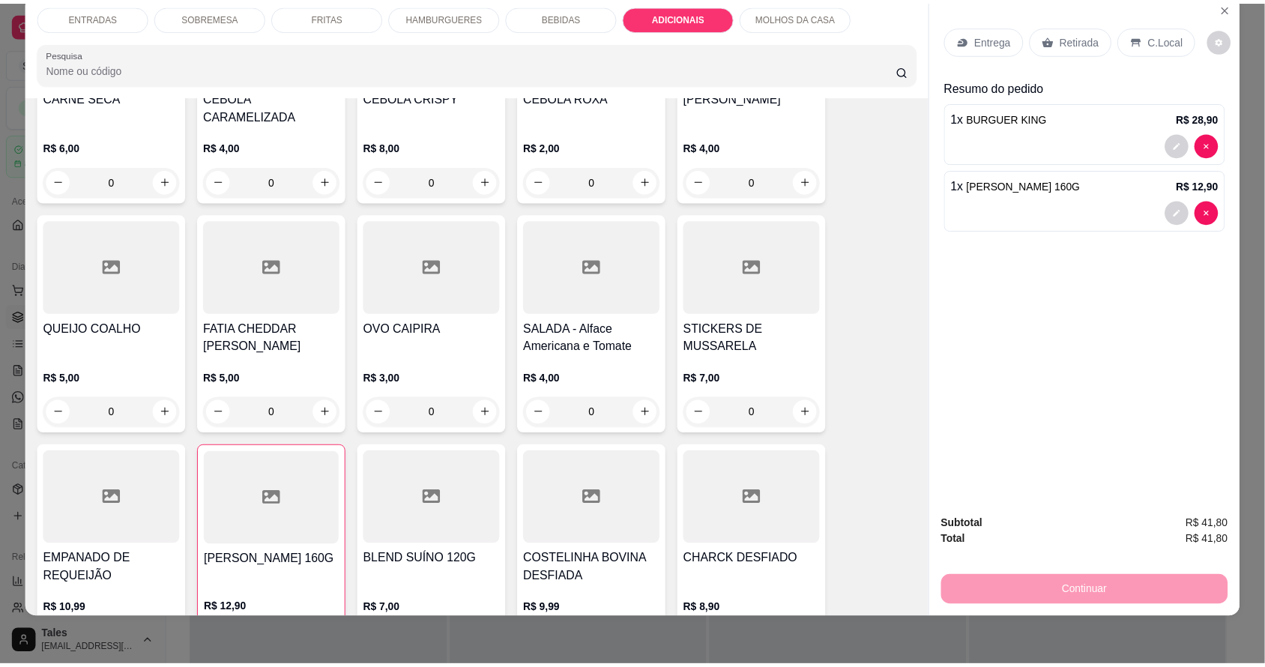
scroll to position [2939, 0]
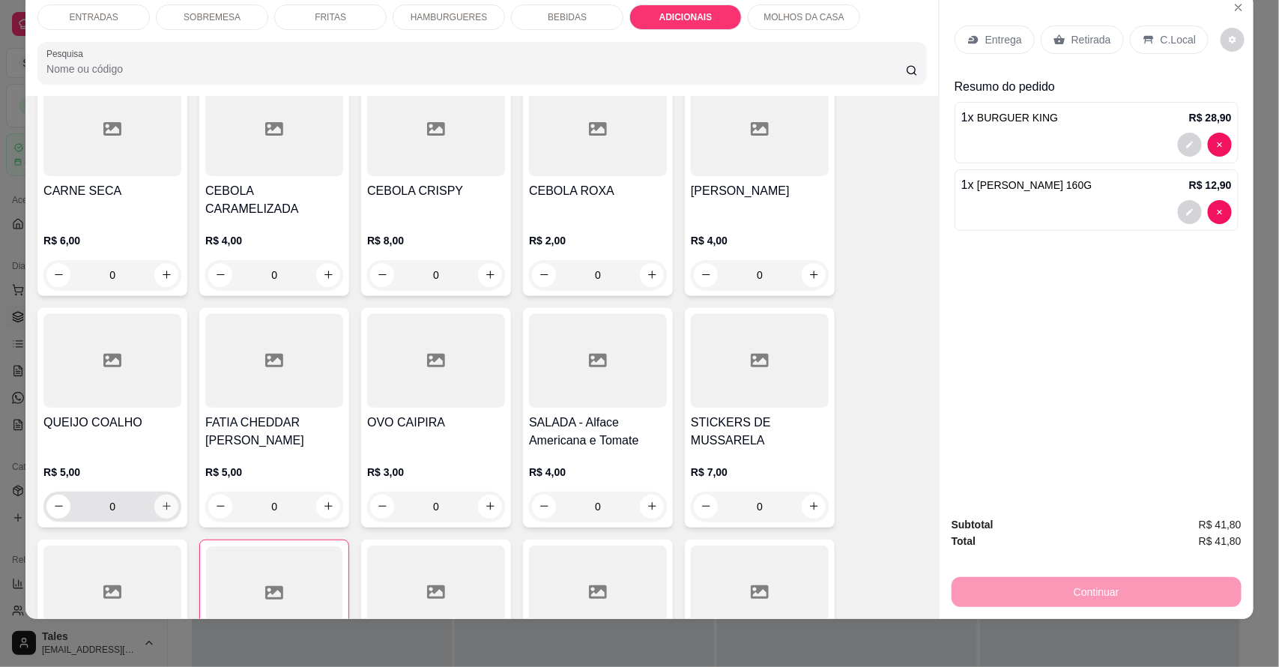
click at [161, 501] on icon "increase-product-quantity" at bounding box center [166, 506] width 11 height 11
type input "1"
click at [1066, 578] on div "Continuar" at bounding box center [1097, 590] width 290 height 34
click at [1000, 27] on div "Entrega" at bounding box center [995, 39] width 80 height 28
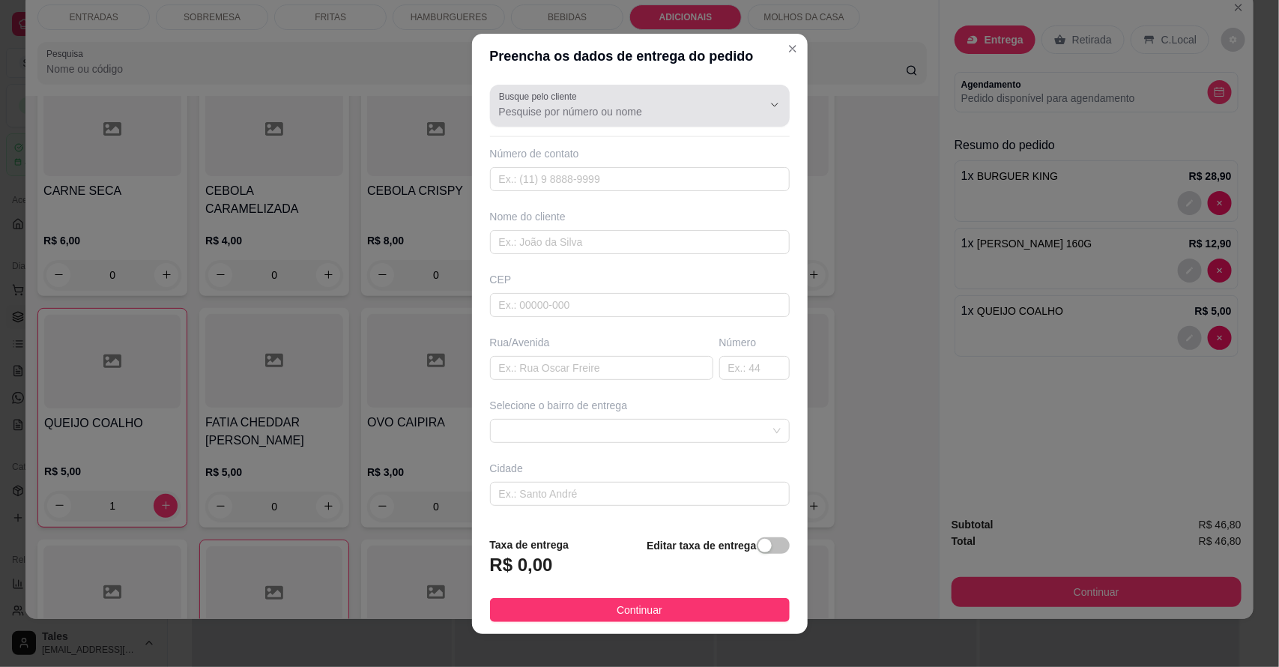
click at [629, 109] on input "Busque pelo cliente" at bounding box center [619, 111] width 240 height 15
type input "l"
type input "w"
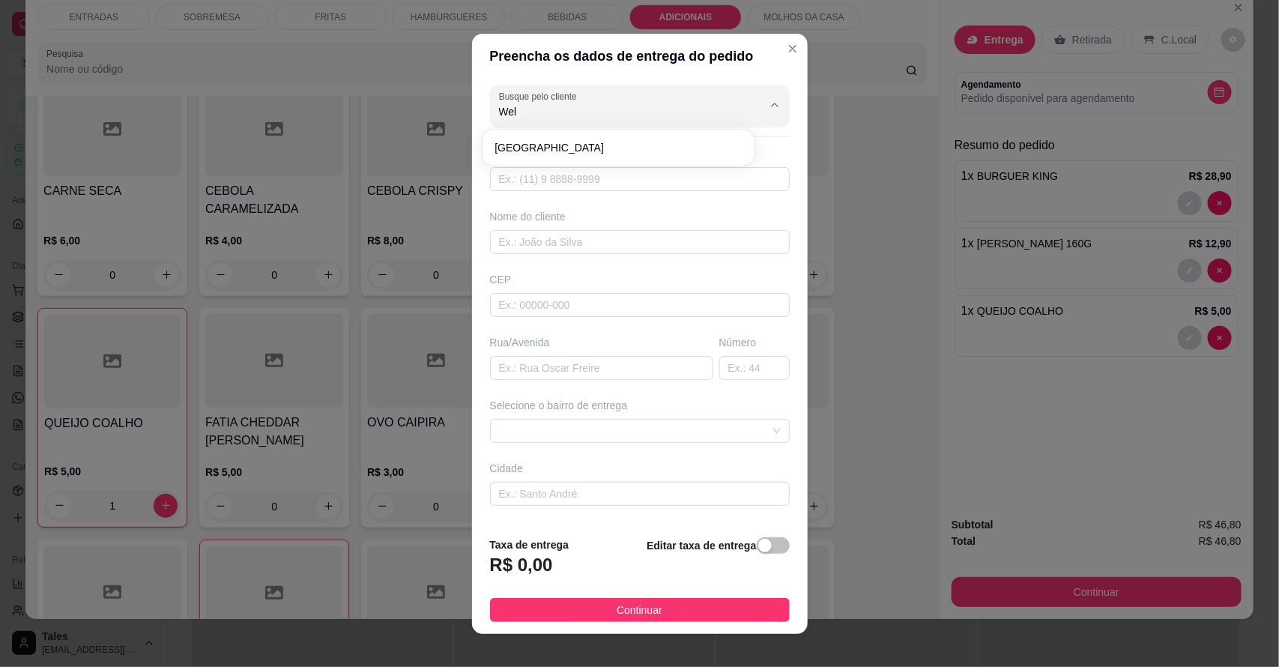
click at [635, 142] on span "[GEOGRAPHIC_DATA]" at bounding box center [611, 147] width 233 height 15
type input "[GEOGRAPHIC_DATA]"
type input "88994608065"
type input "[GEOGRAPHIC_DATA]"
type input "6315000"
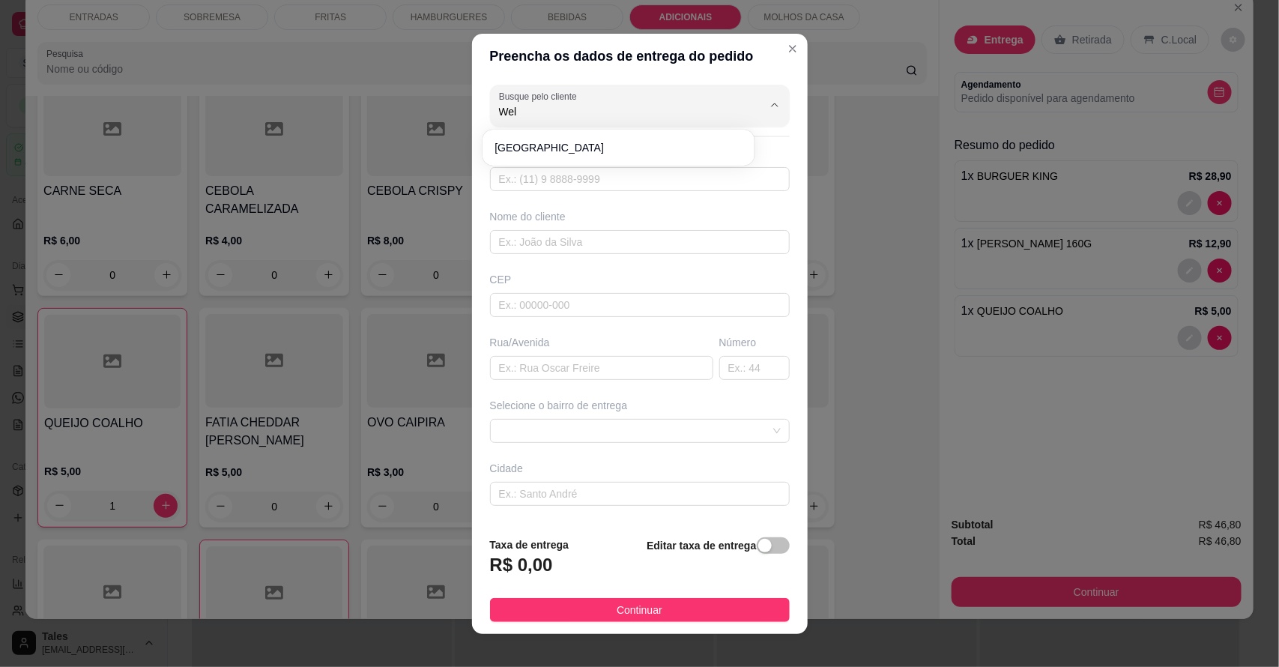
type input "[PERSON_NAME]"
type input "315"
type input "Salitre"
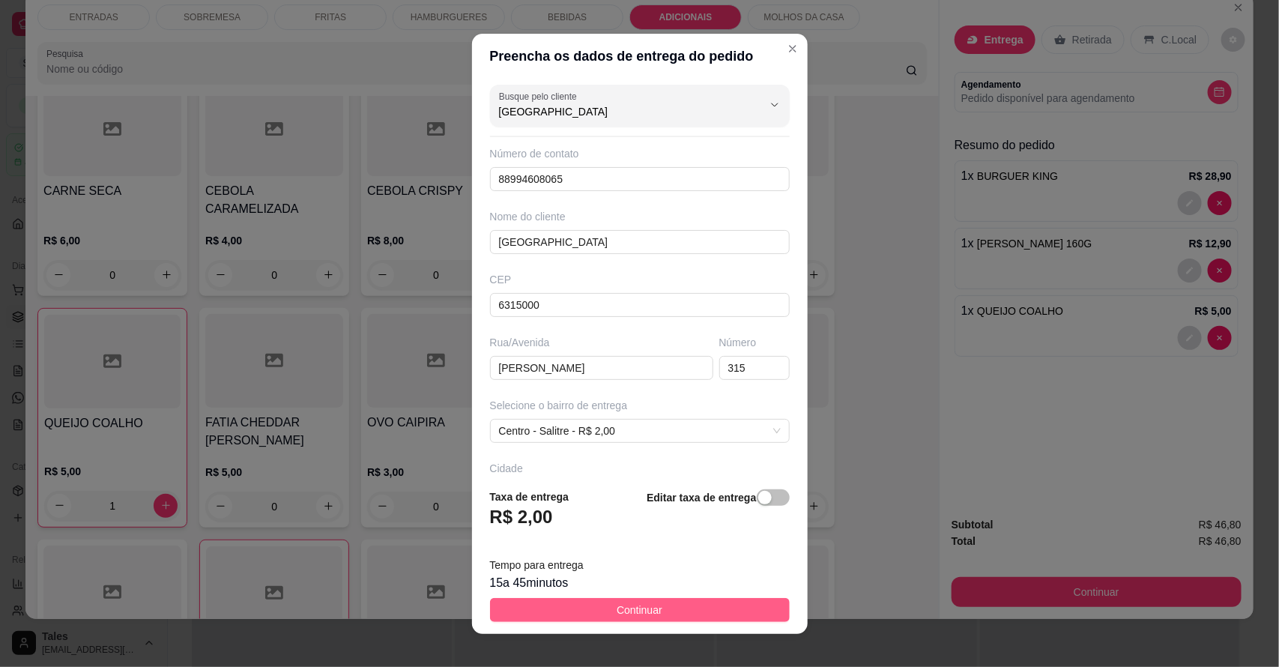
click at [686, 605] on button "Continuar" at bounding box center [640, 610] width 300 height 24
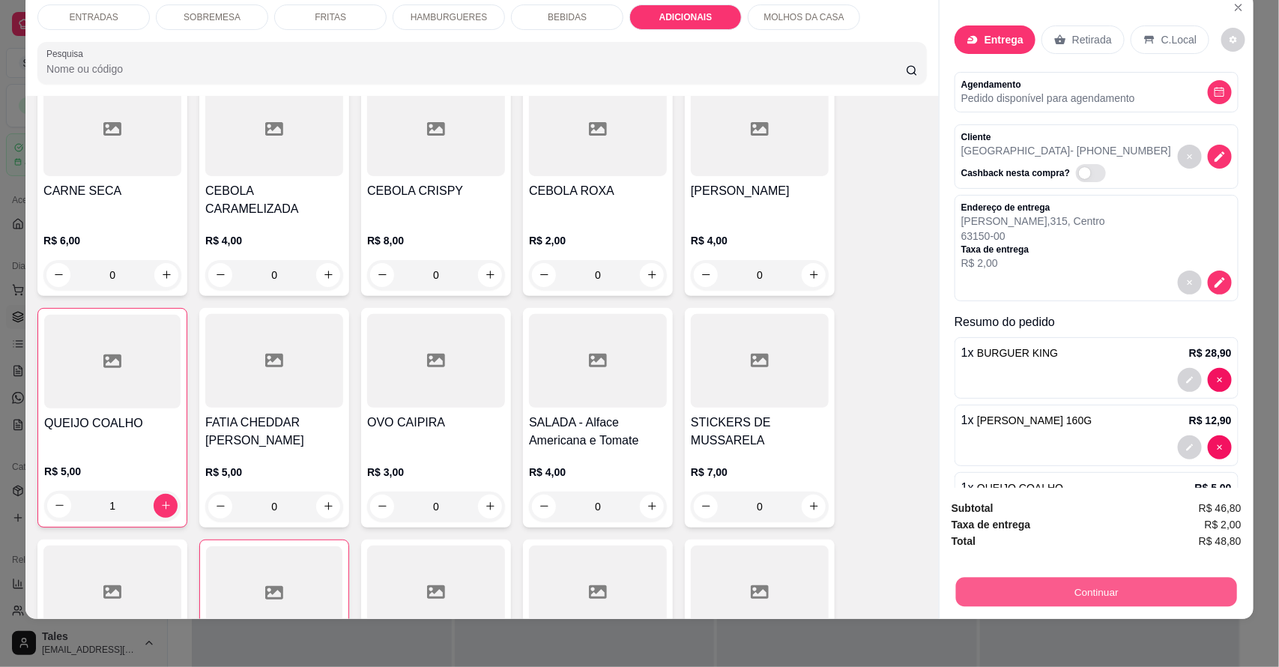
click at [1086, 581] on button "Continuar" at bounding box center [1096, 592] width 281 height 29
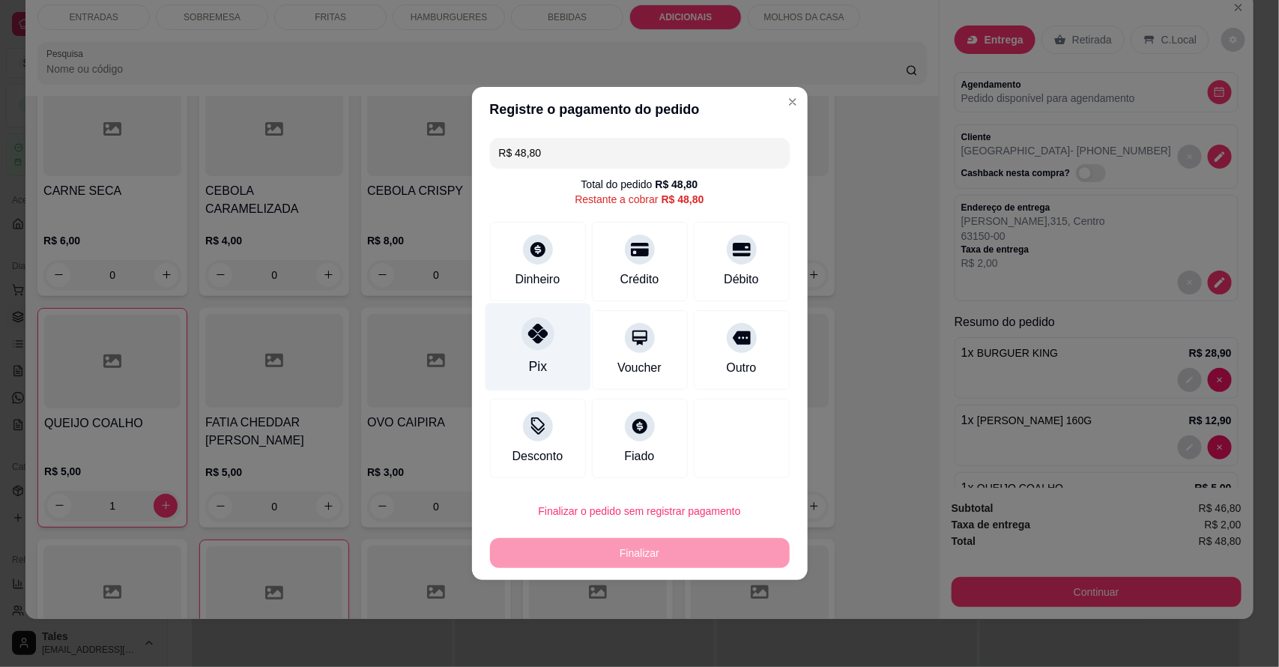
click at [523, 360] on div "Pix" at bounding box center [538, 347] width 106 height 88
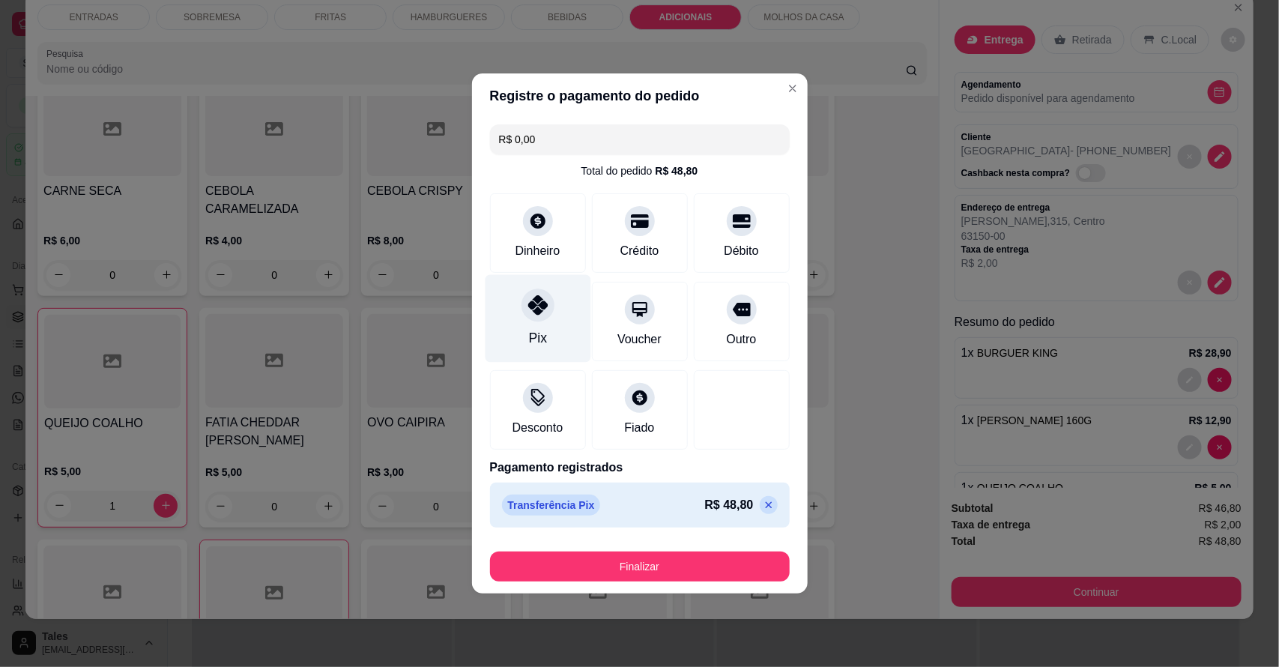
type input "R$ 0,00"
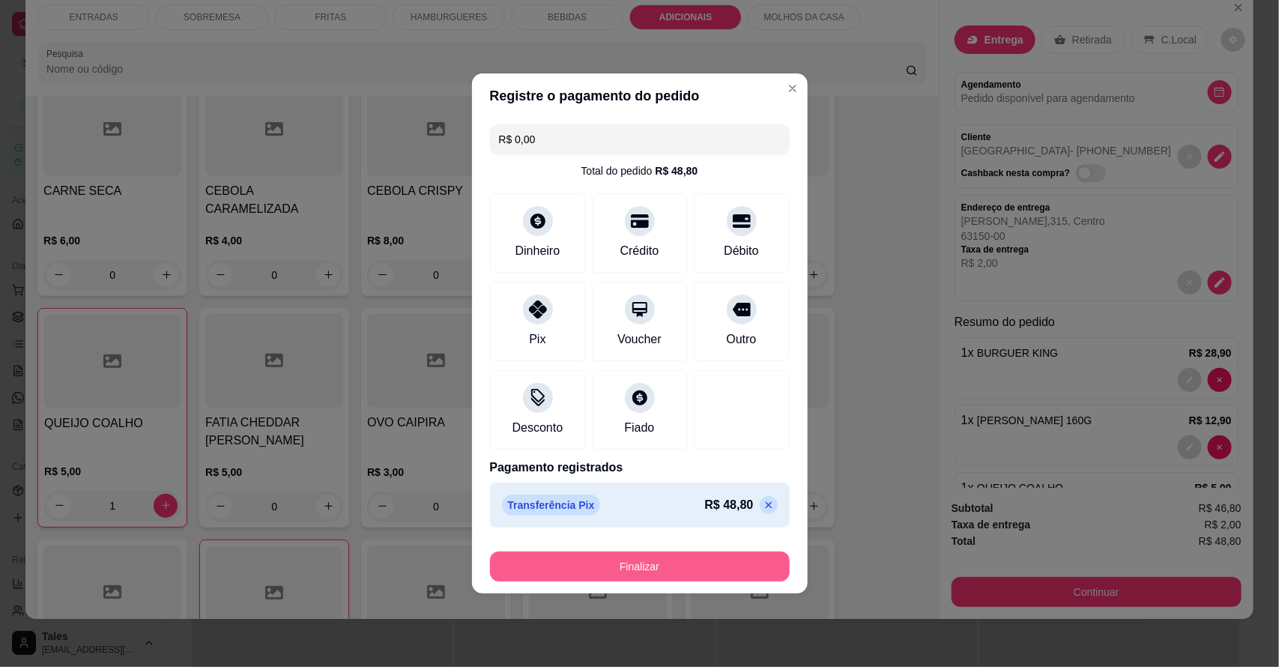
click at [633, 571] on button "Finalizar" at bounding box center [640, 566] width 300 height 30
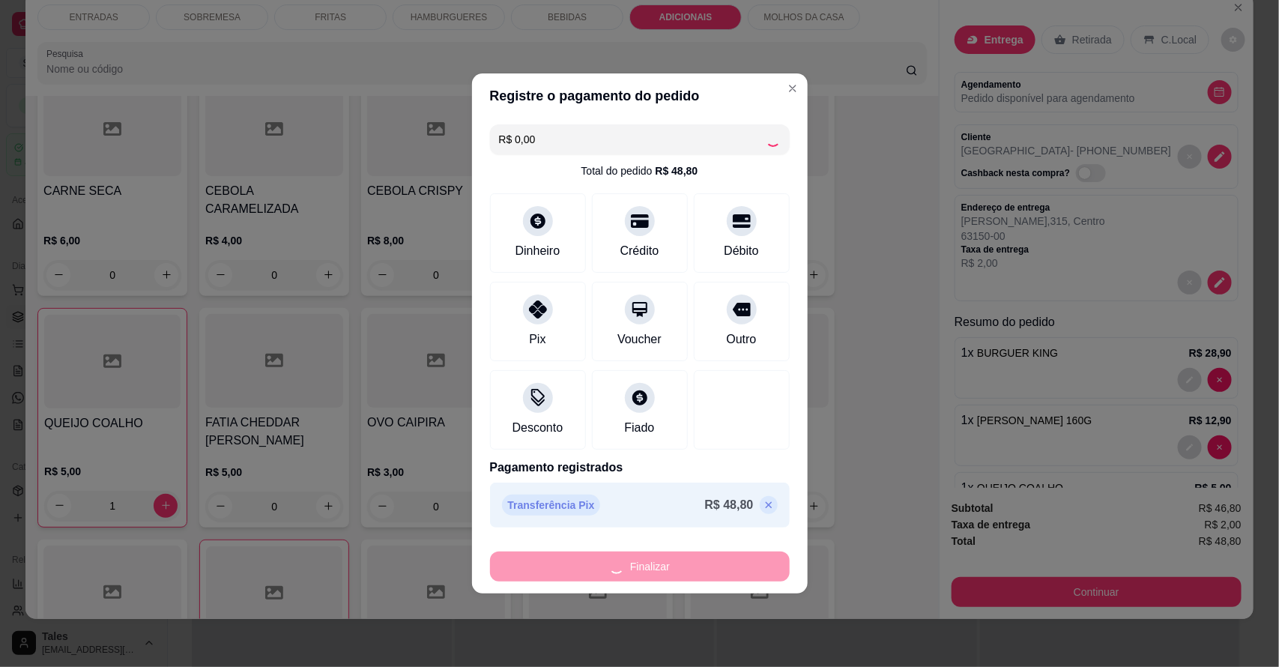
type input "0"
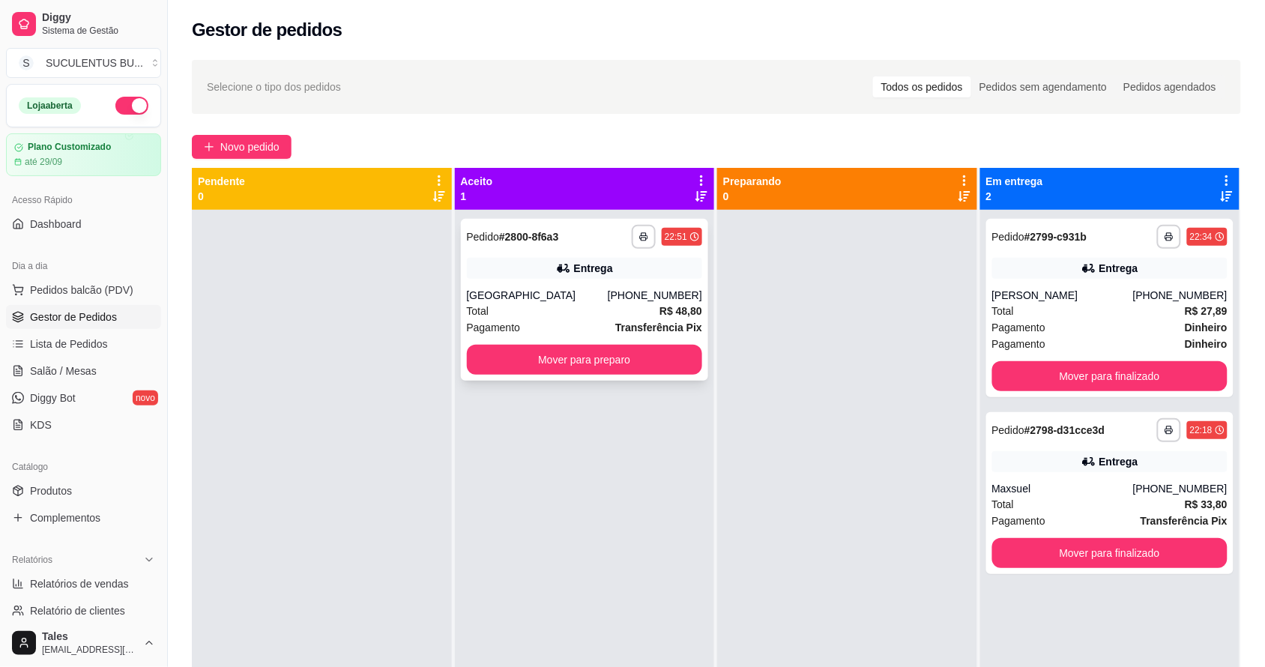
click at [608, 315] on div "Total R$ 48,80" at bounding box center [585, 311] width 236 height 16
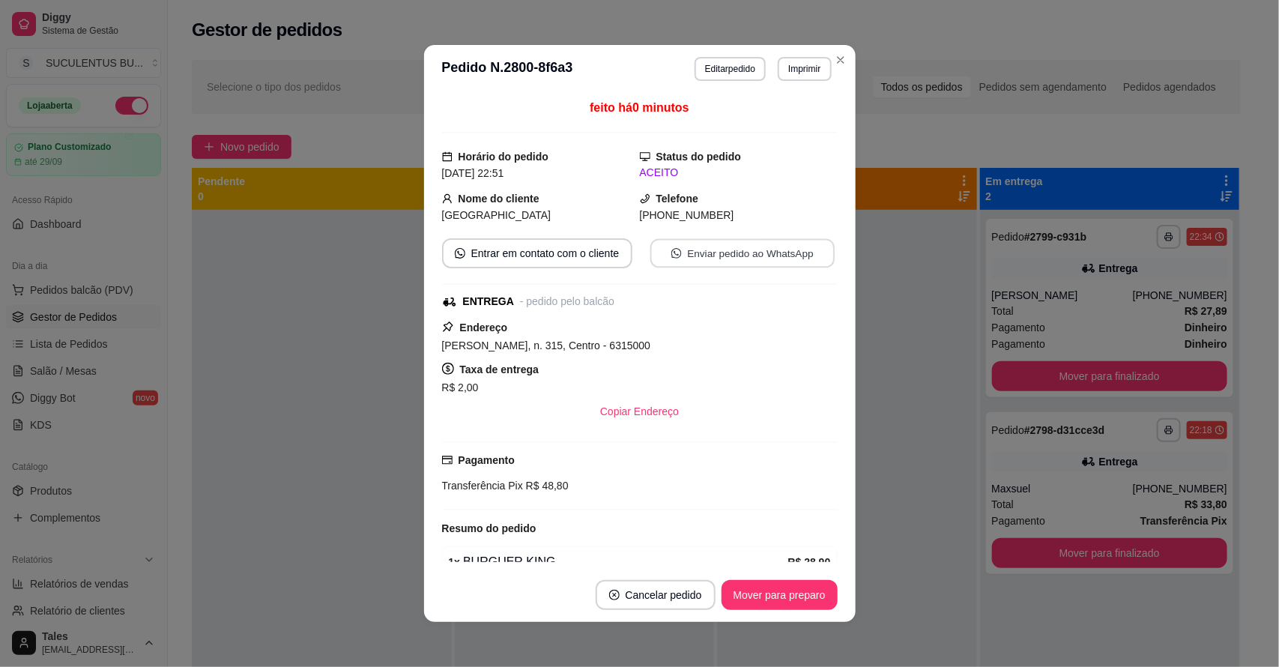
click at [755, 255] on button "Enviar pedido ao WhatsApp" at bounding box center [742, 253] width 184 height 29
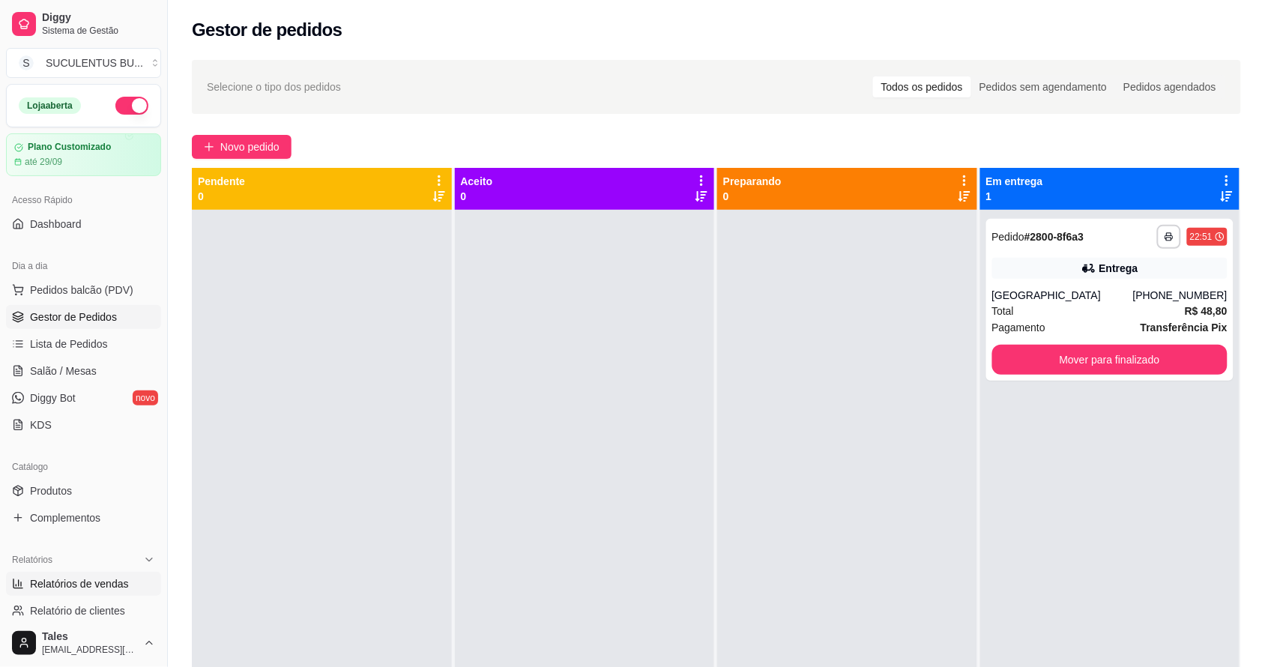
click at [65, 578] on span "Relatórios de vendas" at bounding box center [79, 583] width 99 height 15
select select "ALL"
select select "0"
